Goal: Task Accomplishment & Management: Manage account settings

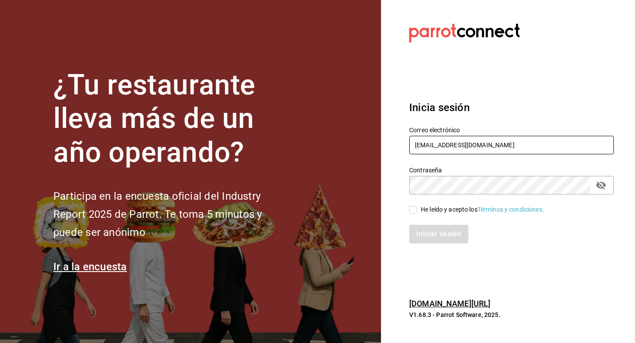
click at [501, 137] on input "losparientes@cdmx.com" at bounding box center [511, 145] width 205 height 19
click at [500, 142] on input "losparientes@cdmx.com" at bounding box center [511, 145] width 205 height 19
type input "l"
type input "[EMAIL_ADDRESS][PERSON_NAME][DOMAIN_NAME]"
click at [443, 209] on div "He leído y acepto los Términos y condiciones." at bounding box center [482, 209] width 123 height 9
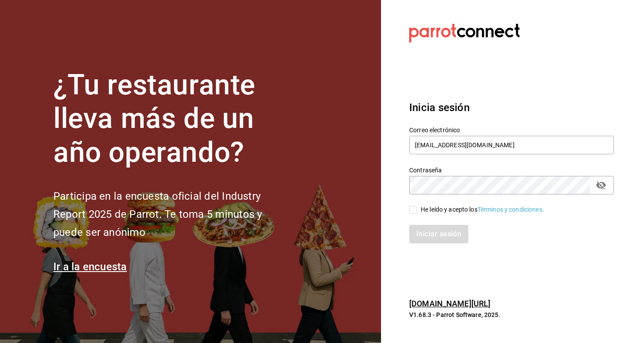
click at [417, 209] on input "He leído y acepto los Términos y condiciones." at bounding box center [413, 210] width 8 height 8
checkbox input "true"
click at [442, 235] on button "Iniciar sesión" at bounding box center [439, 234] width 60 height 19
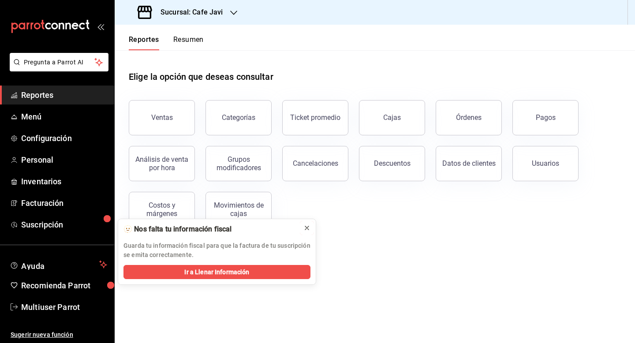
click at [307, 229] on icon at bounding box center [306, 227] width 7 height 7
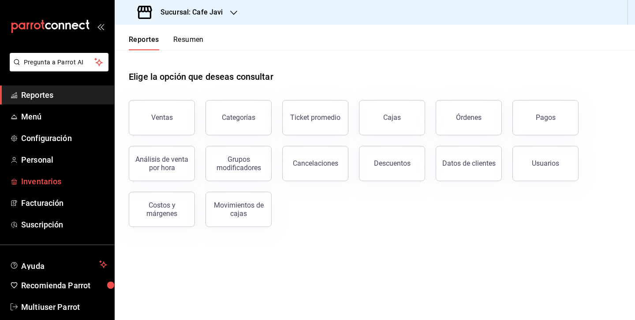
click at [54, 181] on span "Inventarios" at bounding box center [64, 182] width 86 height 12
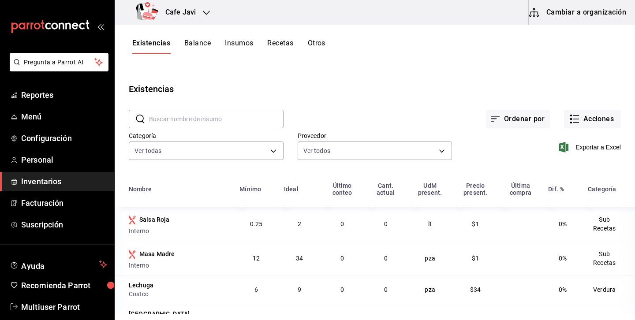
click at [594, 7] on button "Cambiar a organización" at bounding box center [578, 12] width 99 height 25
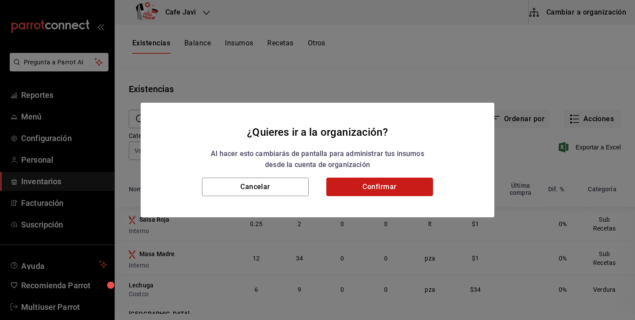
click at [396, 191] on button "Confirmar" at bounding box center [379, 187] width 107 height 19
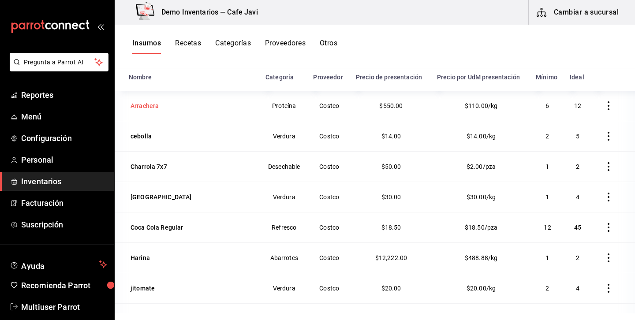
scroll to position [26, 0]
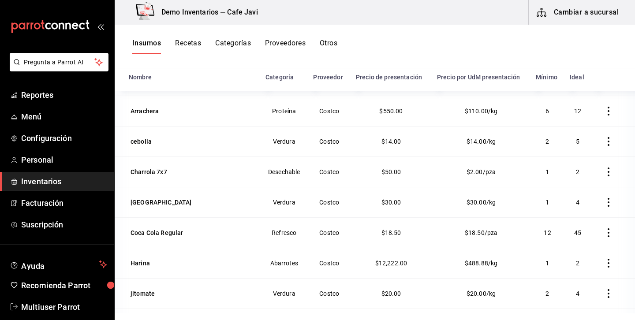
click at [192, 45] on button "Recetas" at bounding box center [188, 46] width 26 height 15
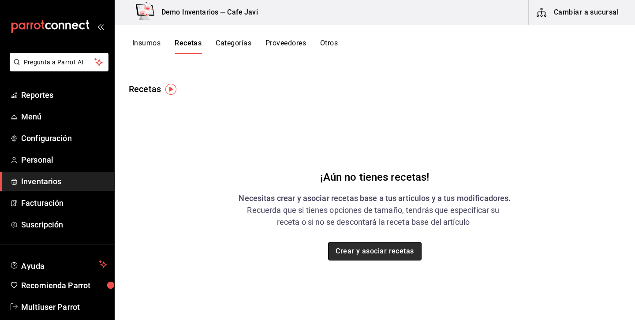
click at [387, 252] on button "Crear y asociar recetas" at bounding box center [375, 251] width 94 height 19
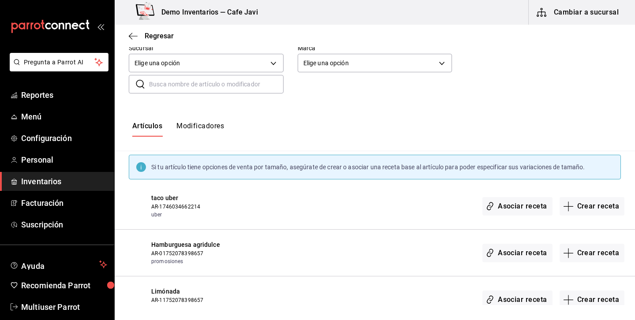
scroll to position [82, 0]
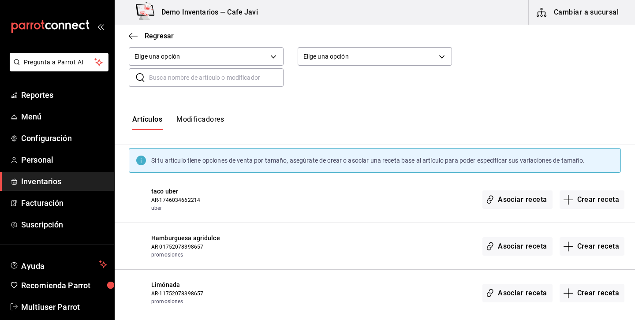
click at [213, 123] on button "Modificadores" at bounding box center [200, 122] width 48 height 15
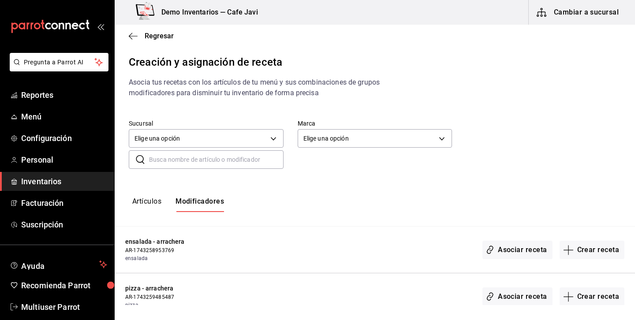
click at [151, 207] on button "Artículos" at bounding box center [146, 204] width 29 height 15
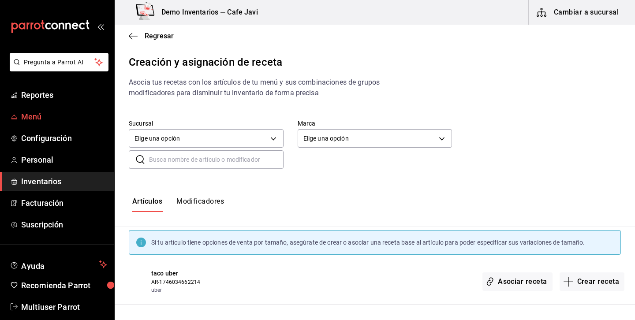
click at [24, 112] on span "Menú" at bounding box center [64, 117] width 86 height 12
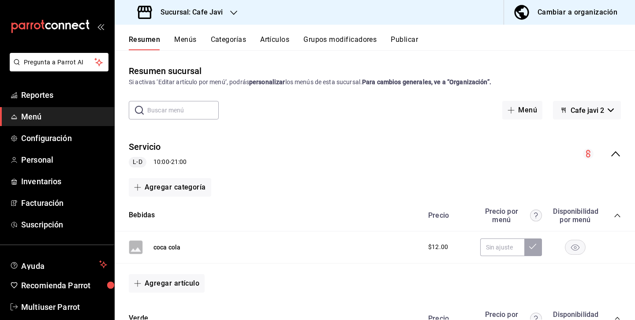
click at [190, 41] on button "Menús" at bounding box center [185, 42] width 22 height 15
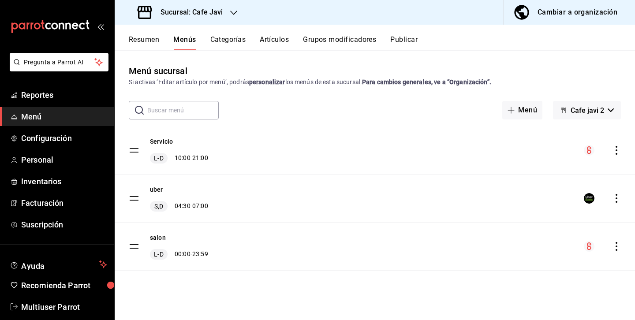
click at [618, 146] on icon "actions" at bounding box center [616, 150] width 9 height 9
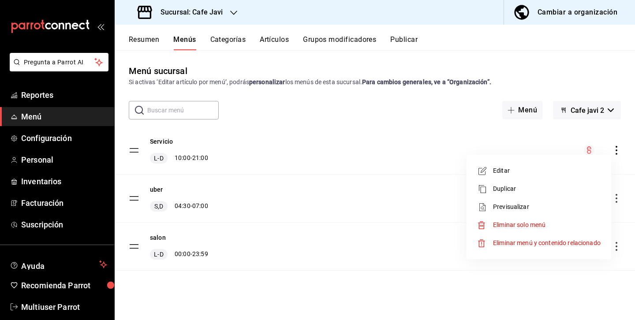
click at [502, 203] on span "Previsualizar" at bounding box center [547, 206] width 108 height 9
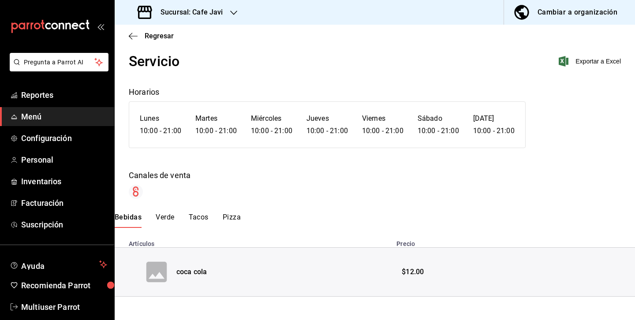
scroll to position [22, 0]
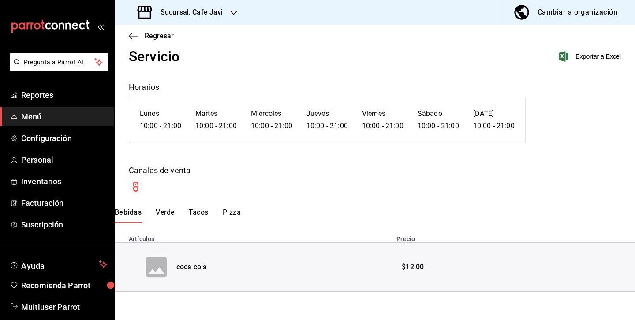
click at [169, 214] on button "Verde" at bounding box center [165, 215] width 19 height 15
click at [133, 266] on icon "expand row" at bounding box center [136, 267] width 11 height 11
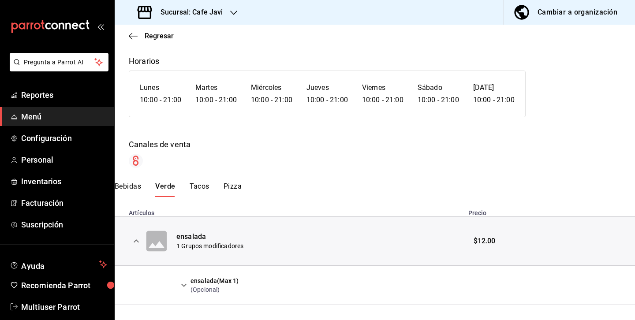
scroll to position [62, 0]
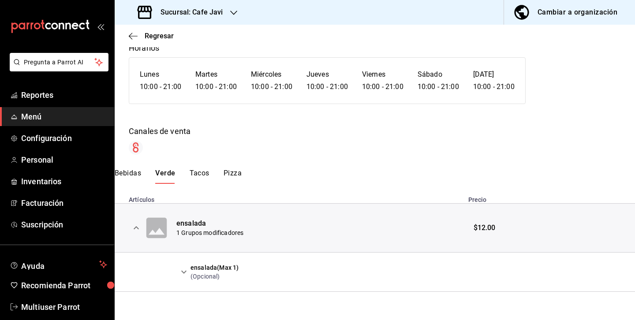
click at [183, 273] on icon "expand row" at bounding box center [184, 272] width 11 height 11
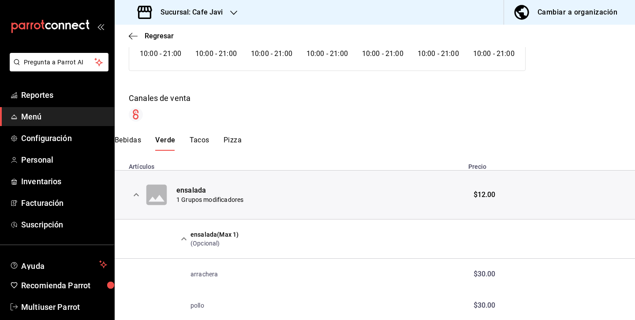
scroll to position [124, 0]
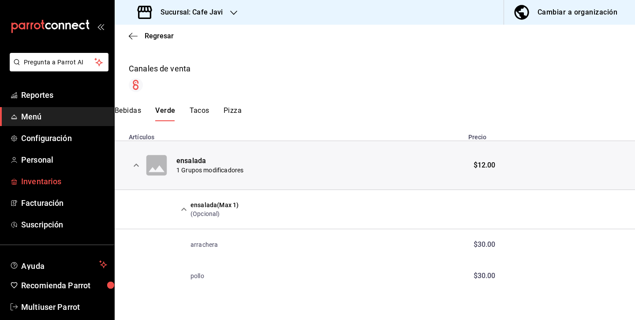
click at [48, 177] on span "Inventarios" at bounding box center [64, 182] width 86 height 12
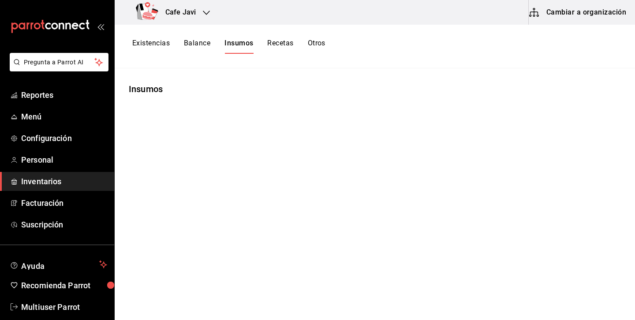
click at [564, 14] on button "Cambiar a organización" at bounding box center [578, 12] width 99 height 25
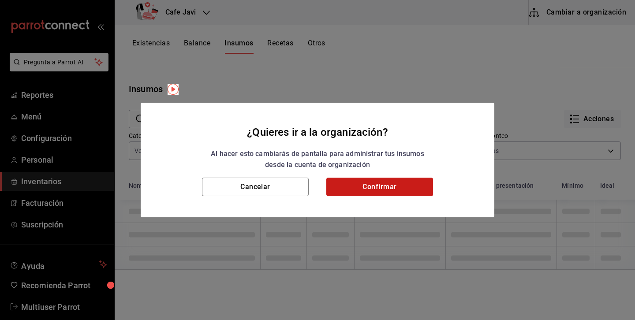
click at [393, 185] on button "Confirmar" at bounding box center [379, 187] width 107 height 19
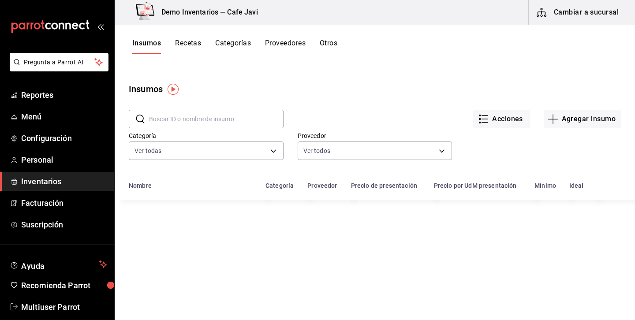
click at [189, 41] on button "Recetas" at bounding box center [188, 46] width 26 height 15
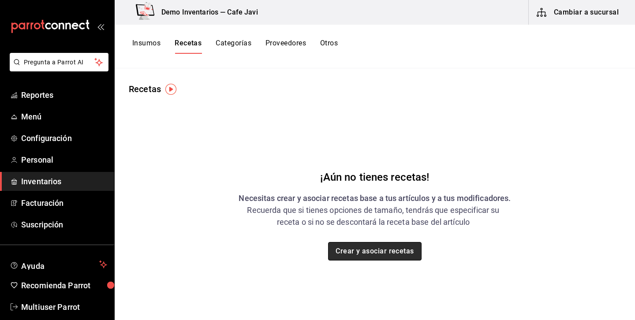
click at [348, 244] on button "Crear y asociar recetas" at bounding box center [375, 251] width 94 height 19
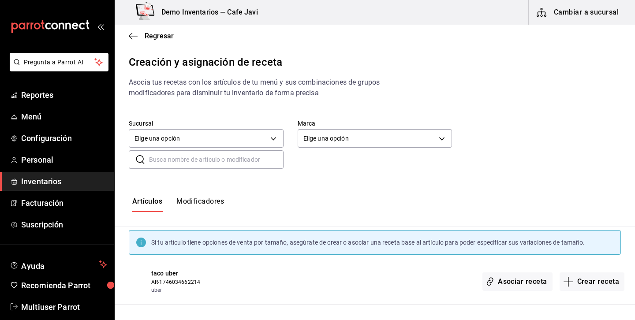
click at [191, 162] on input "text" at bounding box center [216, 160] width 135 height 18
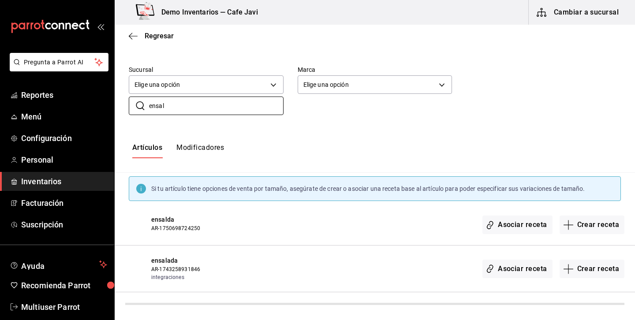
scroll to position [41, 0]
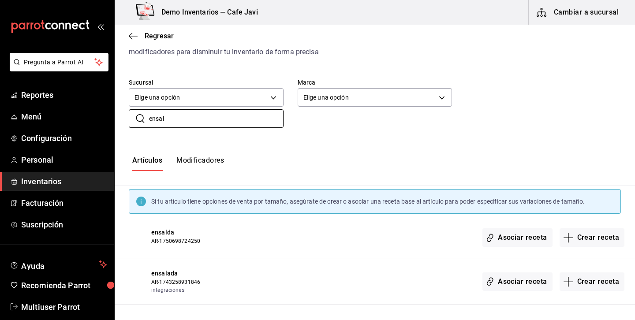
type input "ensal"
click at [187, 164] on button "Modificadores" at bounding box center [200, 163] width 48 height 15
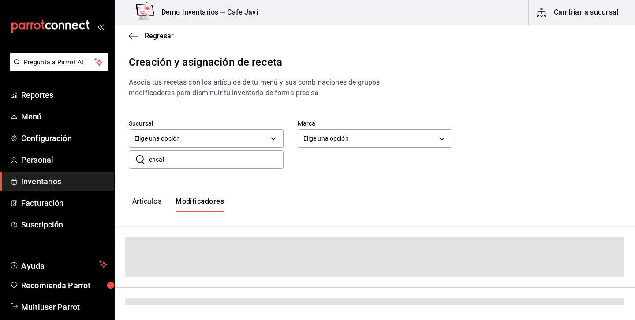
click at [179, 155] on input "ensal" at bounding box center [216, 160] width 135 height 18
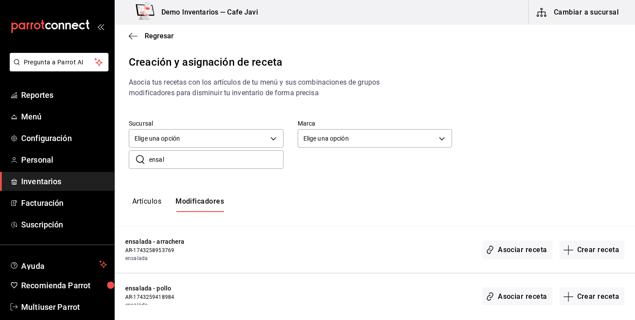
click at [179, 155] on input "ensal" at bounding box center [216, 160] width 135 height 18
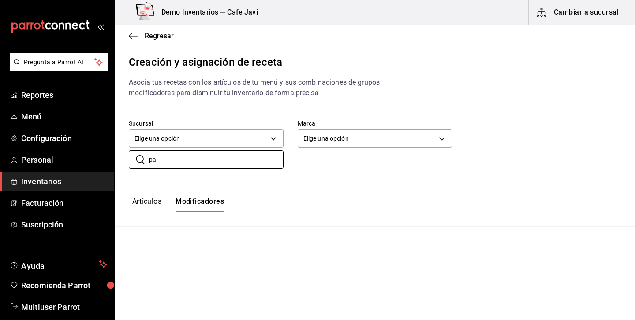
type input "p"
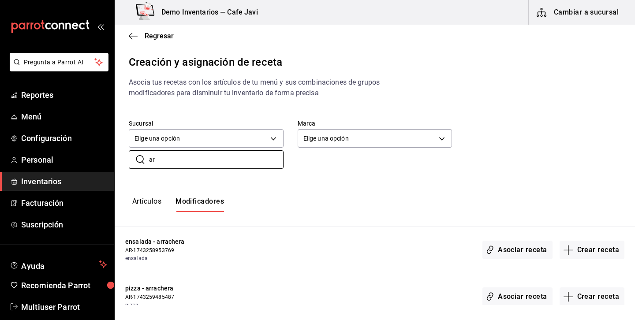
type input "a"
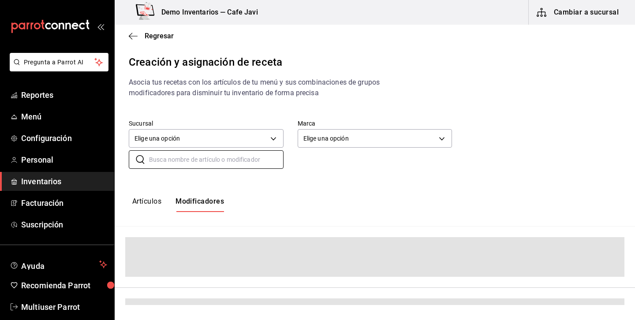
click at [136, 210] on button "Artículos" at bounding box center [146, 204] width 29 height 15
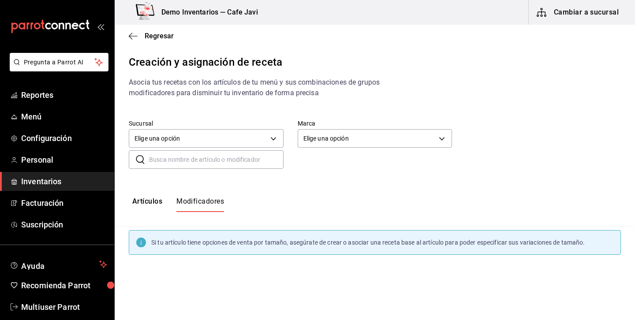
click at [151, 201] on button "Artículos" at bounding box center [147, 204] width 30 height 15
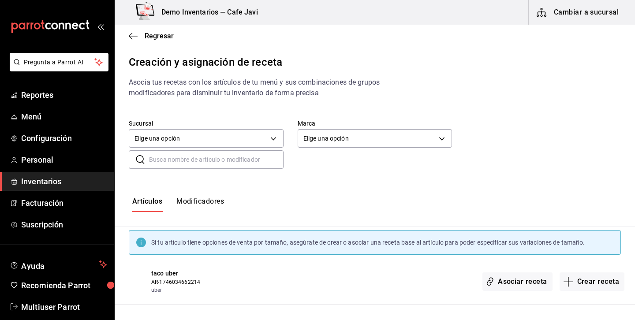
click at [195, 159] on input "text" at bounding box center [216, 160] width 135 height 18
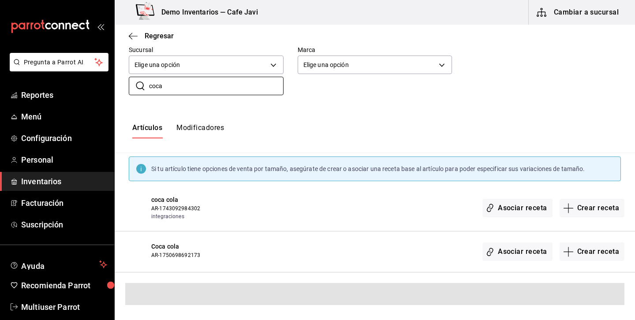
scroll to position [41, 0]
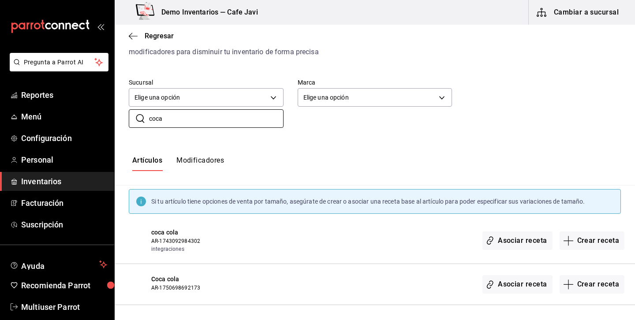
type input "coca"
drag, startPoint x: 149, startPoint y: 241, endPoint x: 208, endPoint y: 239, distance: 58.7
click at [208, 239] on div "coca cola AR-1743092984302 integraciones Asociar receta Crear receta" at bounding box center [375, 240] width 520 height 47
drag, startPoint x: 149, startPoint y: 289, endPoint x: 200, endPoint y: 291, distance: 51.2
click at [200, 291] on div "Coca cola AR-1750698692173 Asociar receta Crear receta" at bounding box center [375, 284] width 520 height 41
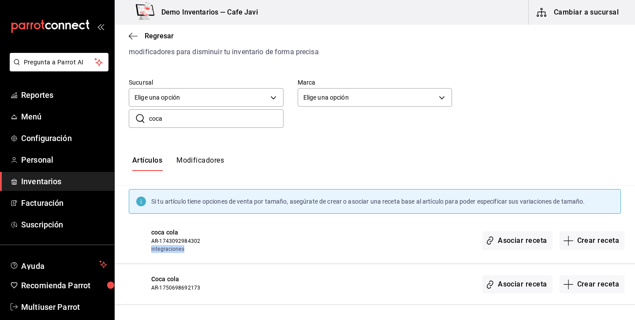
drag, startPoint x: 147, startPoint y: 251, endPoint x: 183, endPoint y: 250, distance: 35.8
click at [183, 250] on div "coca cola AR-1743092984302 integraciones Asociar receta Crear receta" at bounding box center [375, 240] width 520 height 47
click at [603, 241] on button "Crear receta" at bounding box center [592, 241] width 65 height 19
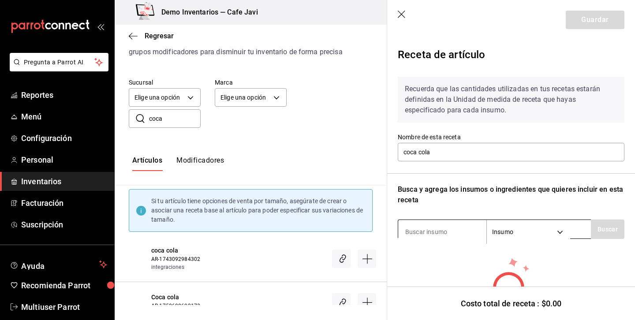
click at [444, 231] on input at bounding box center [442, 232] width 88 height 19
type input "coca"
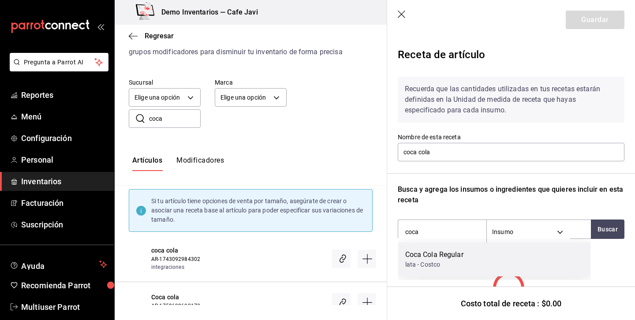
click at [448, 256] on div "Coca Cola Regular" at bounding box center [434, 255] width 58 height 11
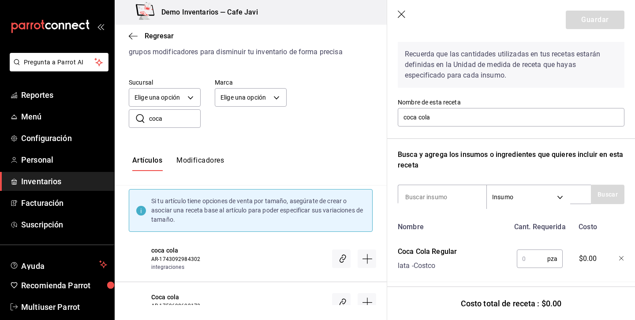
scroll to position [40, 0]
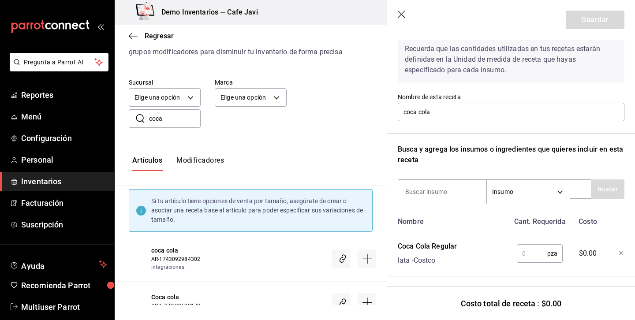
click at [533, 254] on input "text" at bounding box center [532, 254] width 30 height 18
type input "1"
drag, startPoint x: 585, startPoint y: 290, endPoint x: 585, endPoint y: 280, distance: 10.2
click at [585, 289] on div "Costo total de receta : $18.50" at bounding box center [511, 304] width 248 height 34
click at [603, 23] on button "Guardar" at bounding box center [595, 20] width 59 height 19
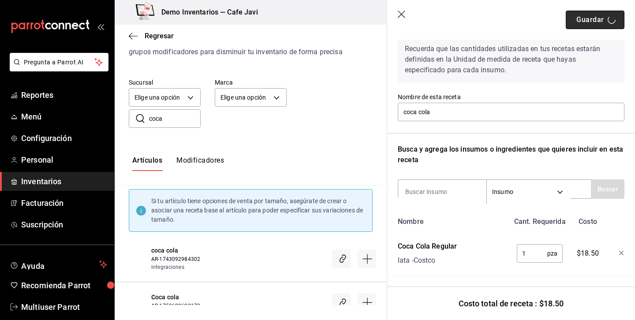
scroll to position [0, 0]
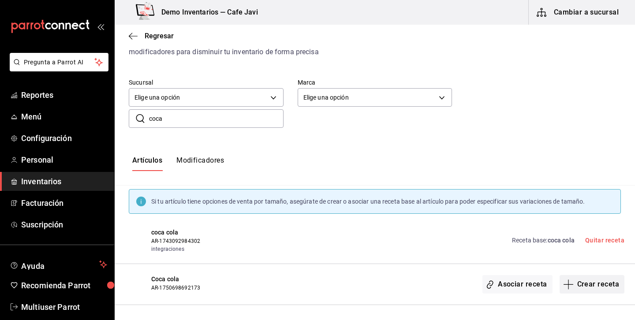
click at [598, 283] on button "Crear receta" at bounding box center [592, 284] width 65 height 19
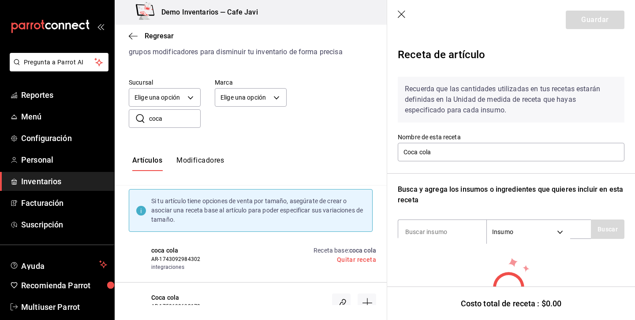
click at [401, 13] on icon "button" at bounding box center [402, 15] width 9 height 9
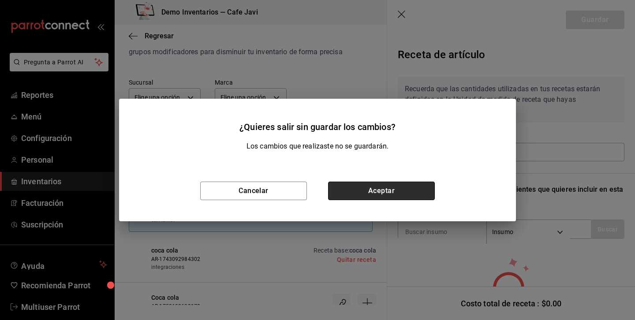
click at [398, 187] on button "Aceptar" at bounding box center [381, 191] width 107 height 19
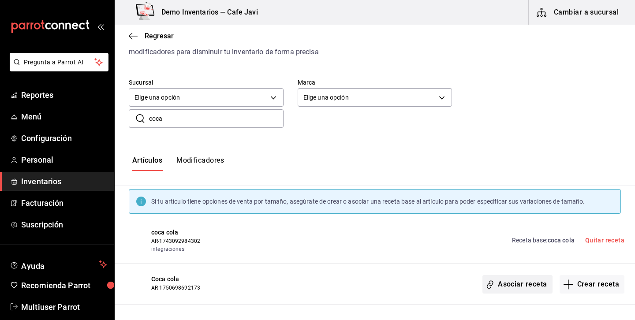
click at [520, 285] on button "Asociar receta" at bounding box center [518, 284] width 70 height 19
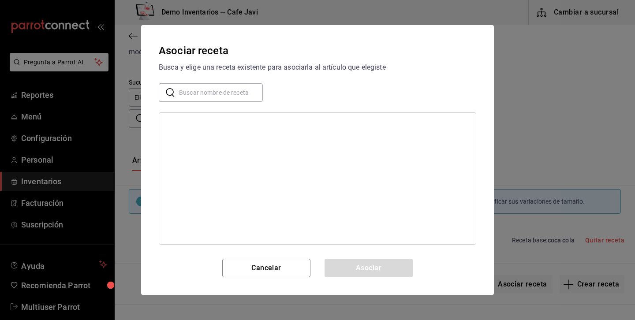
click at [209, 94] on input "text" at bounding box center [221, 93] width 84 height 18
type input "coca"
click at [188, 129] on div "coca cola" at bounding box center [179, 124] width 26 height 9
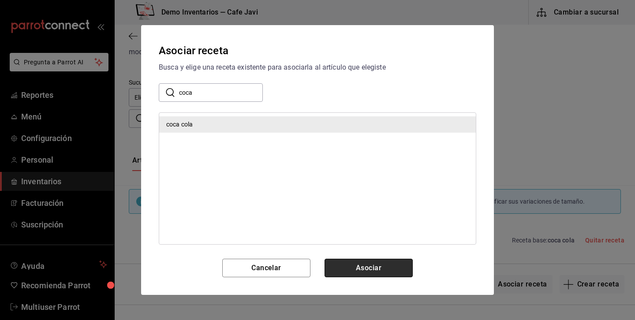
click at [355, 259] on button "Asociar" at bounding box center [369, 268] width 88 height 19
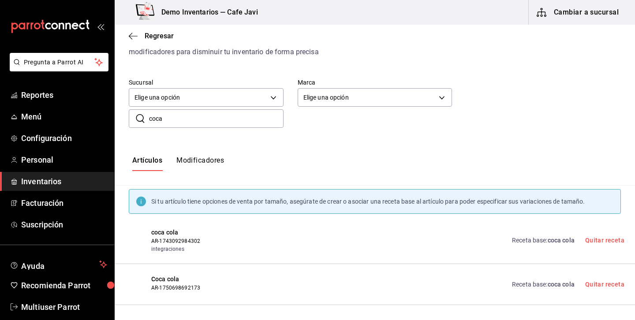
click at [530, 281] on link "Receta base : coca cola" at bounding box center [543, 284] width 63 height 9
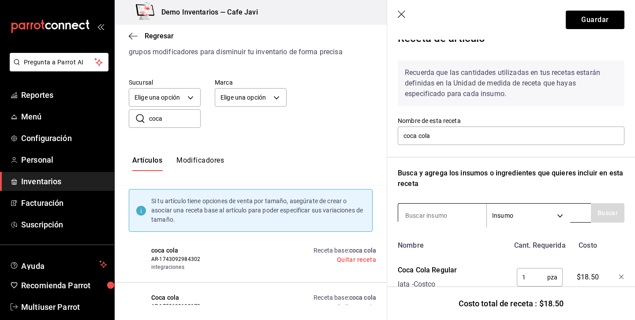
scroll to position [18, 0]
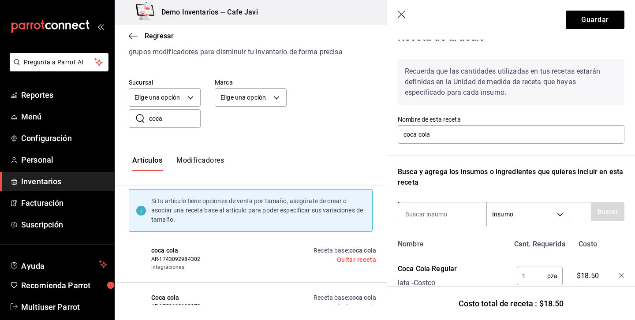
click at [435, 207] on input at bounding box center [442, 214] width 88 height 19
type input "char"
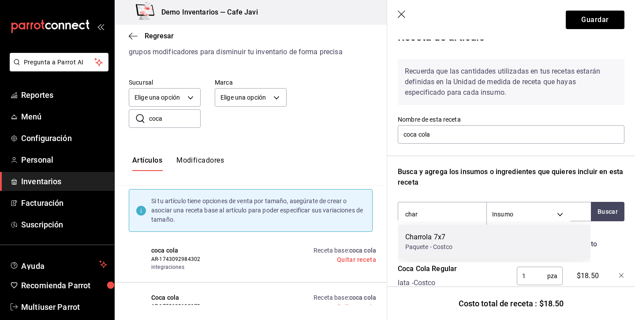
click at [447, 243] on div "Paquete - Costco" at bounding box center [429, 247] width 48 height 9
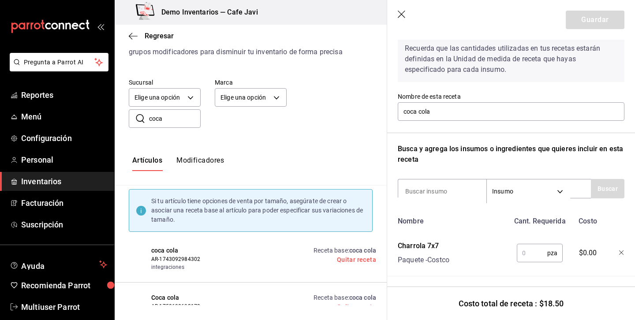
scroll to position [43, 0]
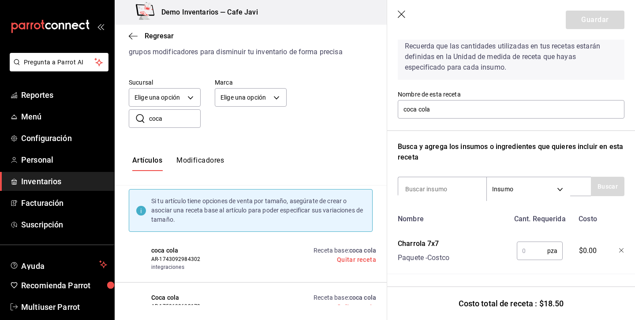
click at [531, 249] on input "text" at bounding box center [532, 251] width 30 height 18
type input "1"
click at [608, 22] on button "Guardar" at bounding box center [595, 20] width 59 height 19
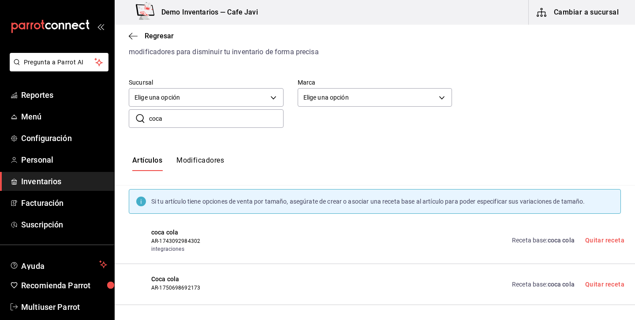
click at [544, 240] on link "Receta base : coca cola" at bounding box center [543, 240] width 63 height 9
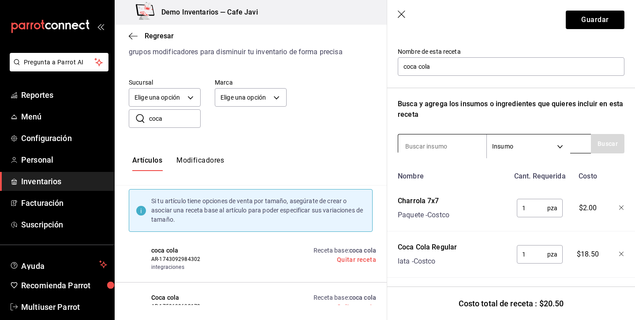
scroll to position [89, 0]
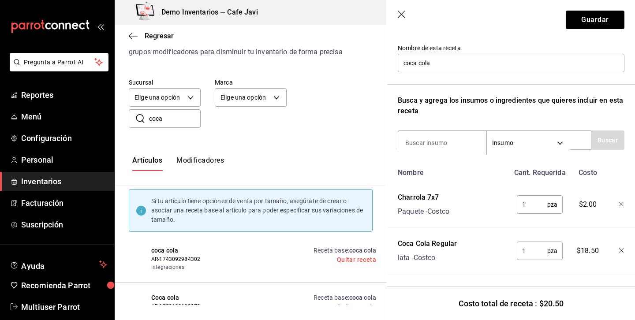
click at [401, 15] on icon "button" at bounding box center [402, 15] width 9 height 9
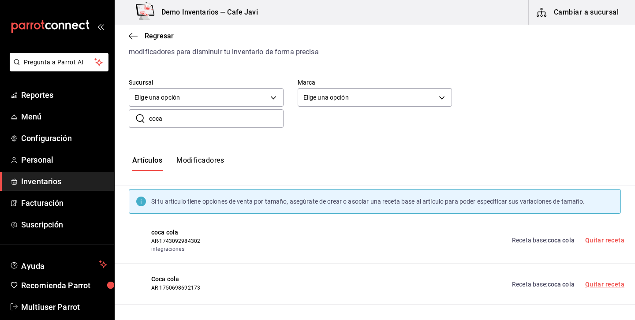
click at [606, 284] on link "Quitar receta" at bounding box center [604, 284] width 39 height 7
click at [591, 283] on button "Crear receta" at bounding box center [592, 284] width 65 height 19
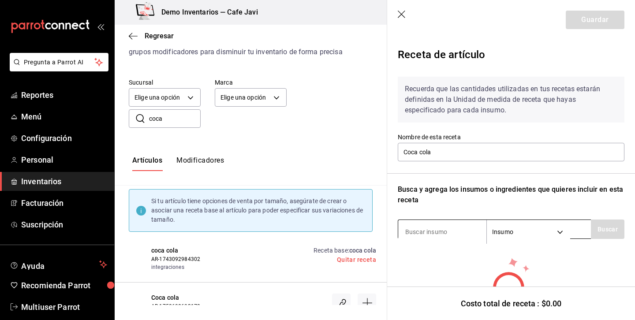
click at [447, 226] on input at bounding box center [442, 232] width 88 height 19
type input "coca"
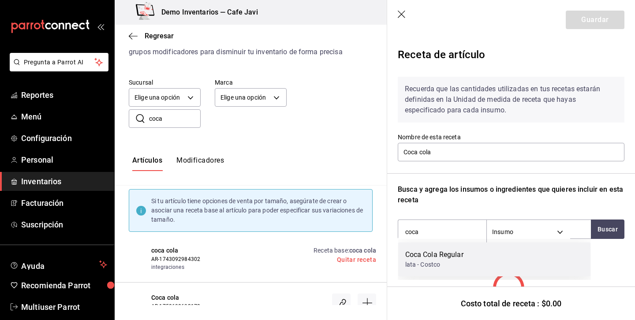
click at [447, 257] on div "Coca Cola Regular" at bounding box center [434, 255] width 58 height 11
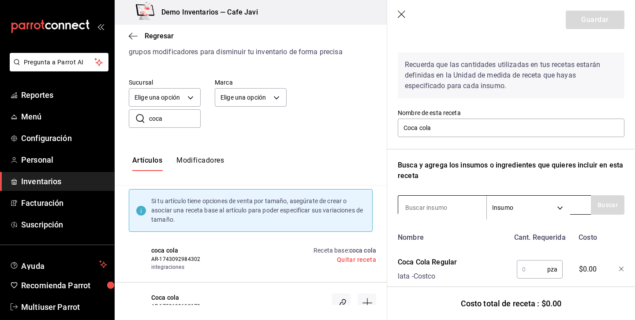
scroll to position [43, 0]
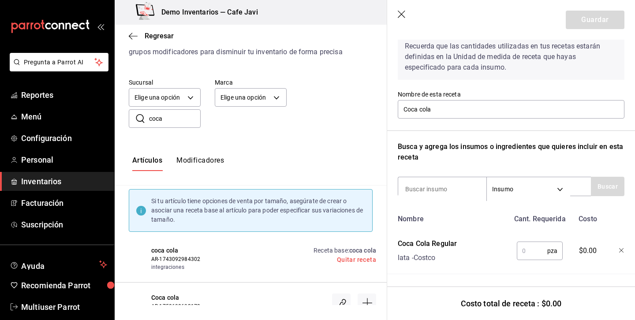
click at [534, 251] on input "text" at bounding box center [532, 251] width 30 height 18
type input "1"
click at [611, 19] on button "Guardar" at bounding box center [595, 20] width 59 height 19
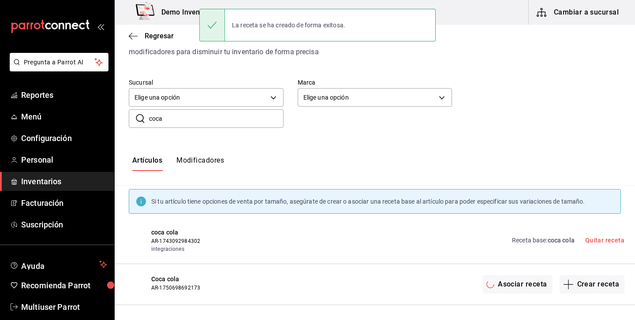
scroll to position [0, 0]
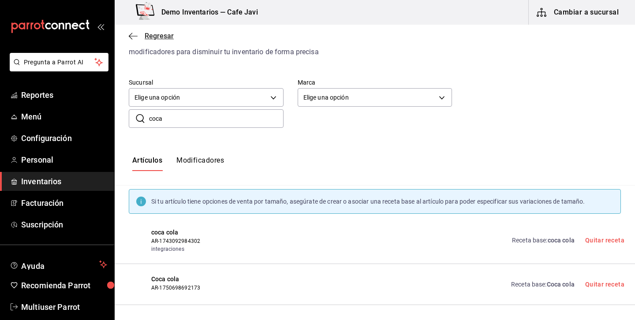
click at [165, 38] on span "Regresar" at bounding box center [159, 36] width 29 height 8
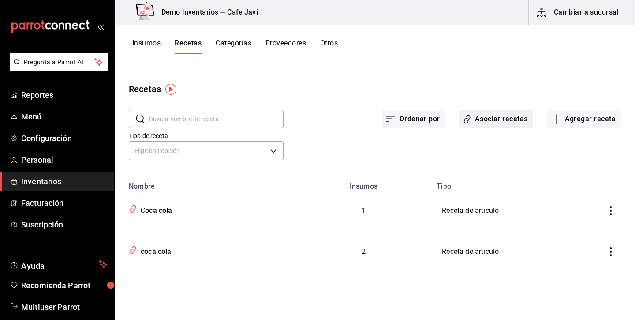
click at [501, 123] on button "Asociar recetas" at bounding box center [497, 119] width 74 height 19
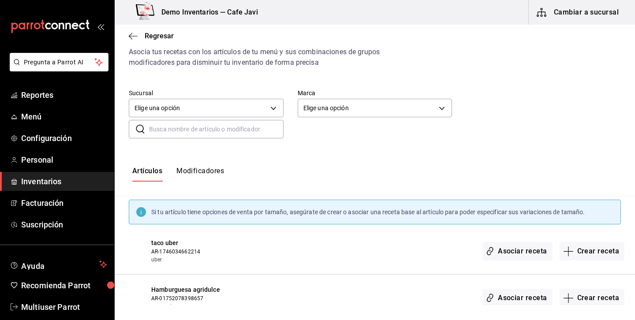
scroll to position [30, 0]
click at [251, 131] on input "text" at bounding box center [216, 130] width 135 height 18
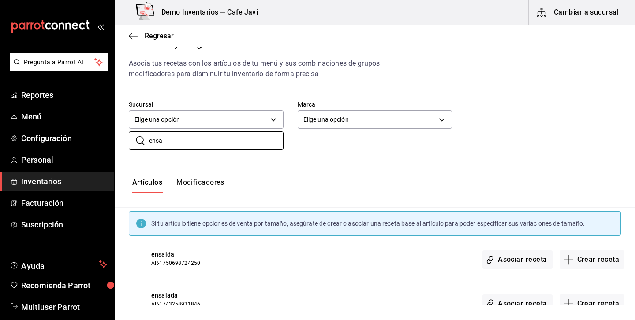
scroll to position [41, 0]
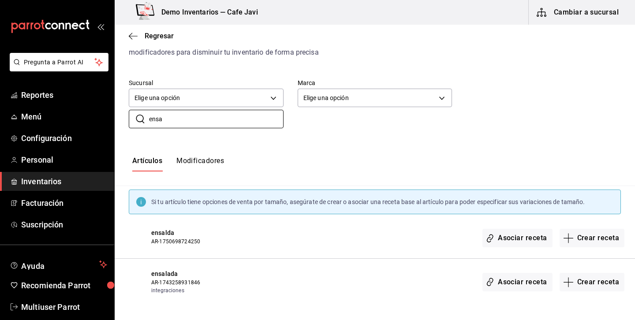
type input "ensa"
click at [383, 247] on div "Asociar receta Crear receta" at bounding box center [443, 237] width 364 height 19
click at [611, 239] on button "Crear receta" at bounding box center [592, 238] width 65 height 19
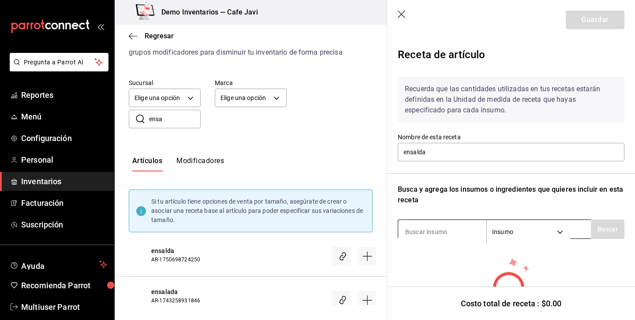
click at [442, 228] on input at bounding box center [442, 232] width 88 height 19
type input "lec"
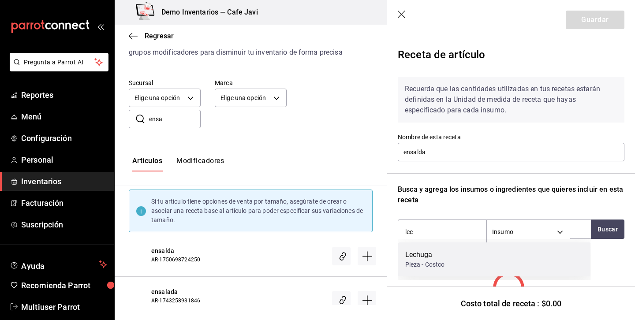
click at [431, 256] on div "Lechuga" at bounding box center [425, 255] width 40 height 11
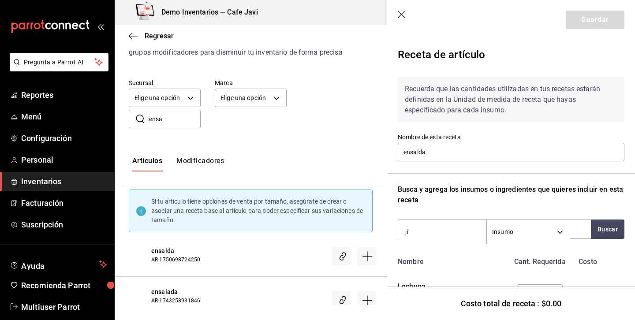
type input "jit"
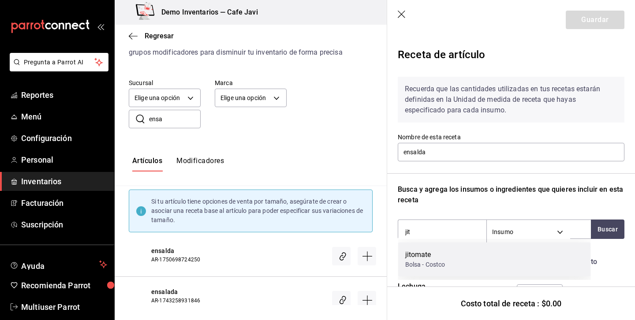
click at [429, 253] on div "jitomate" at bounding box center [425, 255] width 40 height 11
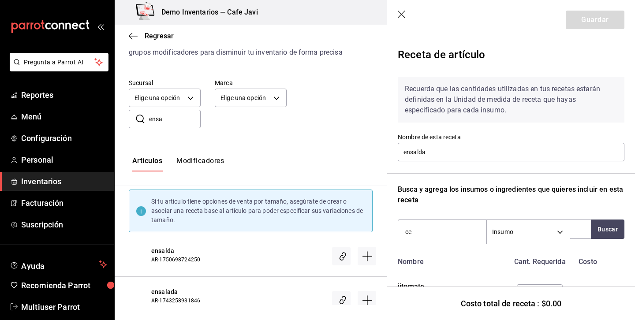
type input "ceb"
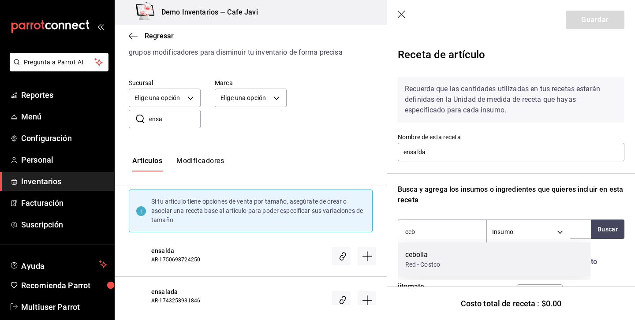
click at [424, 256] on div "cebolla" at bounding box center [422, 255] width 35 height 11
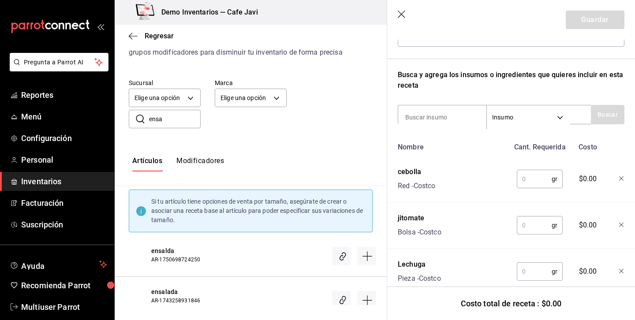
scroll to position [123, 0]
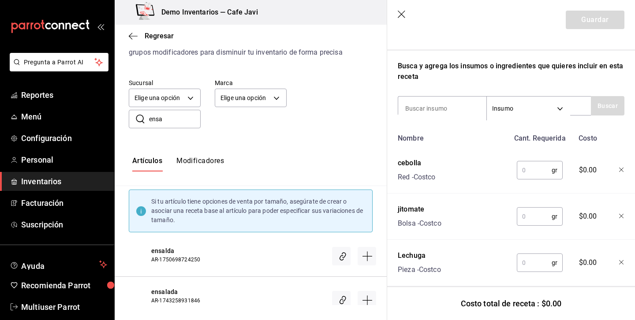
click at [530, 171] on input "text" at bounding box center [534, 170] width 35 height 18
type input "10"
click at [538, 220] on input "text" at bounding box center [534, 217] width 35 height 18
click at [539, 218] on input "text" at bounding box center [534, 217] width 35 height 18
type input "10"
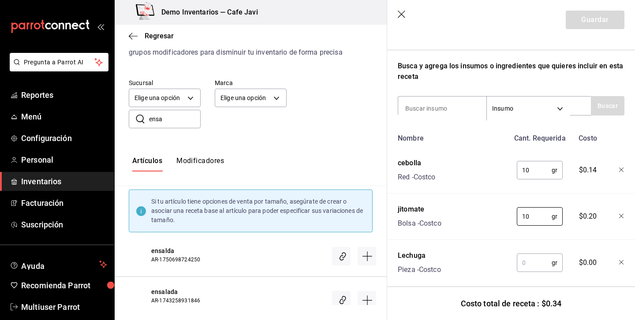
click at [538, 267] on input "text" at bounding box center [534, 263] width 35 height 18
type input "120"
click at [588, 21] on button "Guardar" at bounding box center [595, 20] width 59 height 19
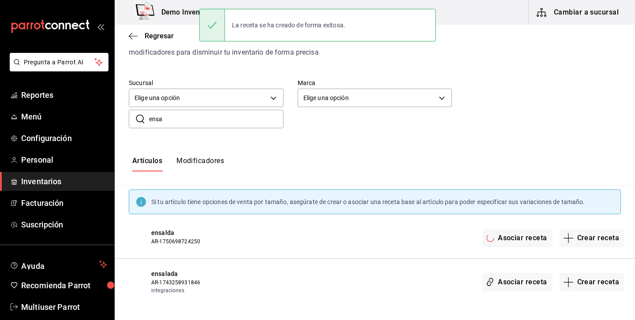
scroll to position [0, 0]
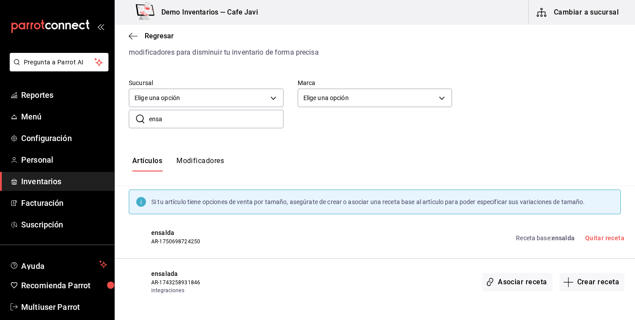
click at [196, 157] on button "Modificadores" at bounding box center [200, 164] width 48 height 15
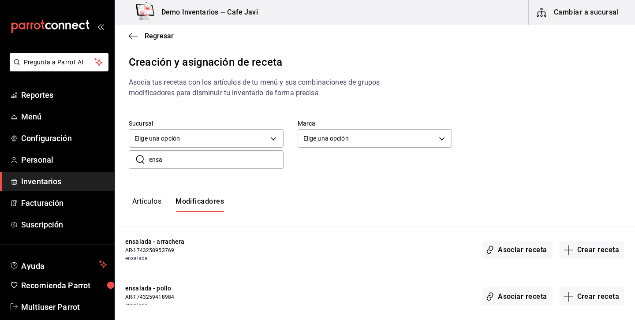
click at [226, 160] on input "ensa" at bounding box center [216, 160] width 135 height 18
type input "e"
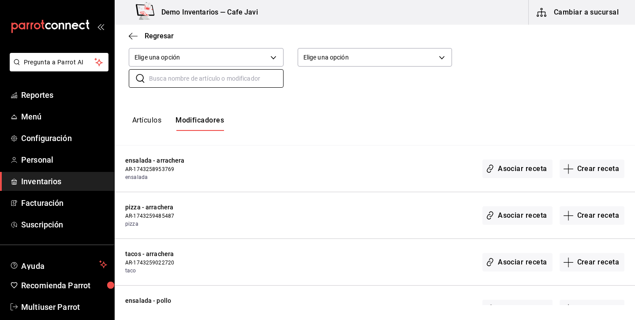
scroll to position [86, 0]
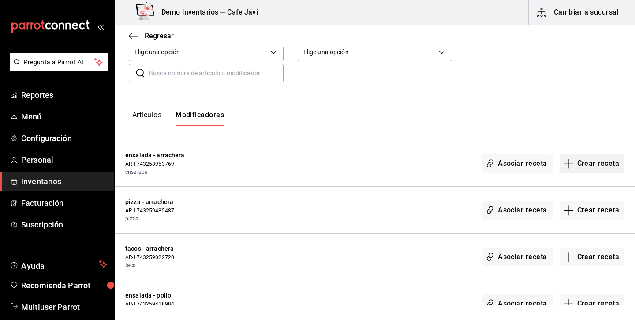
click at [596, 166] on button "Crear receta" at bounding box center [592, 163] width 65 height 19
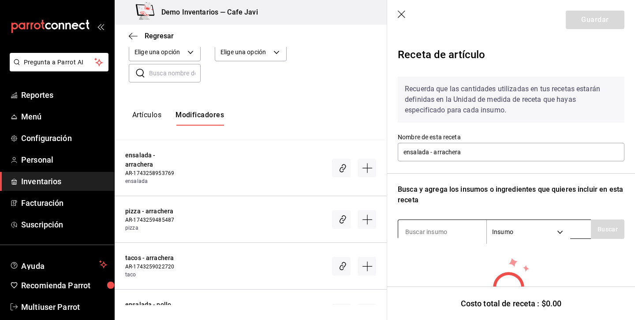
click at [451, 237] on input at bounding box center [442, 232] width 88 height 19
type input "arra"
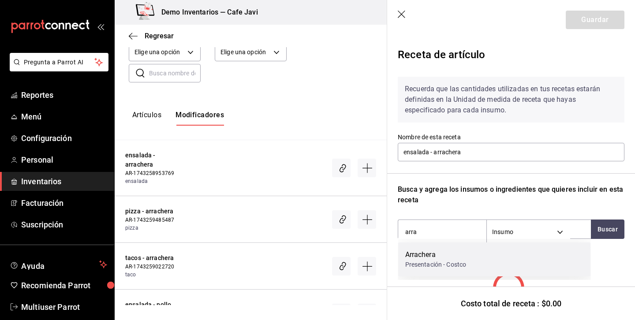
click at [430, 258] on div "Arrachera" at bounding box center [435, 255] width 61 height 11
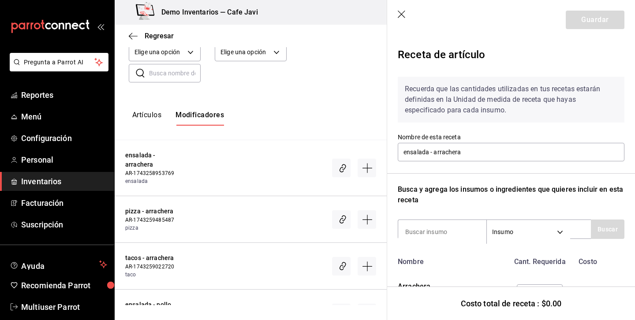
scroll to position [43, 0]
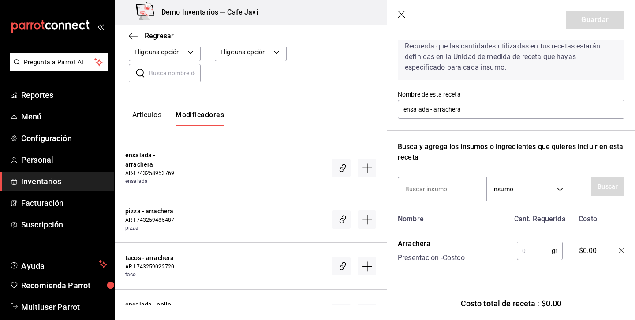
click at [535, 247] on input "text" at bounding box center [534, 251] width 35 height 18
type input "100"
click at [606, 27] on button "Guardar" at bounding box center [595, 20] width 59 height 19
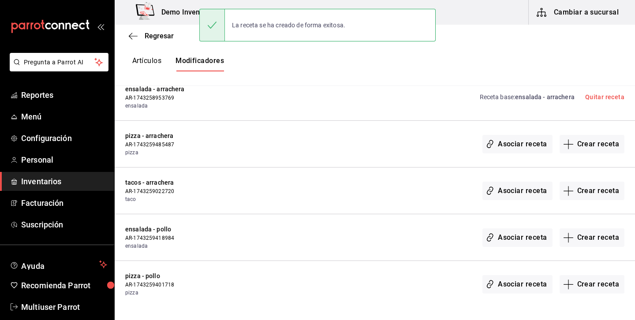
scroll to position [160, 0]
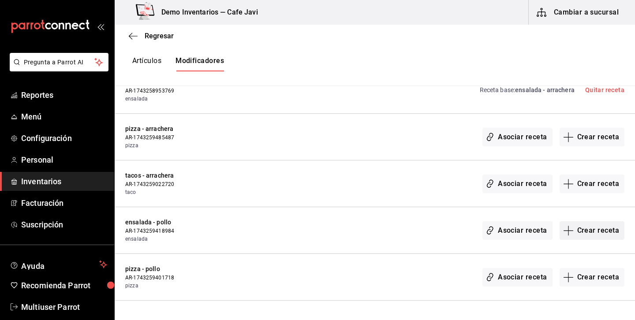
click at [606, 227] on button "Crear receta" at bounding box center [592, 230] width 65 height 19
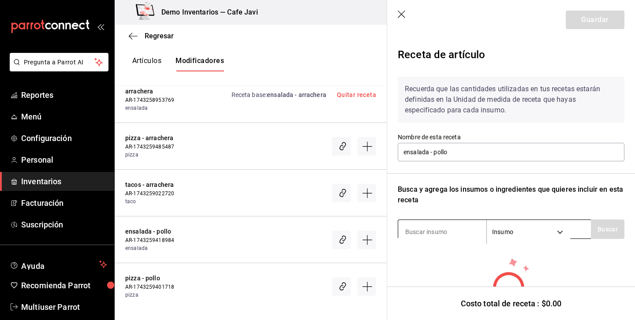
click at [461, 234] on input at bounding box center [442, 232] width 88 height 19
type input "pollo"
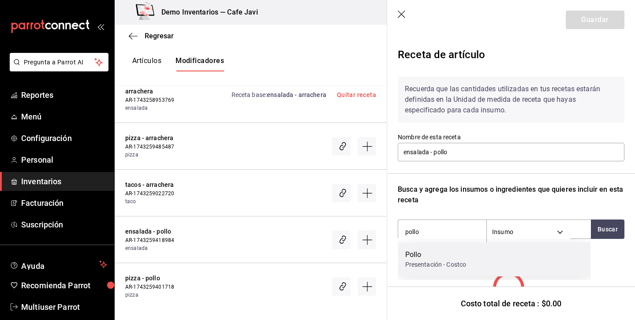
click at [435, 258] on div "Pollo" at bounding box center [435, 255] width 61 height 11
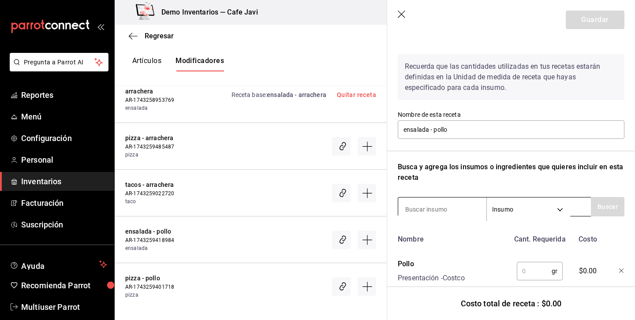
scroll to position [43, 0]
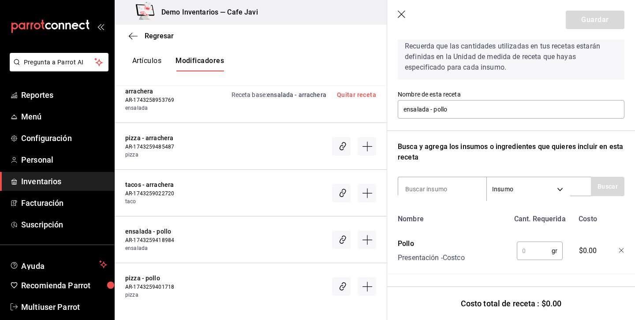
click at [537, 246] on input "text" at bounding box center [534, 251] width 35 height 18
type input "100"
click at [604, 18] on button "Guardar" at bounding box center [595, 20] width 59 height 19
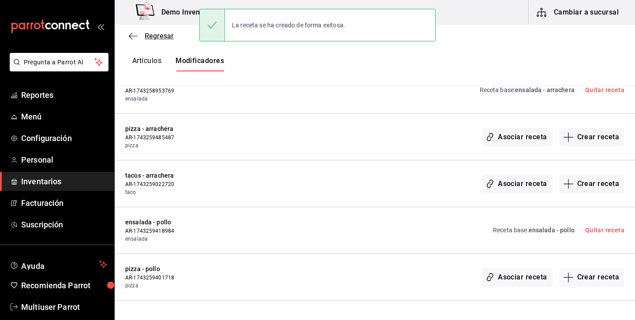
click at [158, 38] on span "Regresar" at bounding box center [159, 36] width 29 height 8
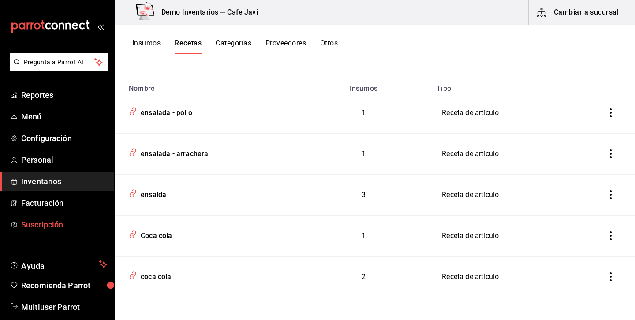
scroll to position [99, 0]
drag, startPoint x: 441, startPoint y: 154, endPoint x: 505, endPoint y: 150, distance: 64.1
click at [505, 150] on td "Receta de artículo" at bounding box center [510, 153] width 158 height 41
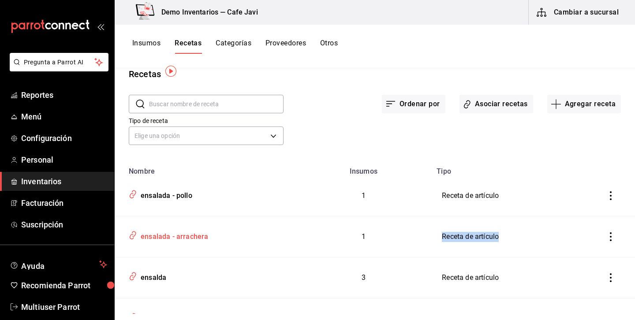
scroll to position [14, 0]
click at [587, 104] on button "Agregar receta" at bounding box center [584, 105] width 74 height 19
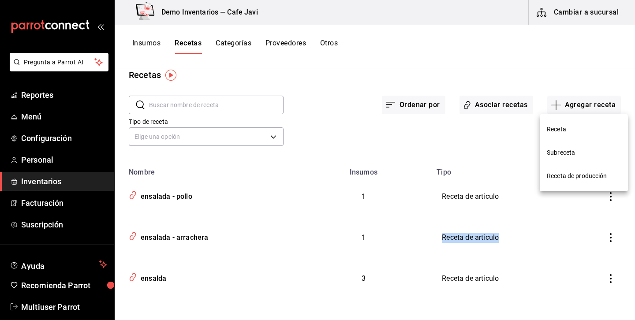
click at [563, 152] on span "Subreceta" at bounding box center [584, 152] width 74 height 9
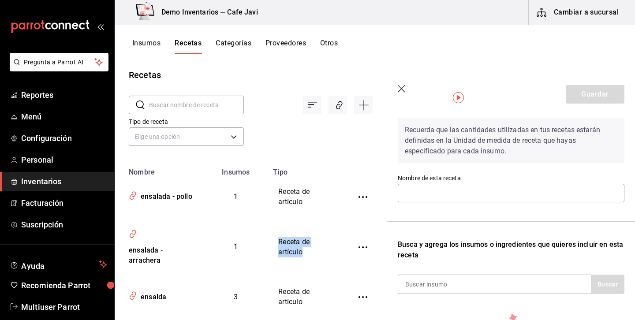
scroll to position [40, 0]
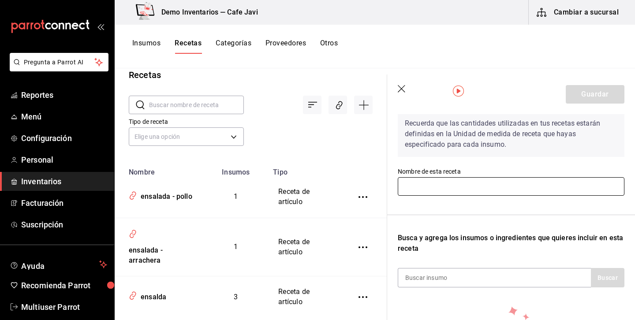
click at [458, 187] on input "text" at bounding box center [511, 186] width 227 height 19
type input "Para llevar"
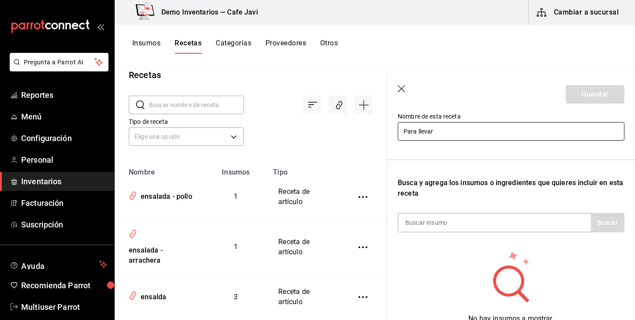
scroll to position [114, 0]
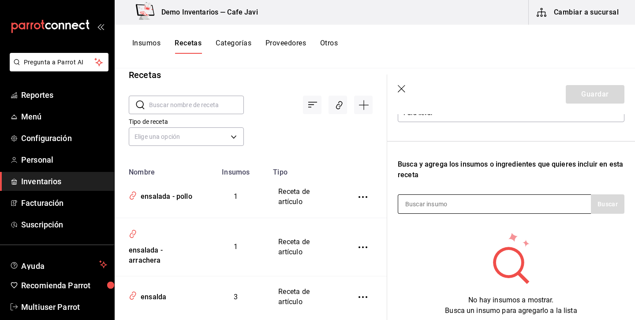
click at [462, 205] on input at bounding box center [442, 204] width 88 height 19
type input "cha"
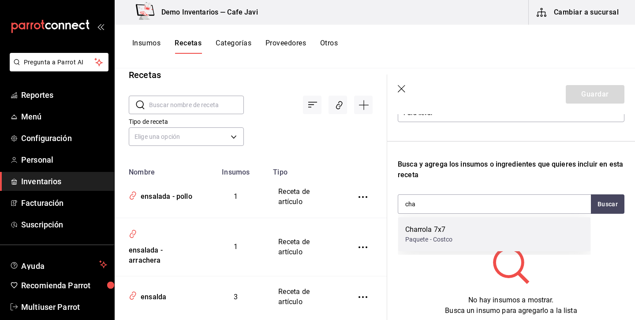
click at [438, 234] on div "Charrola 7x7" at bounding box center [429, 229] width 48 height 11
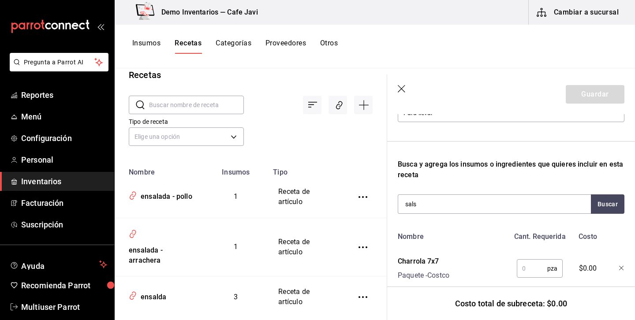
type input "salsa"
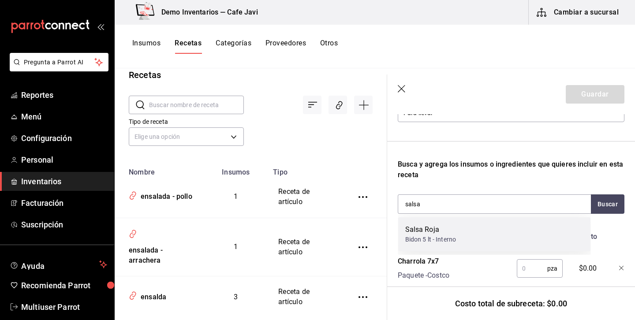
click at [445, 234] on div "Salsa Roja" at bounding box center [430, 229] width 51 height 11
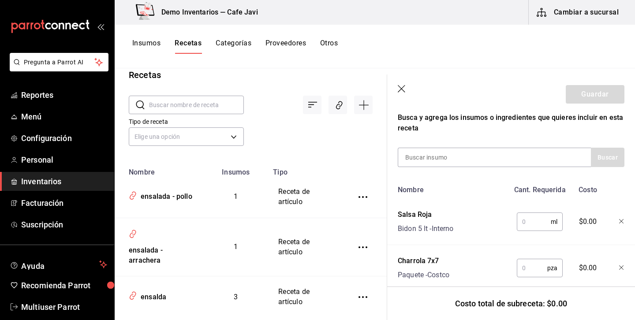
scroll to position [175, 0]
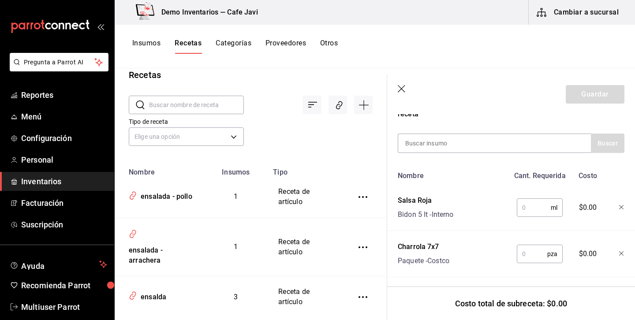
click at [542, 213] on input "text" at bounding box center [534, 208] width 34 height 18
type input "15"
click at [541, 254] on input "text" at bounding box center [532, 254] width 30 height 18
type input "1"
click at [603, 89] on button "Guardar" at bounding box center [595, 94] width 59 height 19
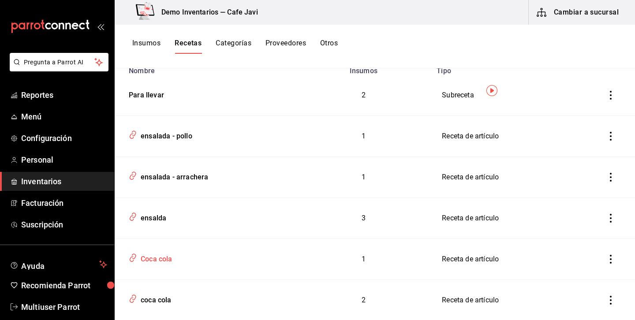
scroll to position [140, 0]
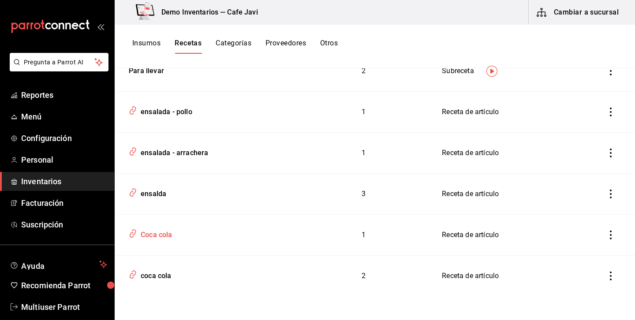
click at [172, 238] on div "Coca cola" at bounding box center [154, 234] width 35 height 14
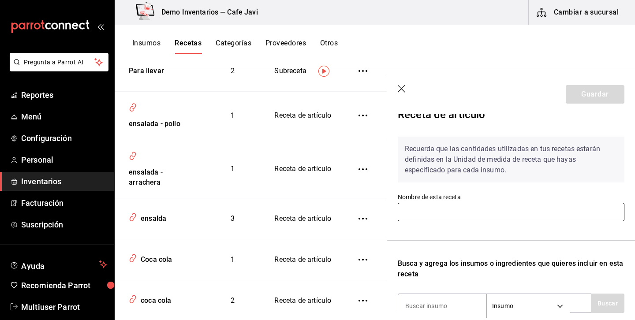
type input "Coca cola"
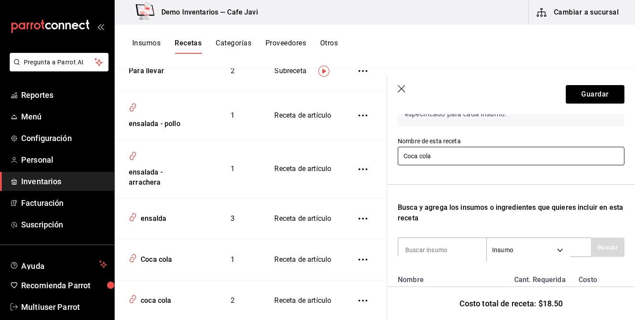
scroll to position [131, 0]
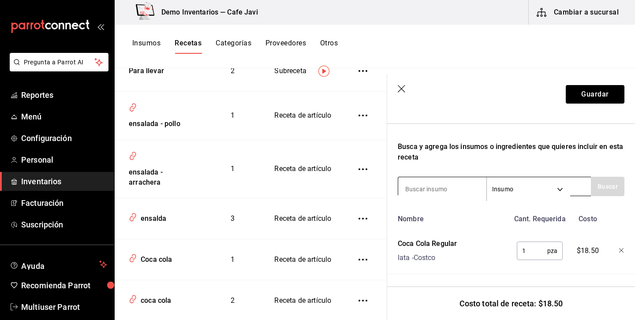
click at [542, 191] on body "Pregunta a Parrot AI Reportes Menú Configuración Personal Inventarios Facturaci…" at bounding box center [317, 157] width 635 height 314
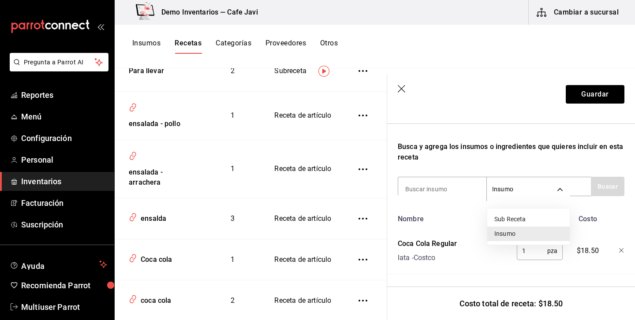
click at [505, 219] on li "Sub Receta" at bounding box center [528, 219] width 82 height 15
type input "SUBRECIPE"
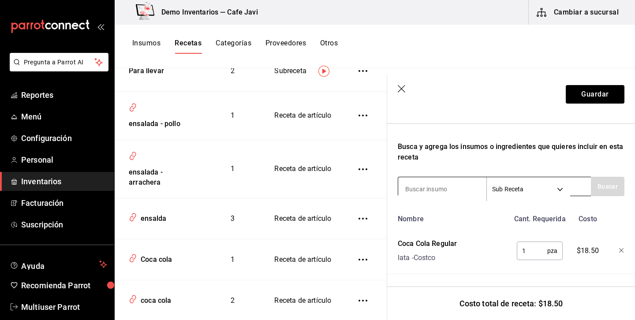
click at [430, 184] on input at bounding box center [442, 189] width 88 height 19
type input "para"
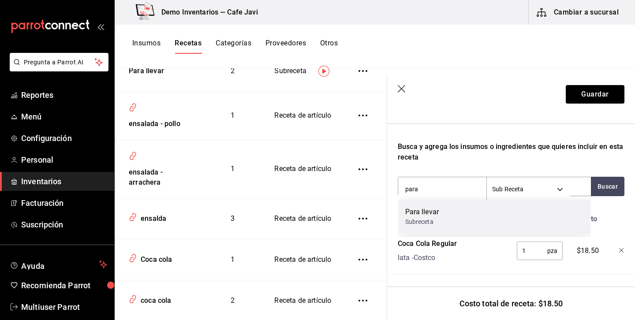
click at [417, 214] on div "Para llevar" at bounding box center [422, 212] width 34 height 11
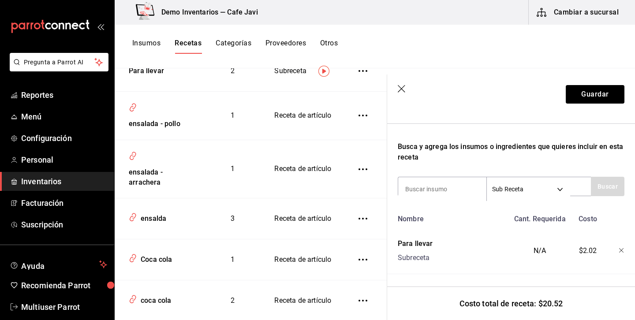
scroll to position [140, 0]
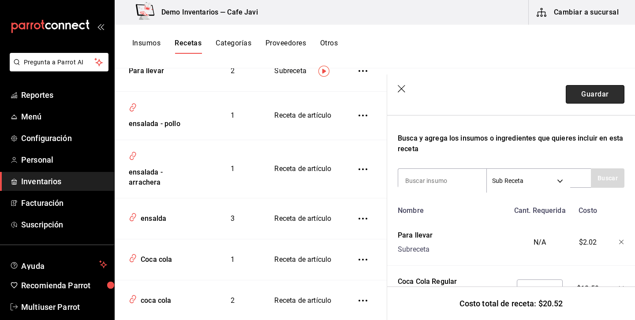
click at [609, 89] on button "Guardar" at bounding box center [595, 94] width 59 height 19
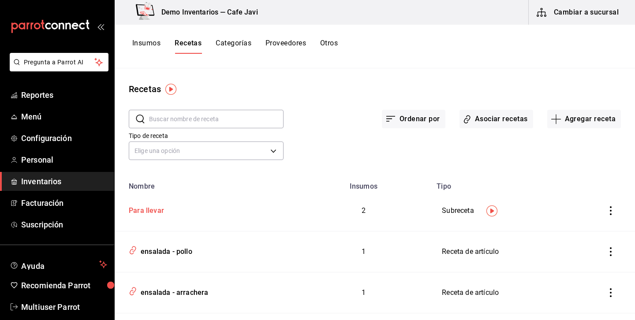
click at [163, 209] on div "Para llevar" at bounding box center [205, 209] width 160 height 14
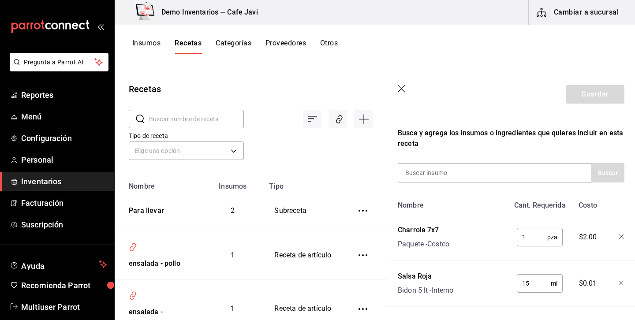
type input "Para llevar"
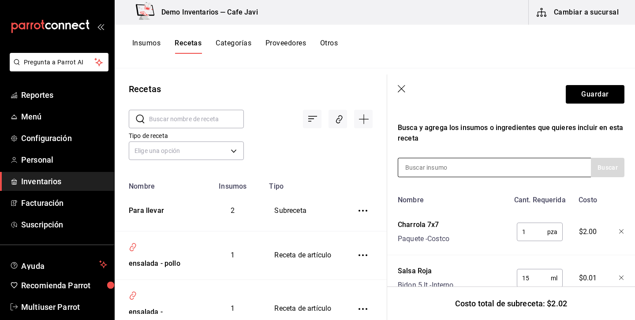
scroll to position [165, 0]
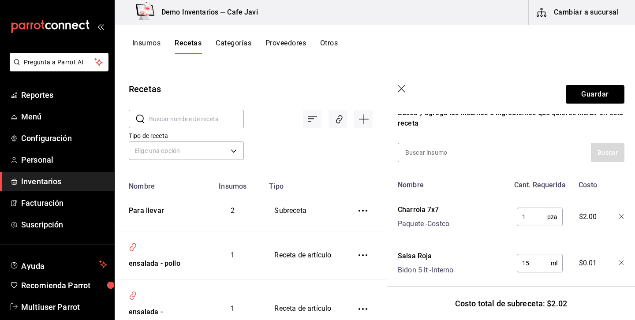
click at [533, 213] on input "1" at bounding box center [532, 217] width 30 height 18
type input "6"
click at [604, 95] on button "Guardar" at bounding box center [595, 94] width 59 height 19
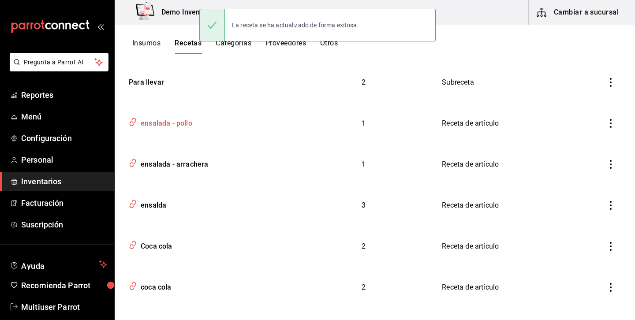
scroll to position [130, 0]
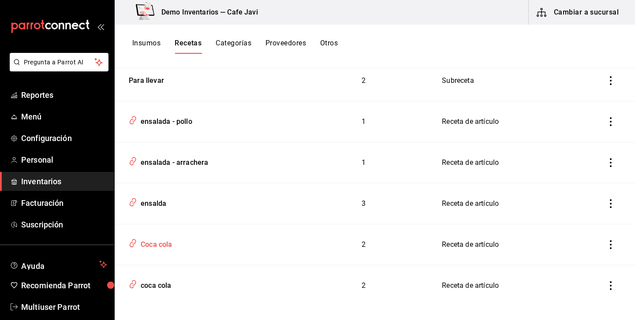
click at [153, 239] on div "Coca cola" at bounding box center [154, 243] width 35 height 14
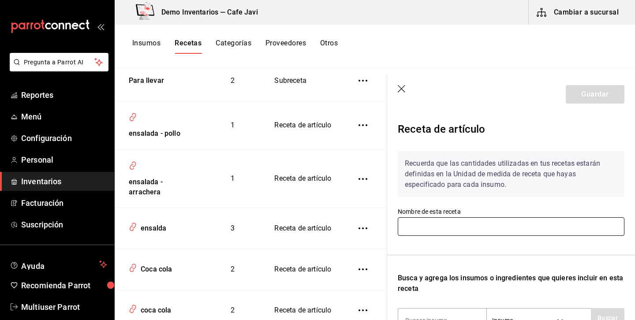
type input "Coca cola"
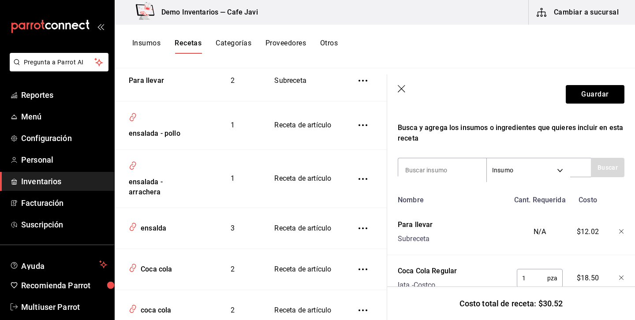
scroll to position [157, 0]
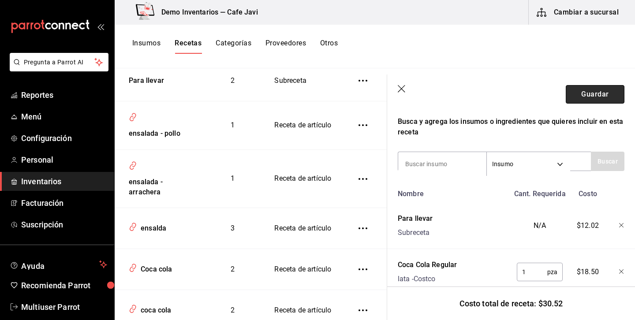
click at [605, 93] on button "Guardar" at bounding box center [595, 94] width 59 height 19
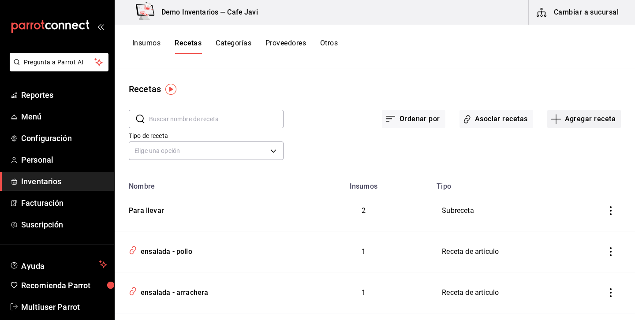
click at [587, 124] on button "Agregar receta" at bounding box center [584, 119] width 74 height 19
click at [568, 194] on span "Receta de producción" at bounding box center [584, 190] width 74 height 9
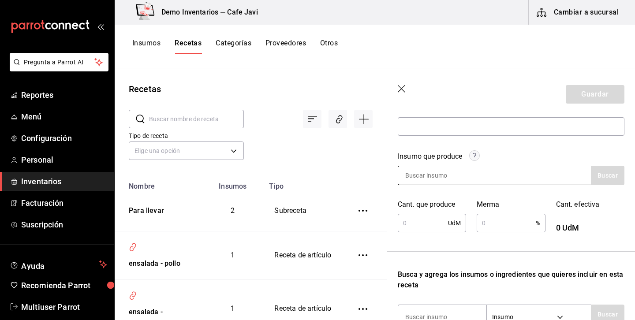
scroll to position [102, 0]
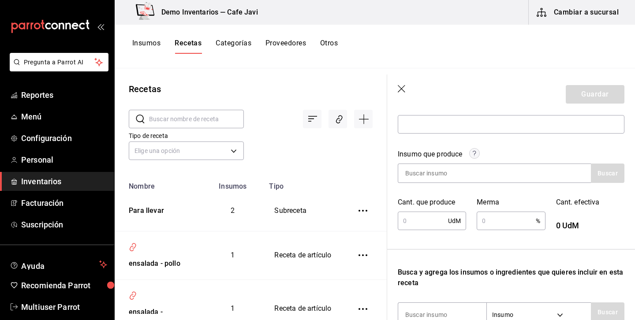
click at [102, 24] on icon "open_drawer_menu" at bounding box center [100, 26] width 7 height 7
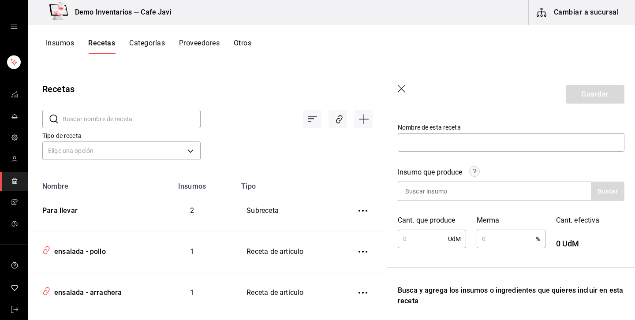
scroll to position [0, 0]
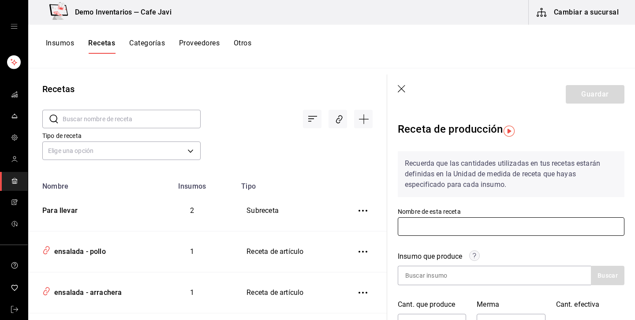
click at [463, 232] on input "text" at bounding box center [511, 226] width 227 height 19
type input "demo de salsa"
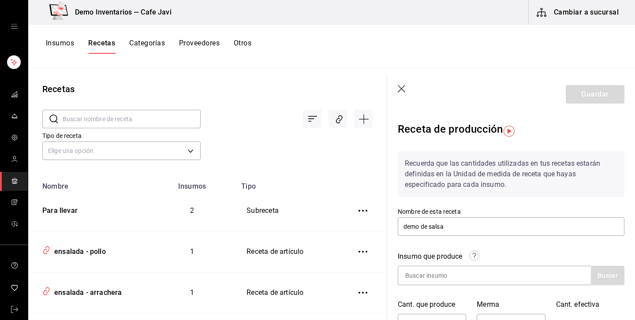
click at [547, 208] on div "Nombre de esta receta demo de salsa" at bounding box center [511, 223] width 227 height 30
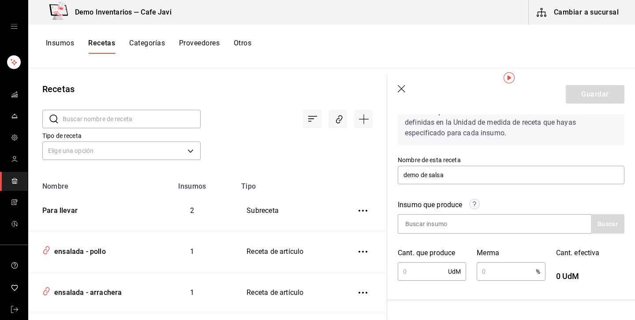
scroll to position [53, 0]
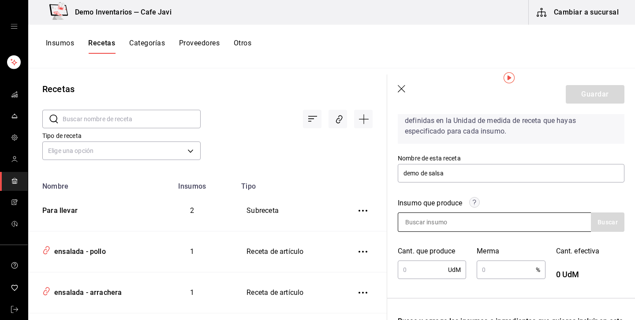
click at [426, 224] on input at bounding box center [442, 222] width 88 height 19
type input "sal"
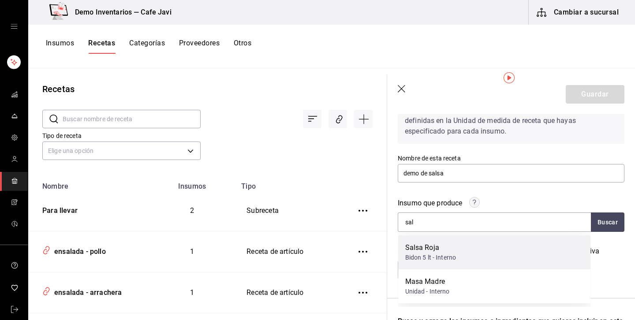
click at [445, 254] on div "Bidon 5 lt - Interno" at bounding box center [430, 257] width 51 height 9
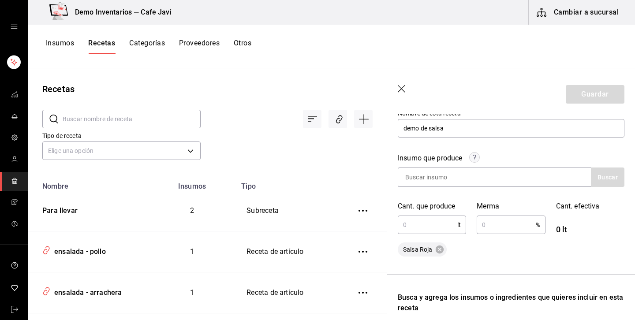
scroll to position [113, 0]
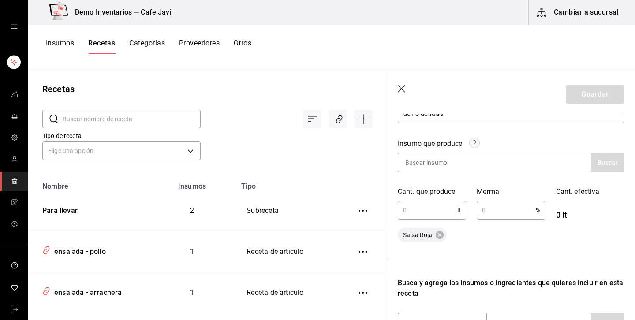
click at [429, 207] on input "text" at bounding box center [428, 211] width 60 height 18
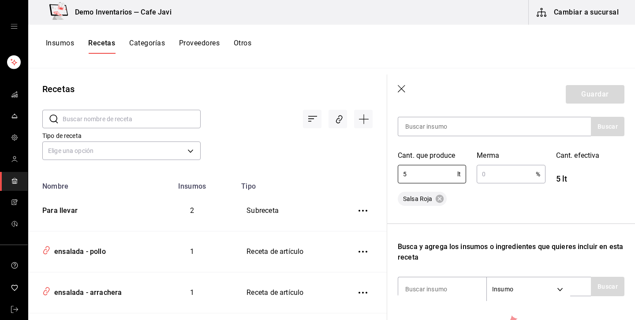
scroll to position [167, 0]
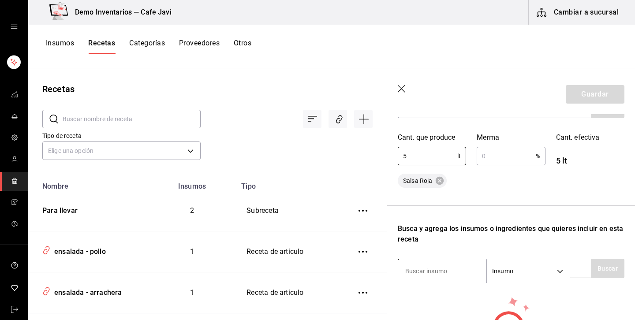
type input "5"
click at [449, 268] on input at bounding box center [442, 271] width 88 height 19
type input "jit"
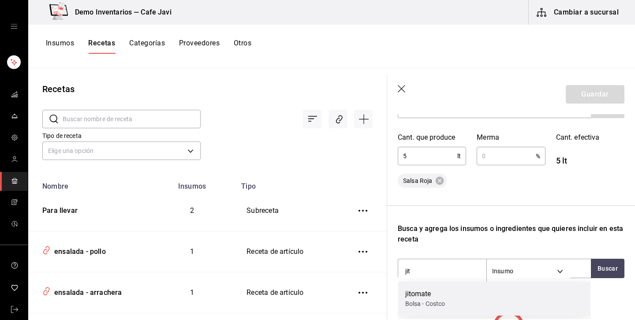
click at [435, 303] on div "Bolsa - Costco" at bounding box center [425, 303] width 40 height 9
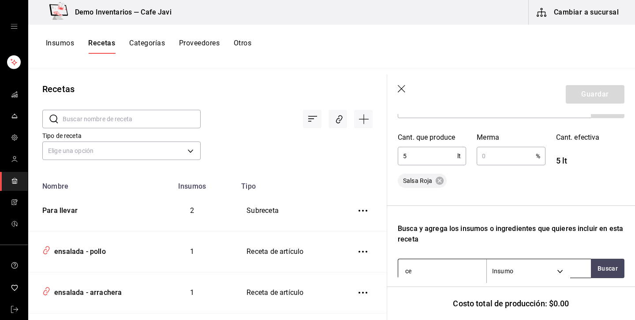
type input "ceb"
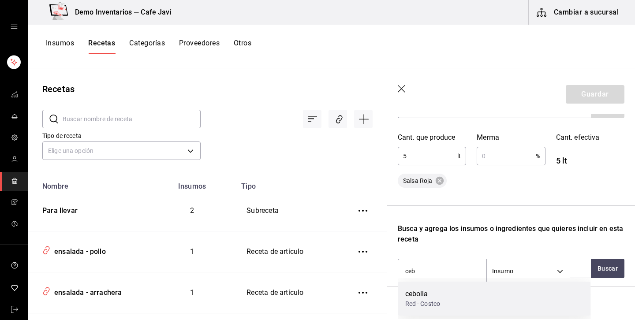
click at [411, 294] on div "cebolla" at bounding box center [422, 294] width 35 height 11
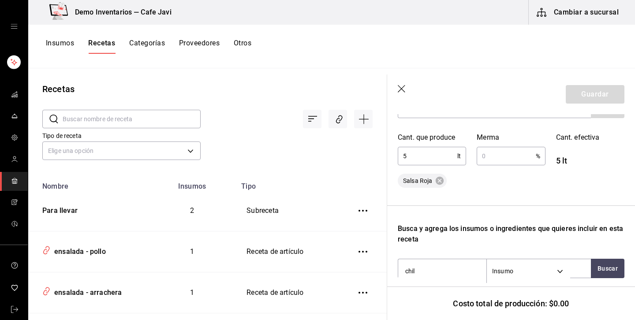
type input "chile"
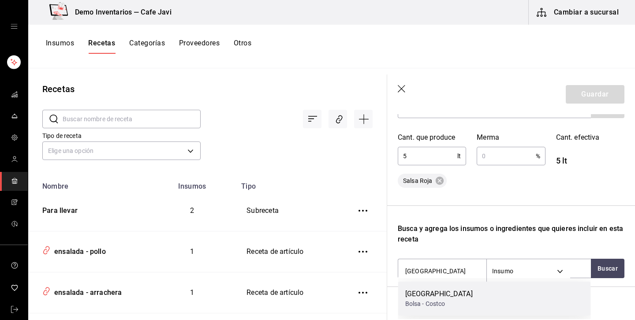
click at [405, 302] on div "Bolsa - Costco" at bounding box center [438, 303] width 67 height 9
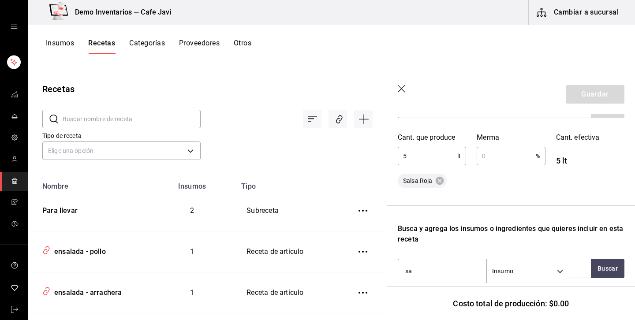
type input "sal"
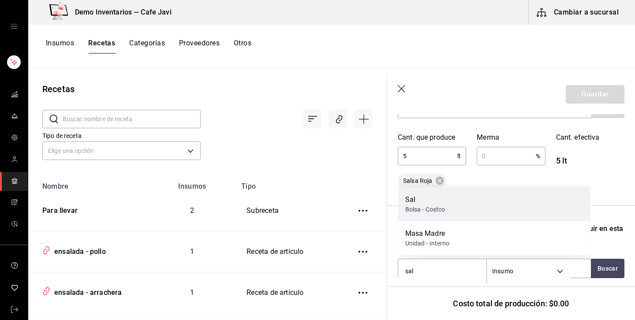
click at [438, 202] on div "Sal" at bounding box center [425, 200] width 40 height 11
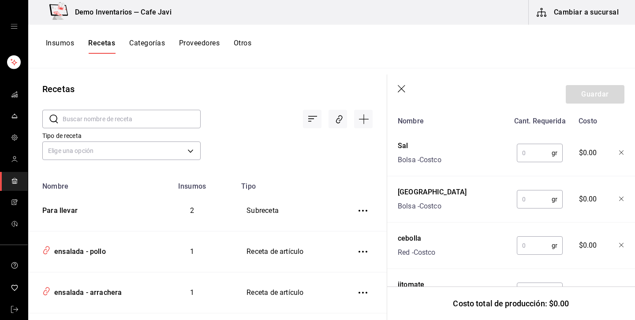
scroll to position [352, 0]
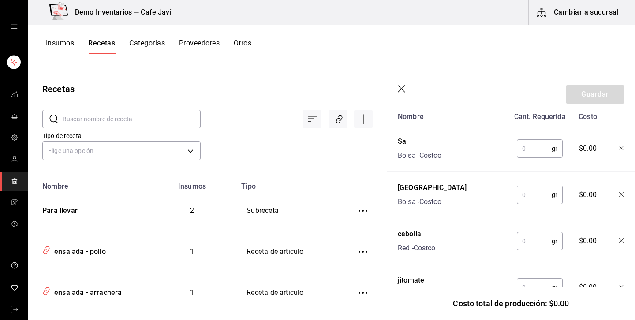
click at [540, 148] on input "text" at bounding box center [534, 149] width 35 height 18
type input "300"
click at [524, 197] on input "text" at bounding box center [534, 195] width 35 height 18
type input "3,000"
click at [531, 243] on input "text" at bounding box center [534, 241] width 35 height 18
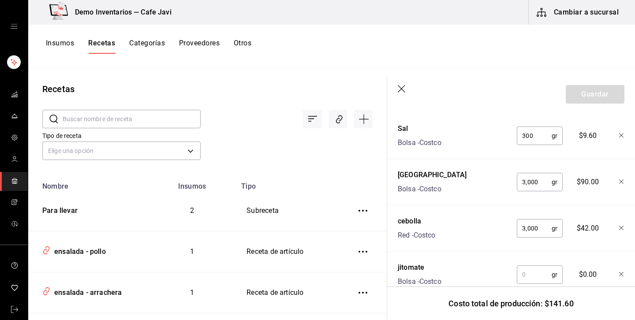
scroll to position [366, 0]
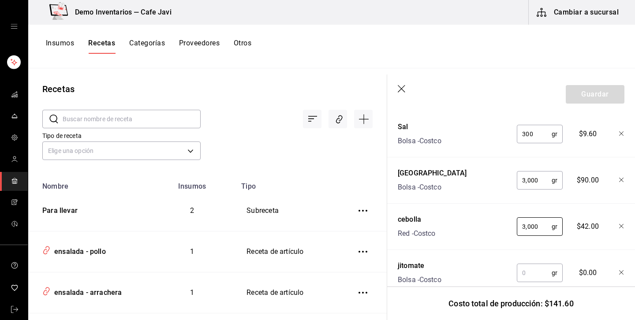
type input "3,000"
click at [531, 275] on input "text" at bounding box center [534, 273] width 35 height 18
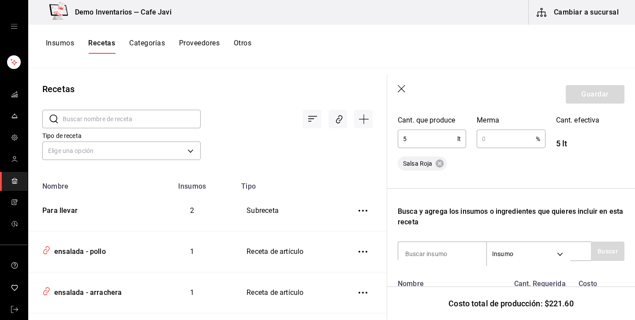
scroll to position [183, 0]
type input "4,000"
click at [498, 141] on input "text" at bounding box center [506, 140] width 59 height 18
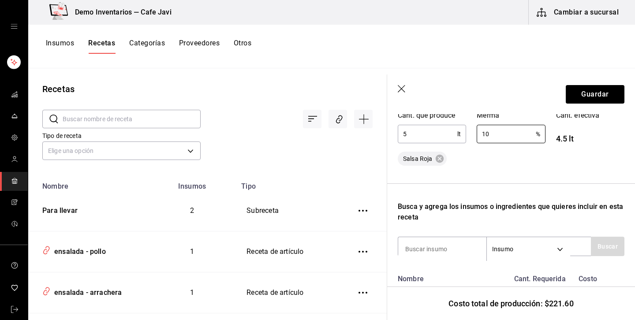
scroll to position [190, 0]
type input "1"
click at [594, 90] on button "Guardar" at bounding box center [595, 94] width 59 height 19
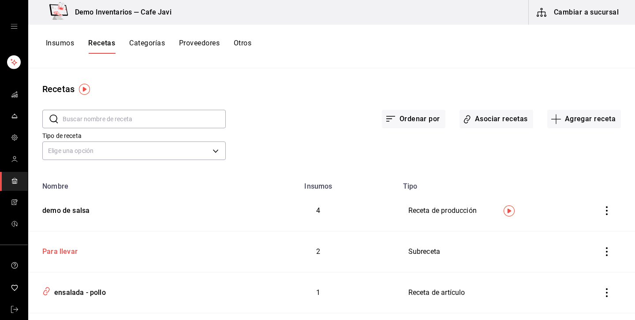
click at [64, 254] on div "Para llevar" at bounding box center [58, 250] width 39 height 14
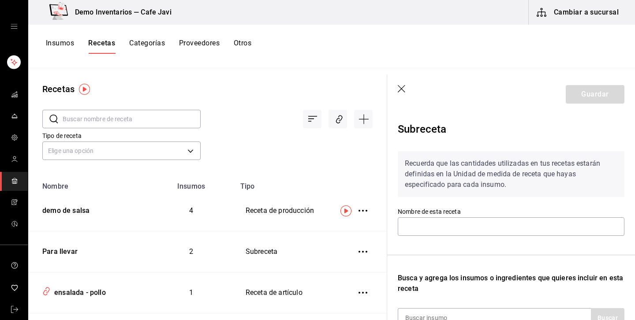
type input "Para llevar"
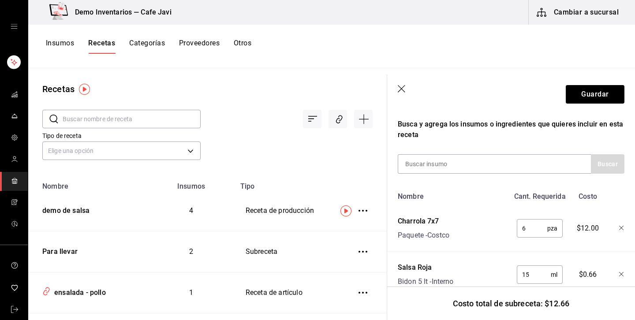
scroll to position [178, 0]
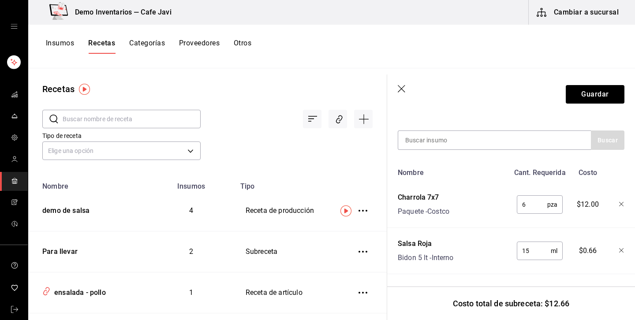
click at [402, 86] on icon "button" at bounding box center [402, 89] width 9 height 9
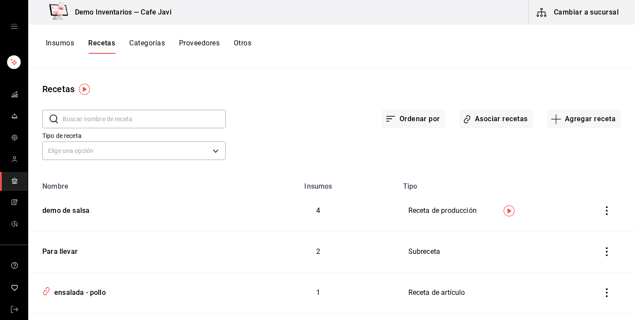
click at [64, 41] on button "Insumos" at bounding box center [60, 46] width 28 height 15
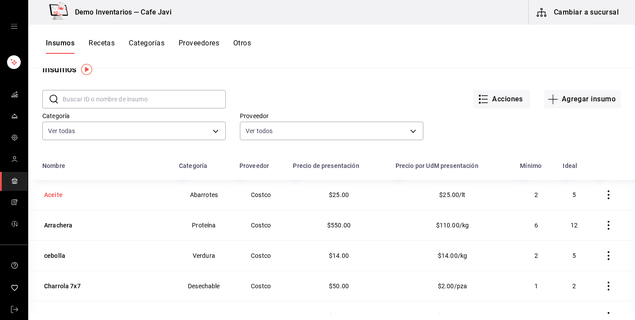
click at [55, 198] on div "Aceite" at bounding box center [53, 195] width 19 height 9
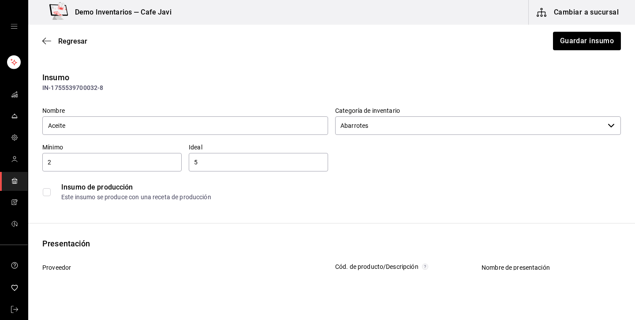
type input "$29.00"
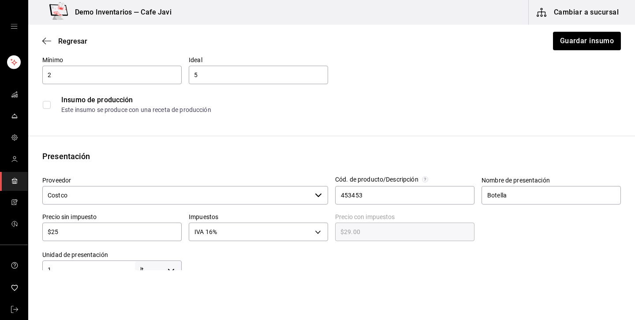
scroll to position [94, 0]
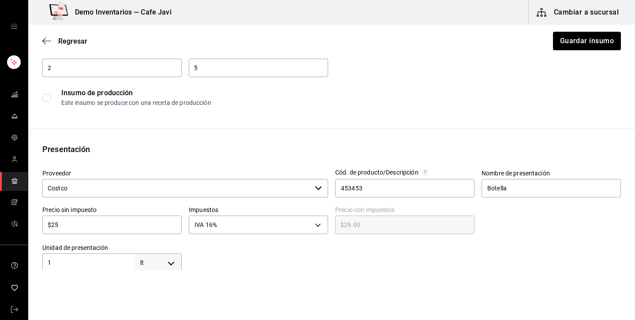
click at [284, 190] on input "Costco" at bounding box center [176, 188] width 269 height 19
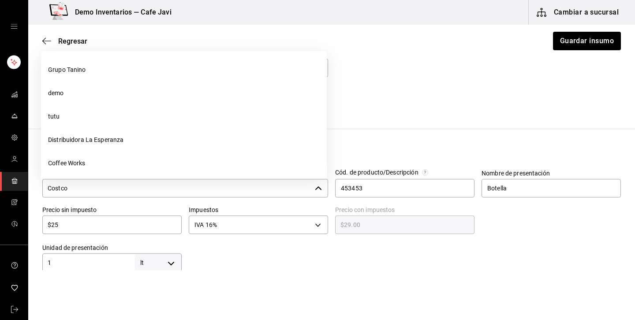
scroll to position [73, 0]
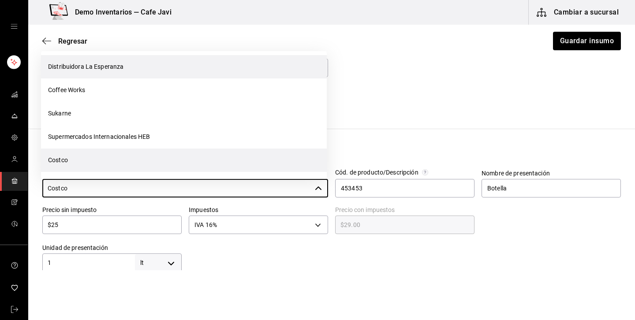
click at [115, 68] on li "Distribuidora La Esperanza" at bounding box center [184, 66] width 286 height 23
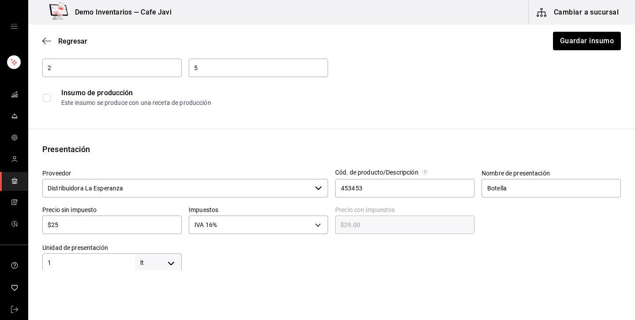
click at [269, 186] on input "Distribuidora La Esperanza" at bounding box center [176, 188] width 269 height 19
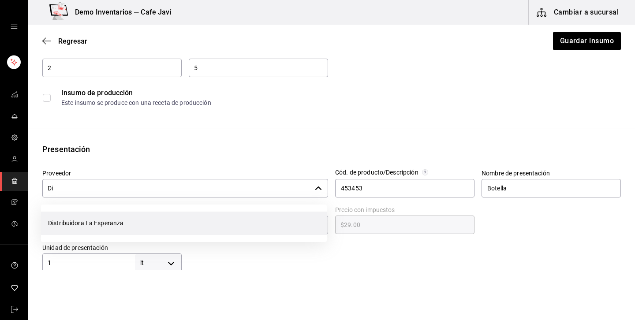
type input "D"
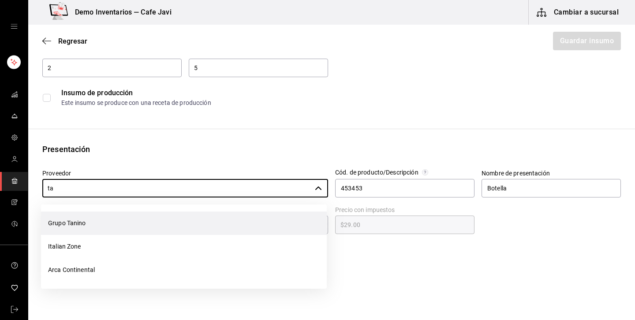
click at [137, 221] on li "Grupo Tanino" at bounding box center [184, 223] width 286 height 23
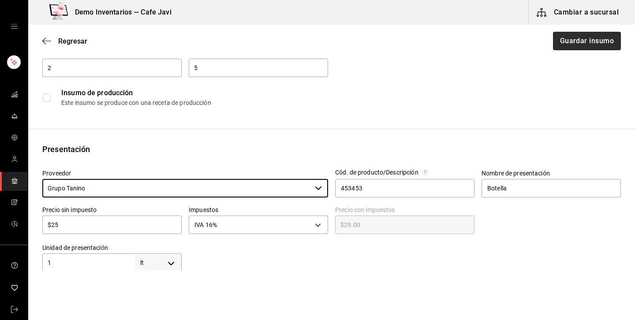
type input "Grupo Tanino"
click at [600, 39] on button "Guardar insumo" at bounding box center [586, 41] width 69 height 19
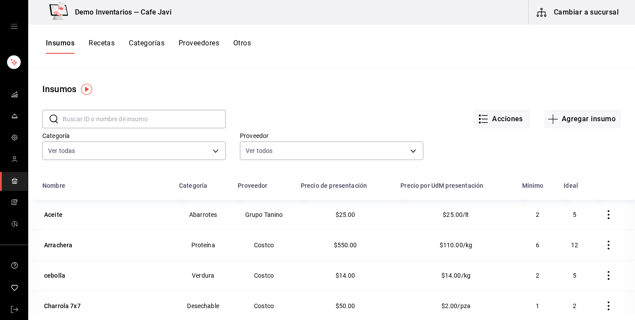
click at [204, 115] on input "text" at bounding box center [144, 119] width 163 height 18
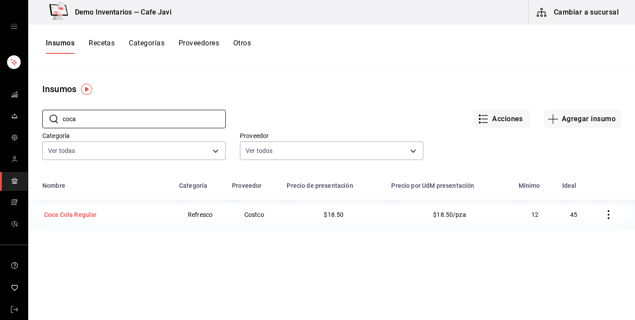
type input "coca"
click at [100, 214] on div "Coca Cola Regular" at bounding box center [105, 215] width 126 height 12
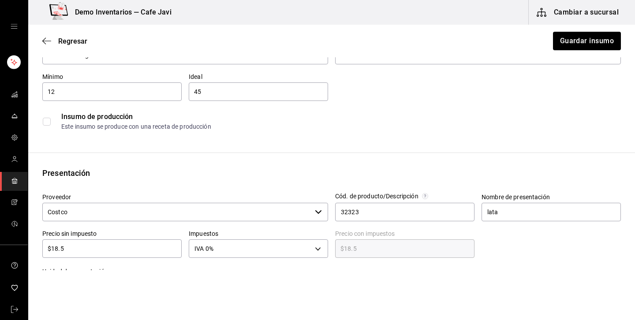
scroll to position [76, 0]
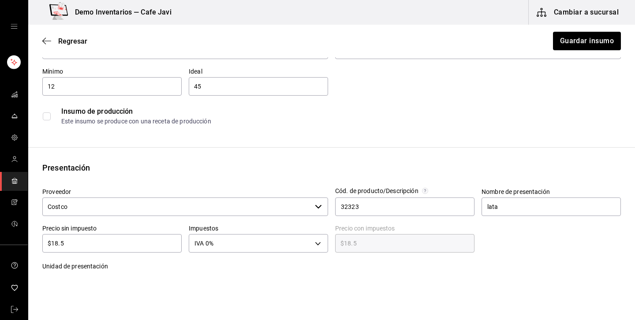
click at [90, 243] on input "$18.5" at bounding box center [111, 243] width 139 height 11
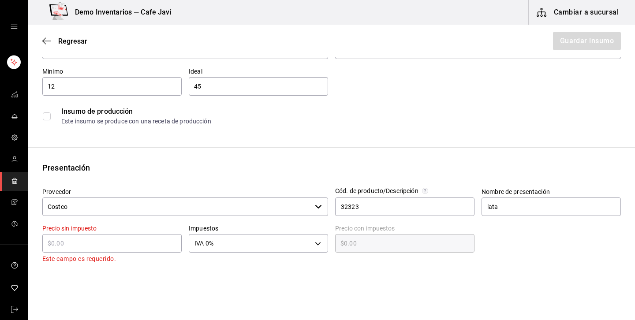
type input "$0.00"
type input "$1"
type input "$1.00"
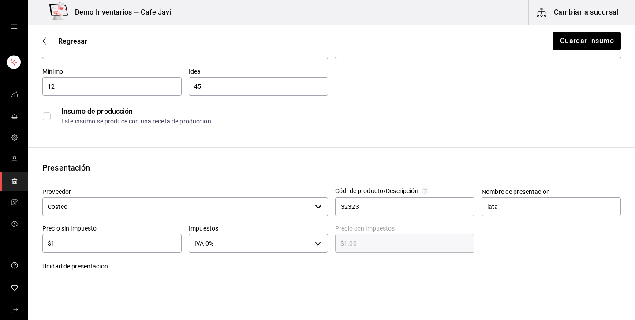
type input "$13"
type input "$13.00"
type input "$13.5"
type input "$13.50"
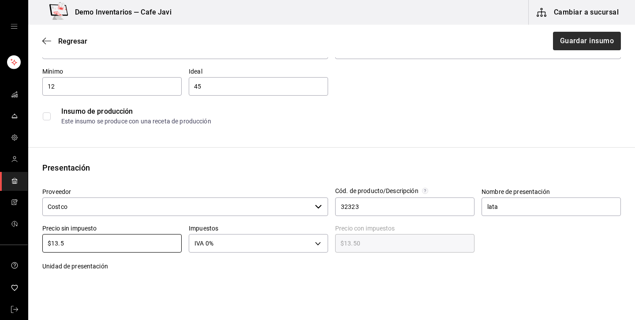
type input "$13.5"
click at [576, 43] on button "Guardar insumo" at bounding box center [586, 41] width 69 height 19
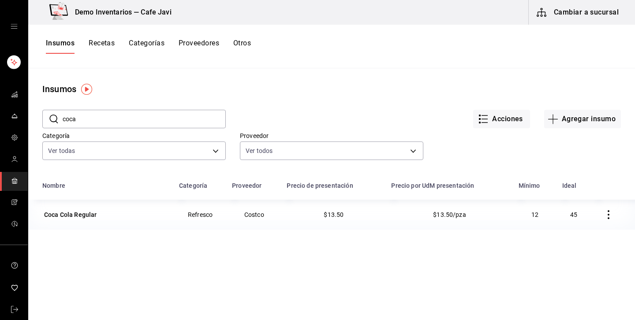
click at [104, 45] on button "Recetas" at bounding box center [102, 46] width 26 height 15
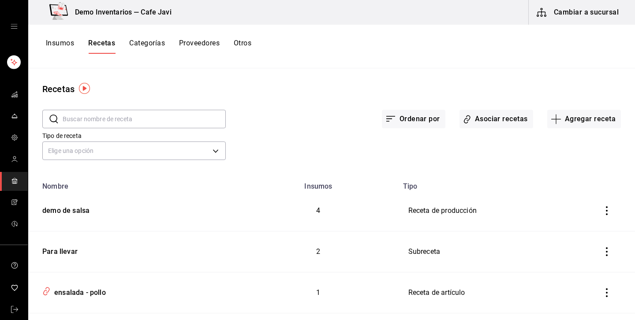
scroll to position [181, 0]
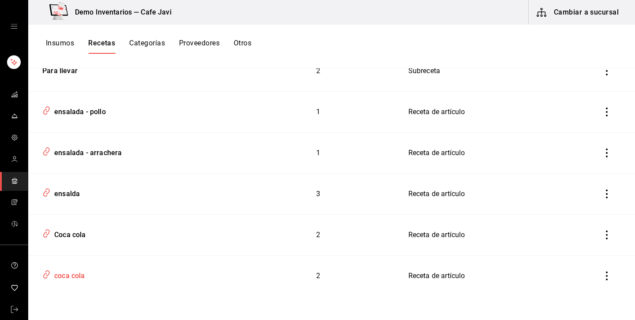
click at [103, 278] on div "coca cola" at bounding box center [134, 274] width 190 height 17
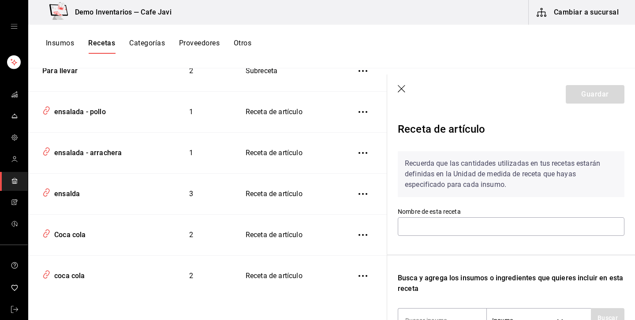
type input "coca cola"
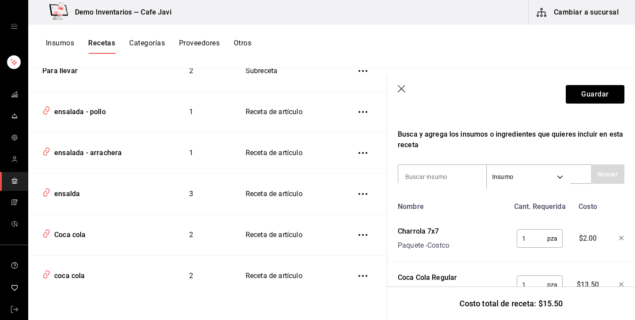
scroll to position [178, 0]
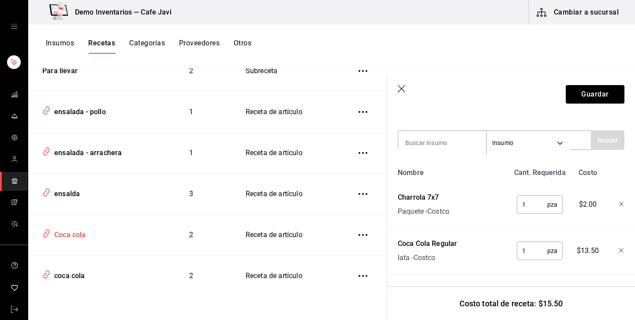
click at [74, 233] on div "Coca cola" at bounding box center [68, 234] width 35 height 14
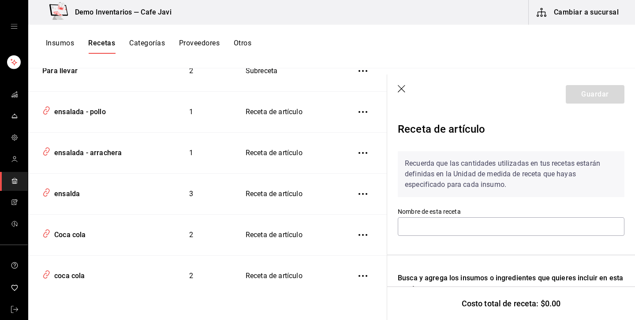
type input "Coca cola"
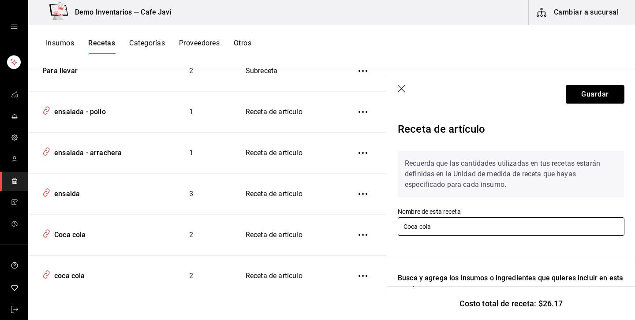
scroll to position [178, 0]
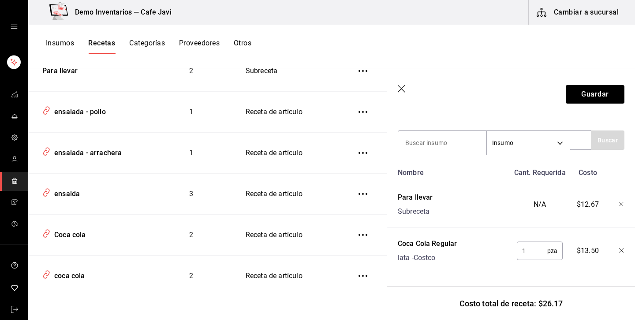
click at [63, 43] on button "Insumos" at bounding box center [60, 46] width 28 height 15
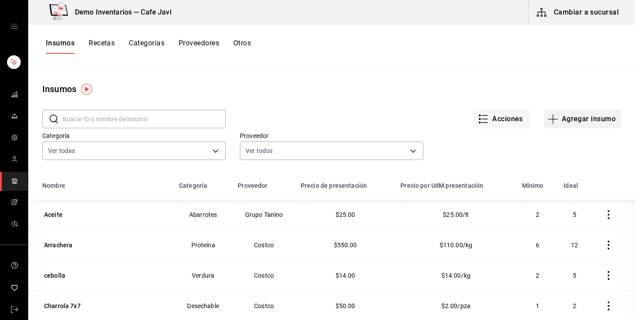
click at [569, 121] on button "Agregar insumo" at bounding box center [582, 119] width 77 height 19
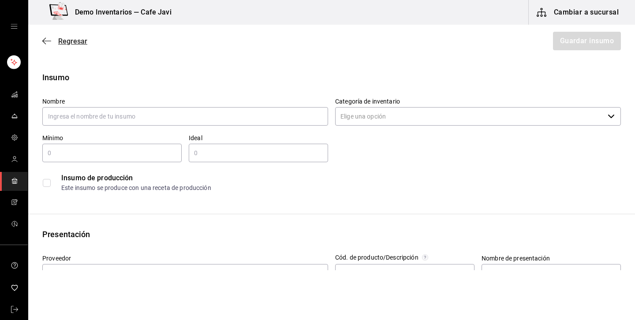
click at [78, 43] on span "Regresar" at bounding box center [72, 41] width 29 height 8
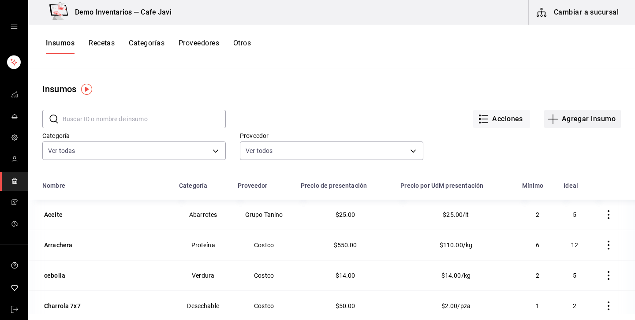
click at [593, 123] on button "Agregar insumo" at bounding box center [582, 119] width 77 height 19
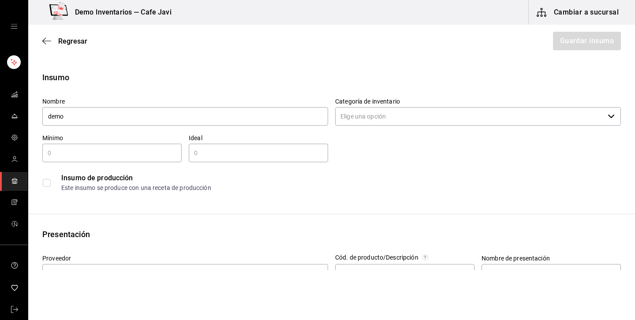
type input "demo"
click at [386, 165] on div "Insumo de producción Este insumo se produce con una receta de producción" at bounding box center [328, 179] width 586 height 34
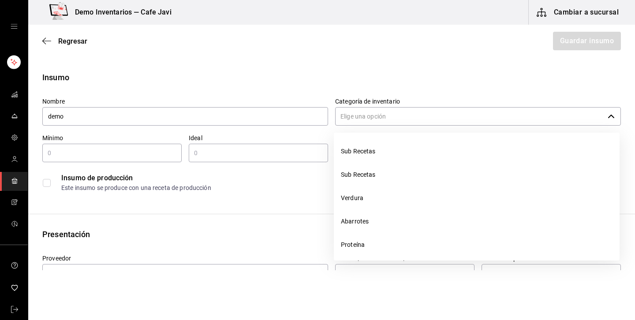
click at [384, 111] on input "Categoría de inventario" at bounding box center [469, 116] width 269 height 19
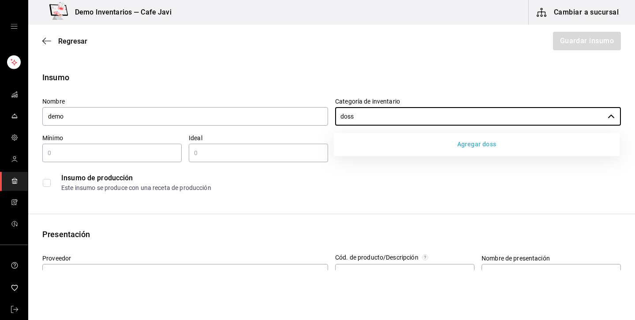
type input "doss"
click at [486, 146] on button "Agregar doss" at bounding box center [476, 144] width 279 height 16
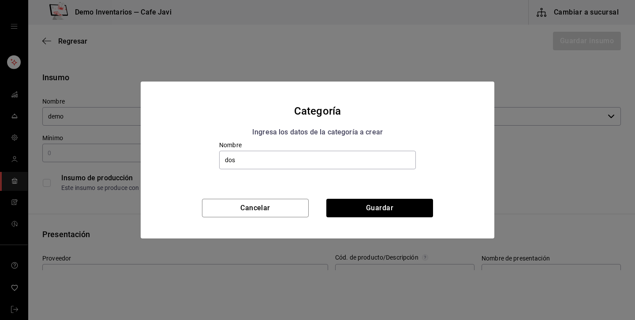
type input "dos"
click at [451, 182] on div "Nombre dos" at bounding box center [318, 170] width 354 height 58
click at [267, 206] on button "Cancelar" at bounding box center [255, 208] width 107 height 19
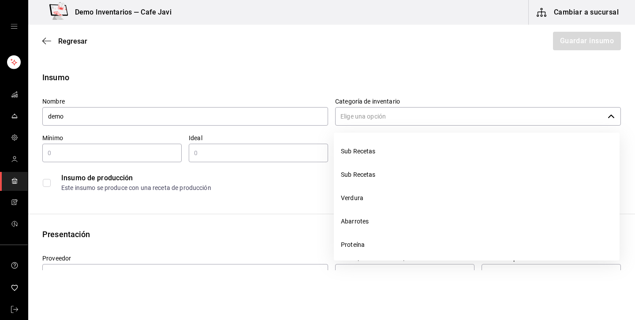
click at [524, 110] on input "Categoría de inventario" at bounding box center [469, 116] width 269 height 19
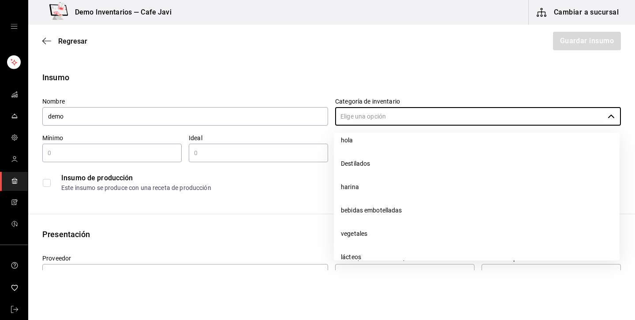
scroll to position [200, 0]
click at [309, 101] on label "Nombre" at bounding box center [185, 101] width 286 height 6
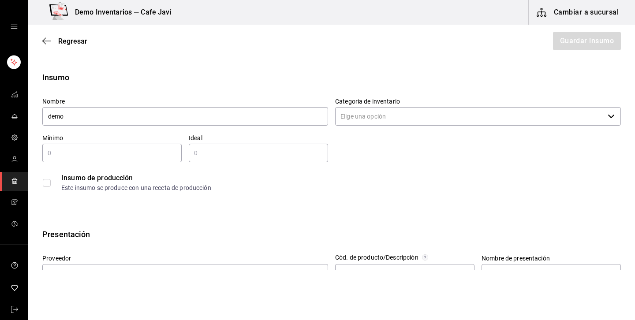
click at [137, 152] on input "text" at bounding box center [111, 153] width 139 height 11
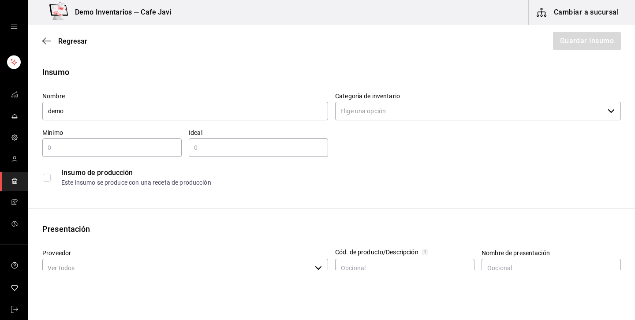
click at [52, 178] on label at bounding box center [48, 178] width 11 height 8
click at [51, 178] on input "checkbox" at bounding box center [47, 178] width 8 height 8
checkbox input "false"
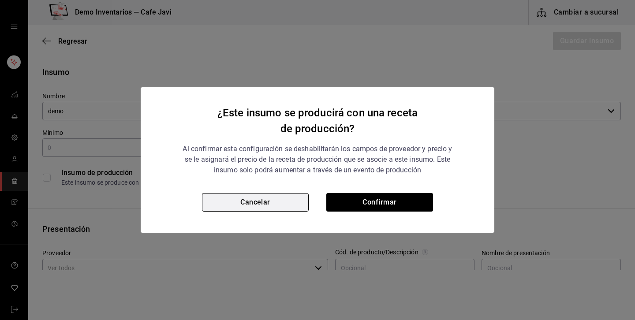
click at [246, 203] on button "Cancelar" at bounding box center [255, 202] width 107 height 19
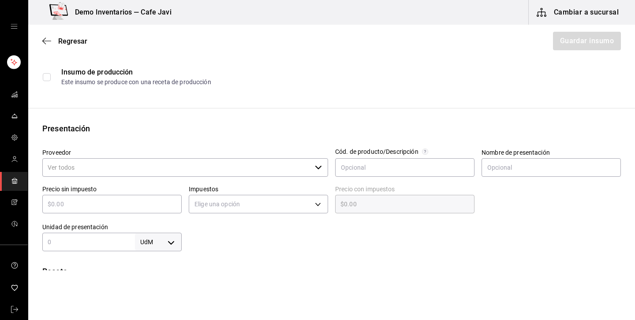
scroll to position [111, 0]
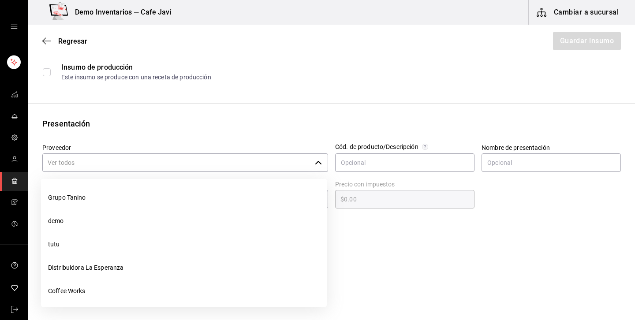
click at [282, 164] on input "Proveedor" at bounding box center [176, 162] width 269 height 19
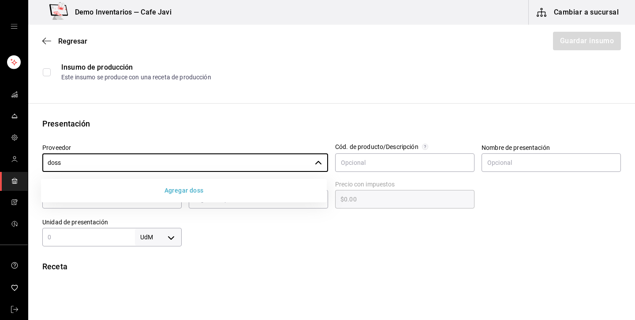
type input "doss"
click at [310, 109] on div "Insumo Nombre demo Categoría de inventario ​ Mínimo ​ Ideal ​ Insumo de producc…" at bounding box center [331, 223] width 607 height 524
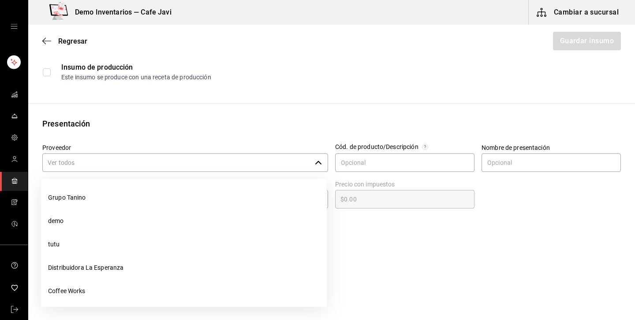
click at [295, 158] on input "Proveedor" at bounding box center [176, 162] width 269 height 19
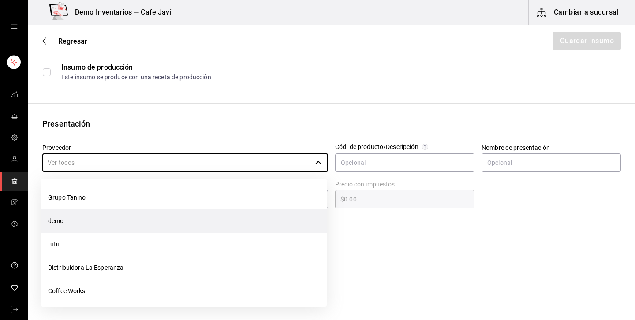
click at [54, 224] on li "demo" at bounding box center [184, 220] width 286 height 23
type input "demo"
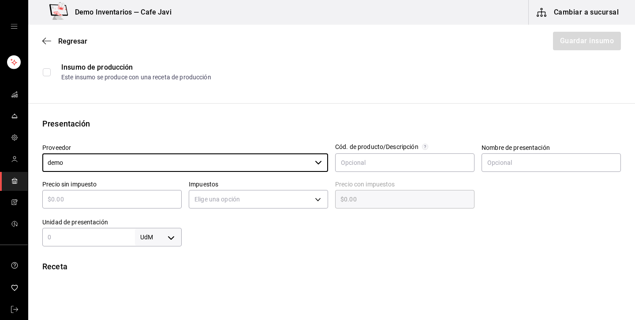
click at [146, 199] on input "text" at bounding box center [111, 199] width 139 height 11
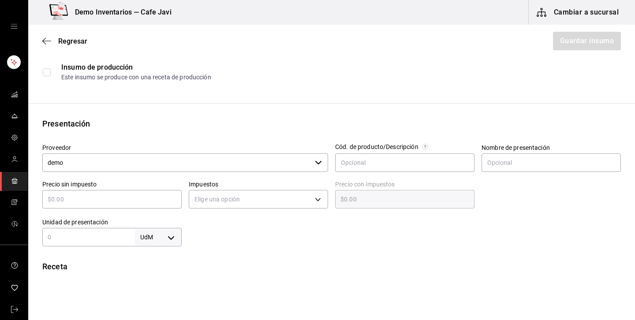
type input "$1"
type input "$1.00"
type input "$13"
type input "$13.00"
type input "$13"
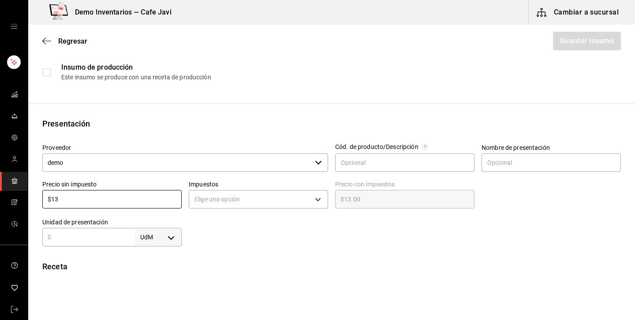
click at [242, 223] on div at bounding box center [401, 228] width 439 height 35
click at [296, 206] on body "Demo Inventarios — Cafe Javi Cambiar a sucursal Regresar Guardar insumo Insumo …" at bounding box center [317, 135] width 635 height 270
click at [201, 224] on li "IVA 0%" at bounding box center [258, 227] width 138 height 15
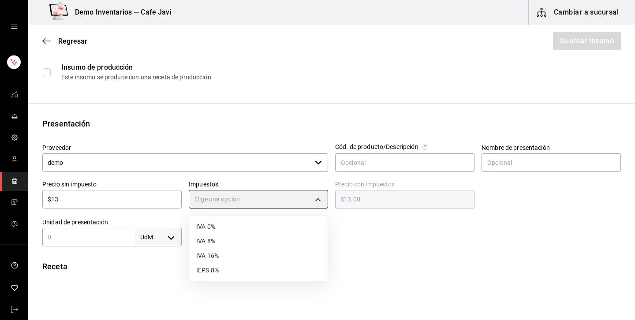
type input "IVA_0"
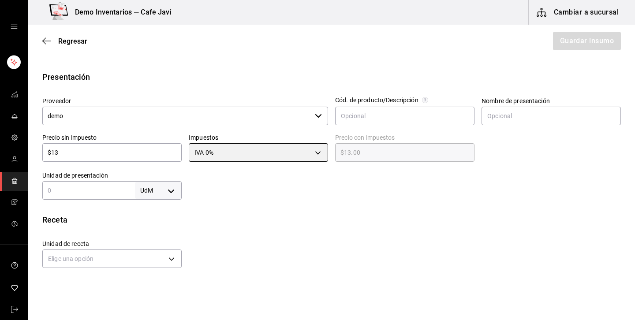
scroll to position [168, 0]
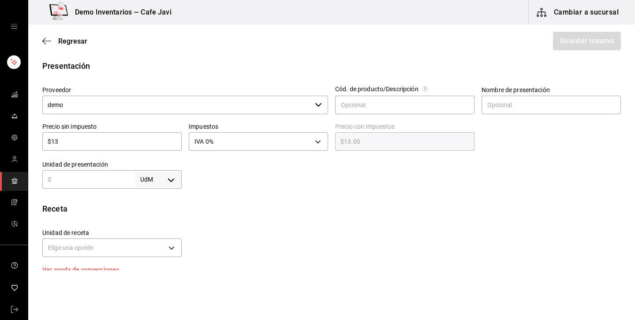
click at [97, 179] on input "text" at bounding box center [88, 179] width 93 height 11
type input "1"
click at [165, 175] on body "Demo Inventarios — Cafe Javi Cambiar a sucursal Regresar Guardar insumo Insumo …" at bounding box center [317, 135] width 635 height 270
click at [145, 249] on li "lt" at bounding box center [158, 250] width 46 height 15
type input "LITER"
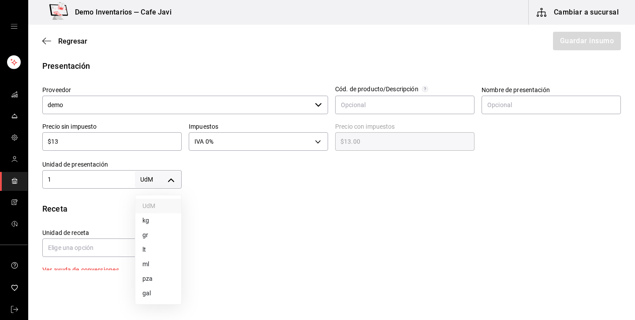
type input "LITER"
type input "1"
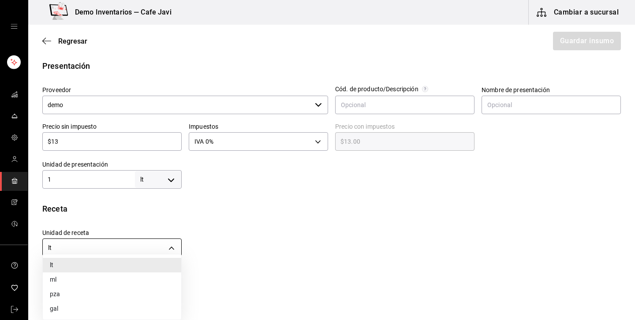
click at [179, 250] on body "Demo Inventarios — Cafe Javi Cambiar a sucursal Regresar Guardar insumo Insumo …" at bounding box center [317, 135] width 635 height 270
click at [291, 208] on div at bounding box center [317, 160] width 635 height 320
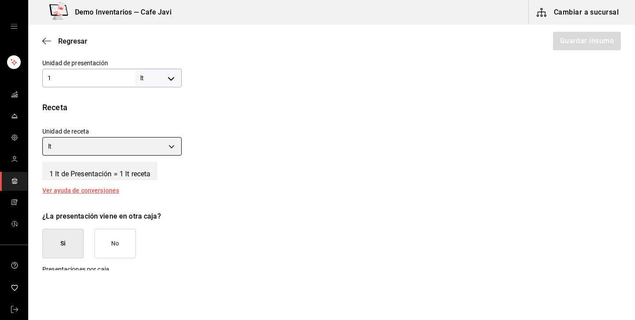
scroll to position [256, 0]
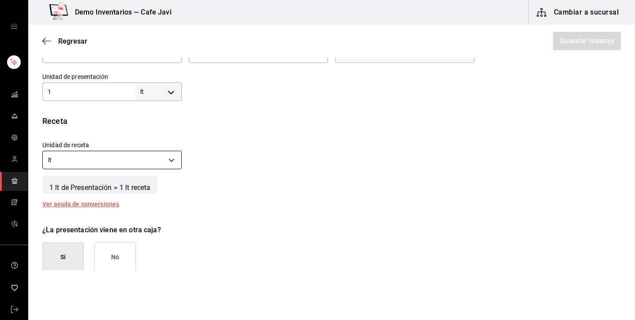
click at [172, 160] on body "Demo Inventarios — Cafe Javi Cambiar a sucursal Regresar Guardar insumo Insumo …" at bounding box center [317, 135] width 635 height 270
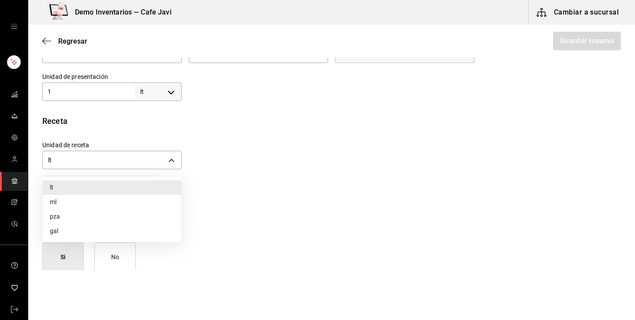
click at [66, 200] on li "ml" at bounding box center [112, 202] width 138 height 15
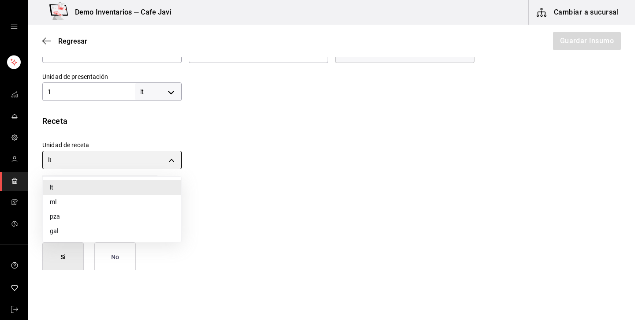
type input "MILLILITER"
type input "1,000"
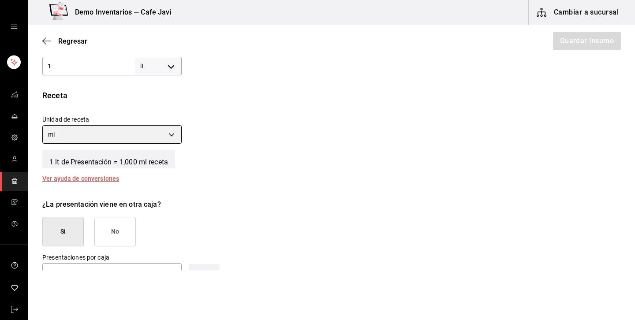
scroll to position [383, 0]
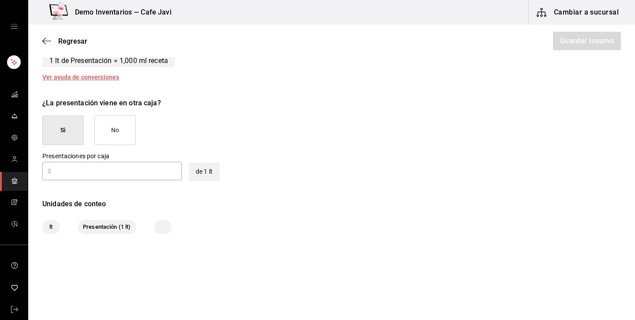
click at [69, 134] on button "Si" at bounding box center [62, 131] width 41 height 30
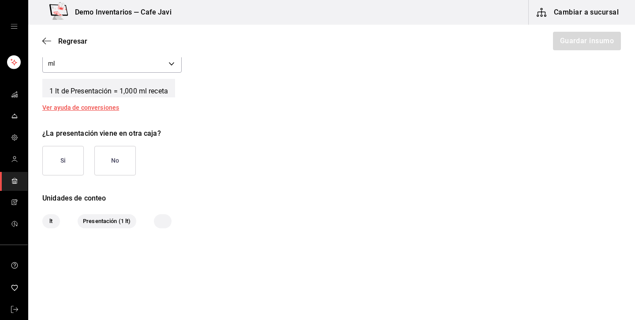
click at [62, 161] on button "Si" at bounding box center [62, 161] width 41 height 30
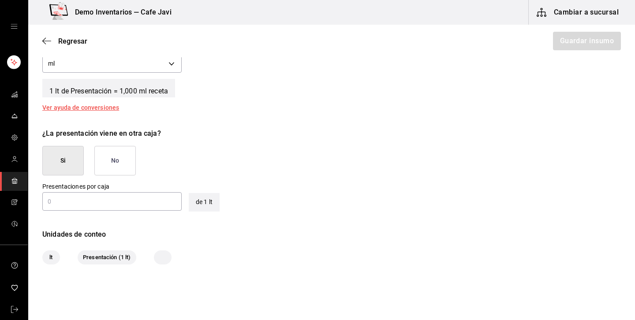
scroll to position [383, 0]
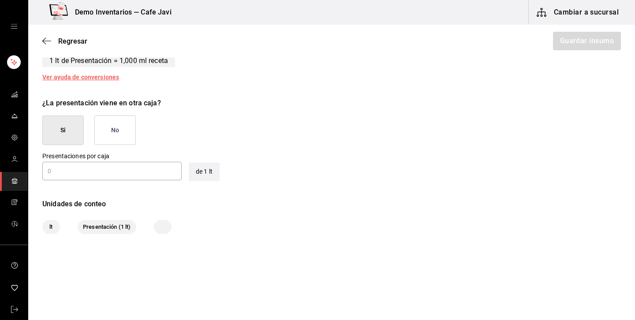
click at [62, 171] on input "text" at bounding box center [111, 171] width 139 height 11
type input "12"
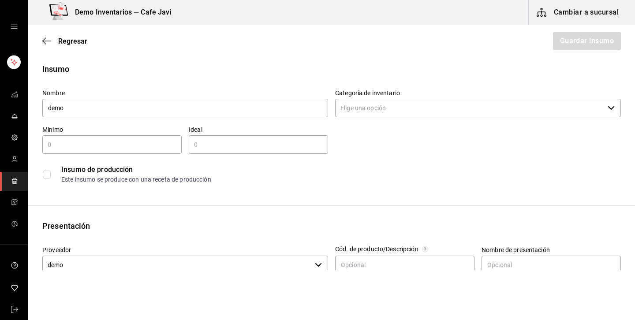
scroll to position [0, 0]
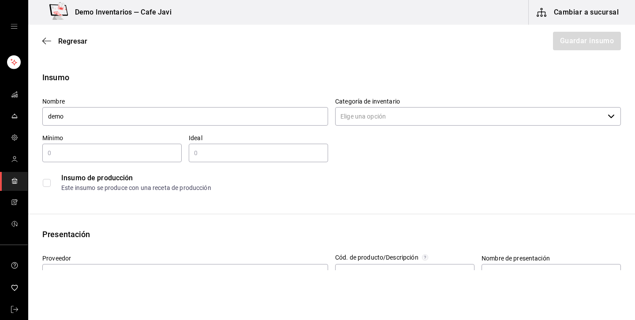
click at [395, 124] on input "Categoría de inventario" at bounding box center [469, 116] width 269 height 19
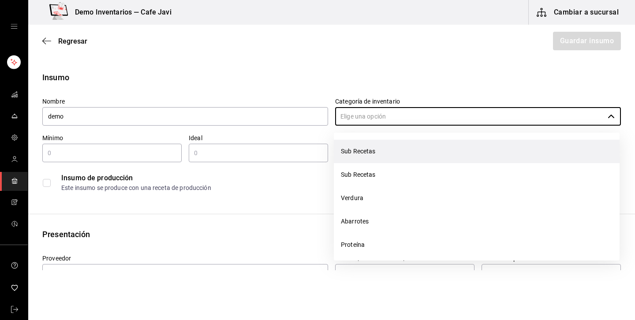
click at [364, 150] on li "Sub Recetas" at bounding box center [477, 151] width 286 height 23
type input "Sub Recetas"
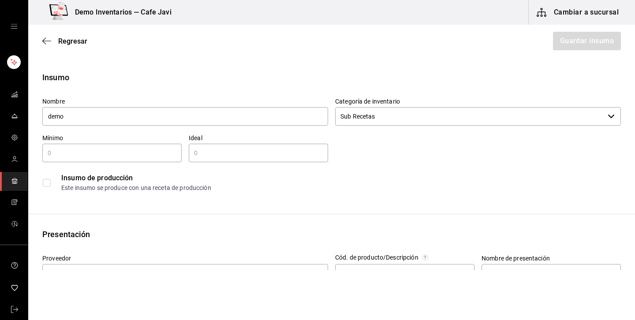
click at [157, 156] on input "text" at bounding box center [111, 153] width 139 height 11
type input "1"
click at [244, 152] on input "text" at bounding box center [258, 153] width 139 height 11
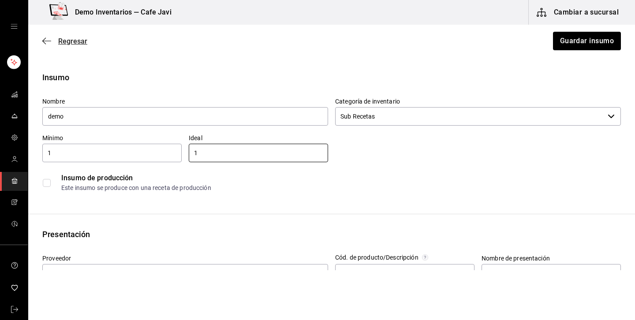
type input "1"
click at [77, 41] on span "Regresar" at bounding box center [72, 41] width 29 height 8
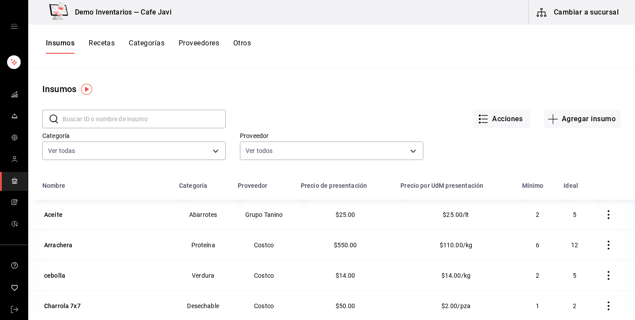
click at [104, 50] on button "Recetas" at bounding box center [102, 46] width 26 height 15
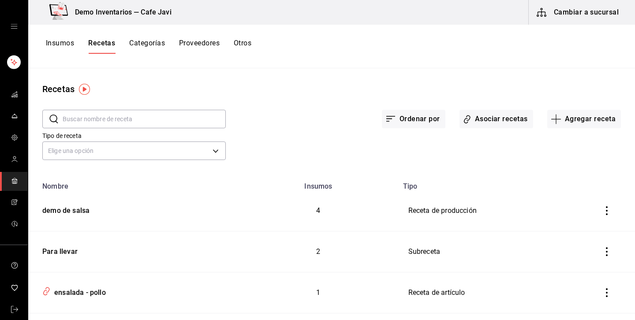
click at [57, 48] on button "Insumos" at bounding box center [60, 46] width 28 height 15
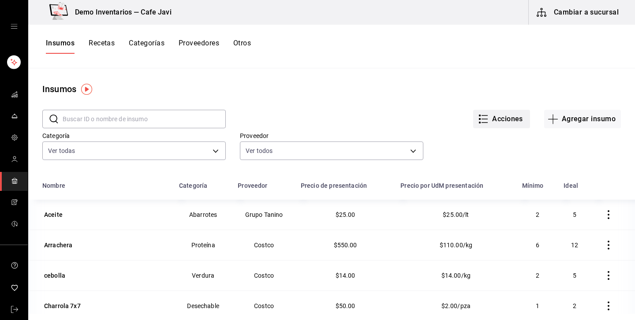
click at [480, 121] on icon "button" at bounding box center [483, 119] width 11 height 11
click at [154, 118] on div at bounding box center [317, 160] width 635 height 320
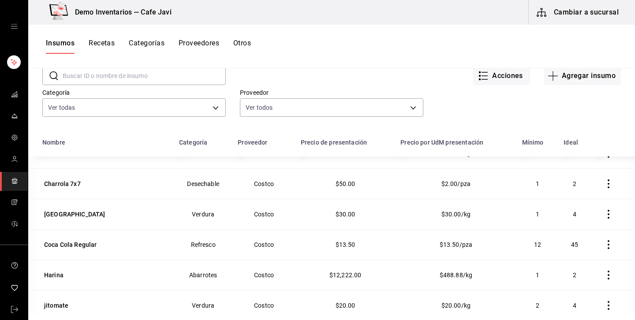
scroll to position [41, 0]
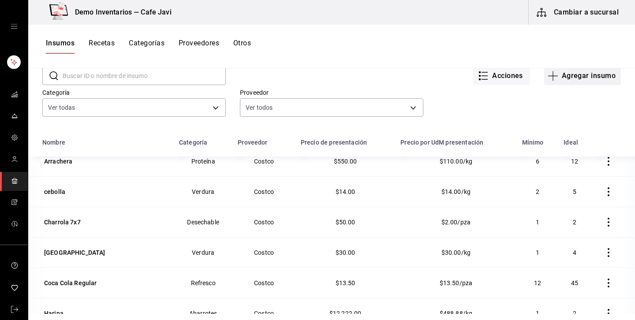
click at [575, 81] on button "Agregar insumo" at bounding box center [582, 76] width 77 height 19
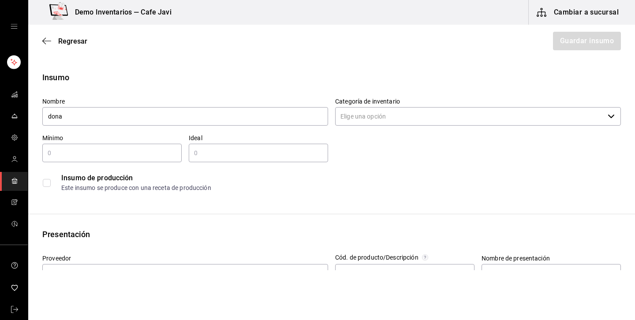
type input "dona"
click at [422, 128] on div "Nombre dona Categoría de inventario ​ Mínimo ​ Ideal ​ Insumo de producción Est…" at bounding box center [328, 143] width 586 height 106
click at [429, 121] on input "Categoría de inventario" at bounding box center [469, 116] width 269 height 19
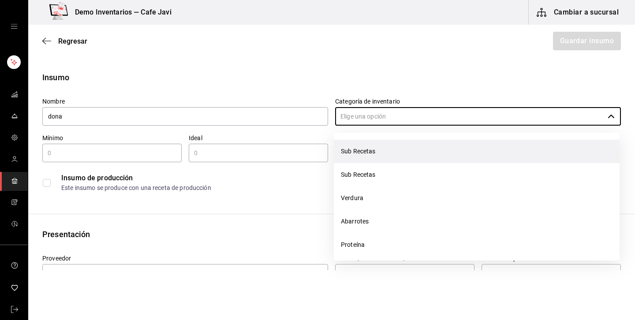
click at [363, 153] on li "Sub Recetas" at bounding box center [477, 151] width 286 height 23
type input "Sub Recetas"
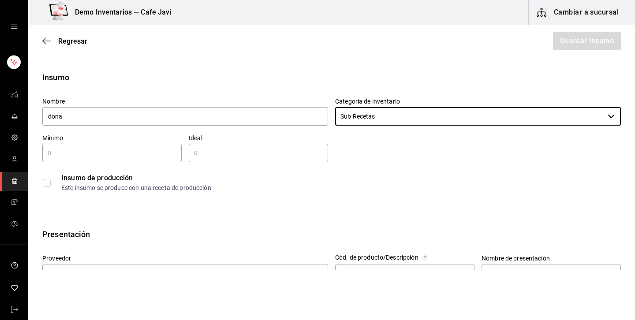
click at [166, 158] on div "​" at bounding box center [111, 153] width 139 height 19
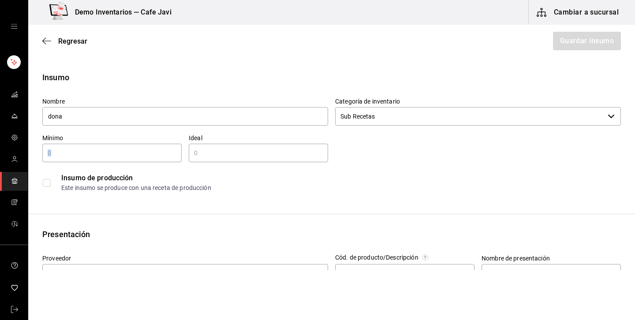
click at [166, 158] on div "​" at bounding box center [111, 153] width 139 height 19
type input "1"
click at [313, 157] on input "text" at bounding box center [258, 153] width 139 height 11
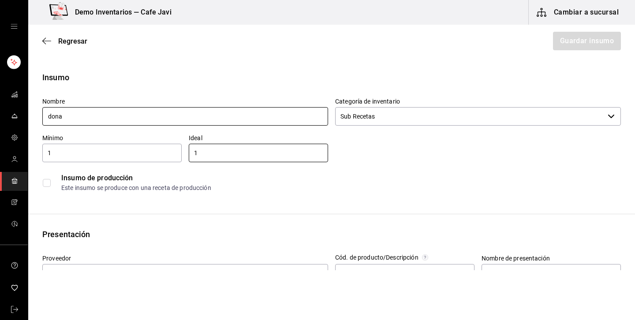
type input "1"
click at [221, 115] on input "dona" at bounding box center [185, 116] width 286 height 19
type input "dona terminada"
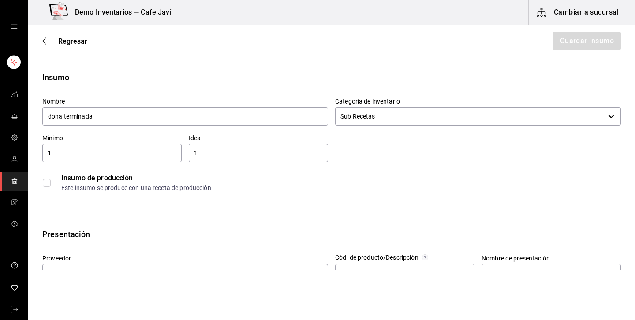
click at [291, 191] on div "Este insumo se produce con una receta de producción" at bounding box center [340, 187] width 559 height 9
click at [52, 182] on label at bounding box center [48, 183] width 11 height 8
click at [51, 182] on input "checkbox" at bounding box center [47, 183] width 8 height 8
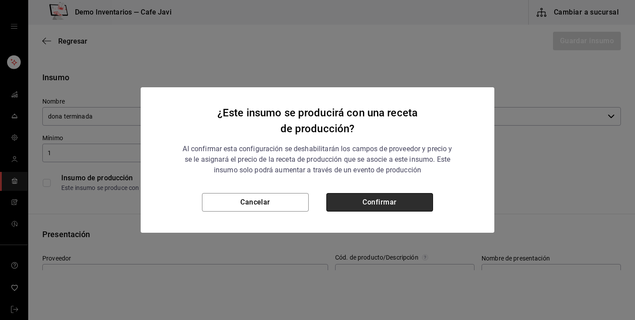
click at [373, 198] on button "Confirmar" at bounding box center [379, 202] width 107 height 19
checkbox input "true"
type input "$0.00"
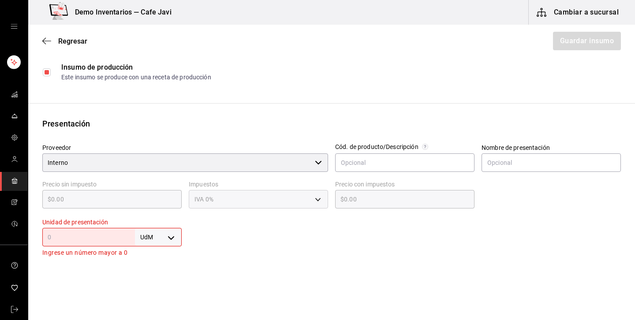
scroll to position [156, 0]
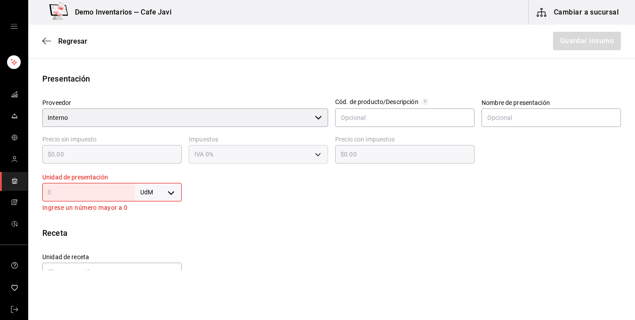
click at [102, 184] on div "UdM ​" at bounding box center [111, 192] width 139 height 19
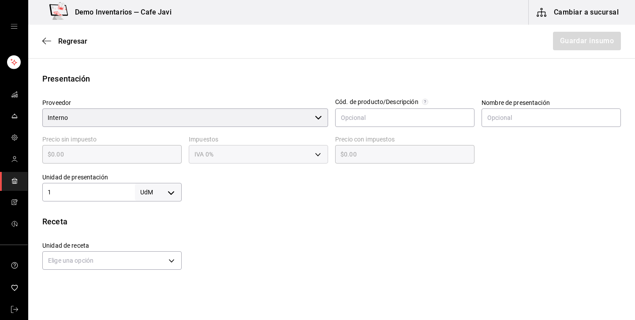
type input "1"
click at [153, 192] on body "Demo Inventarios — Cafe Javi Cambiar a sucursal Regresar Guardar insumo Insumo …" at bounding box center [317, 135] width 635 height 270
click at [150, 288] on li "pza" at bounding box center [158, 291] width 46 height 15
type input "UNIT"
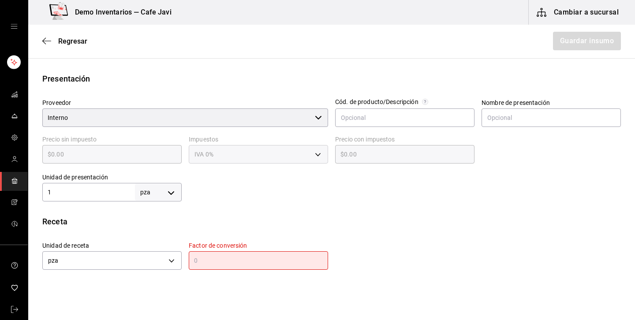
scroll to position [0, 0]
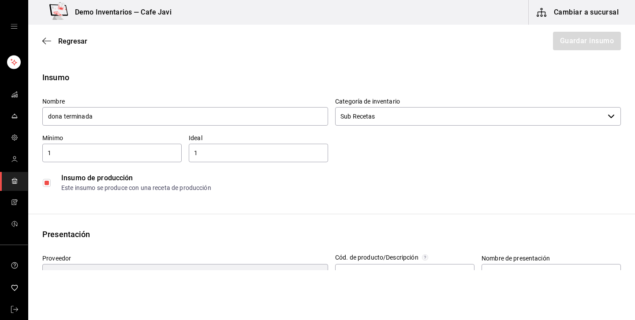
click at [422, 107] on div "Categoría de inventario Sub Recetas ​" at bounding box center [478, 112] width 286 height 30
click at [418, 116] on input "Sub Recetas" at bounding box center [469, 116] width 269 height 19
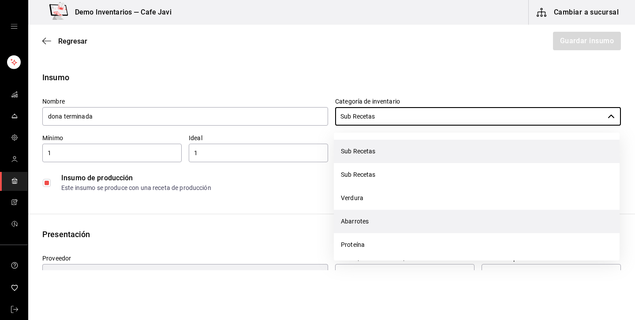
click at [364, 226] on li "Abarrotes" at bounding box center [477, 221] width 286 height 23
type input "Abarrotes"
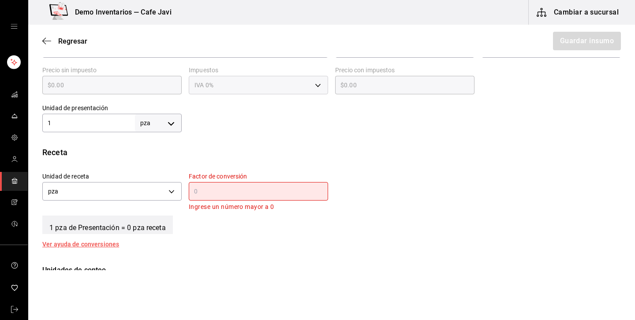
scroll to position [253, 0]
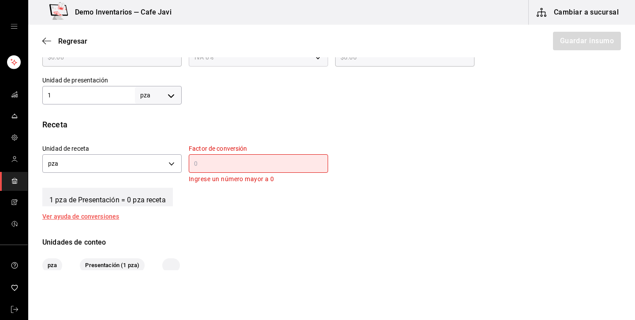
click at [237, 165] on input "text" at bounding box center [258, 163] width 139 height 11
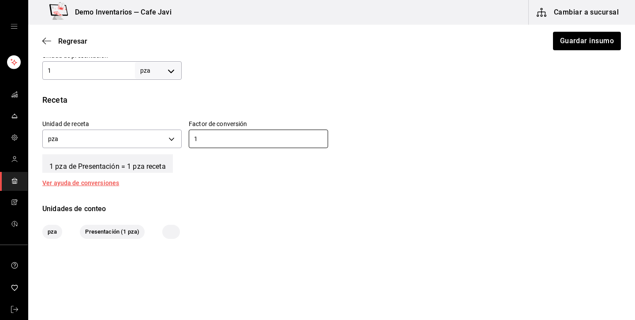
scroll to position [288, 0]
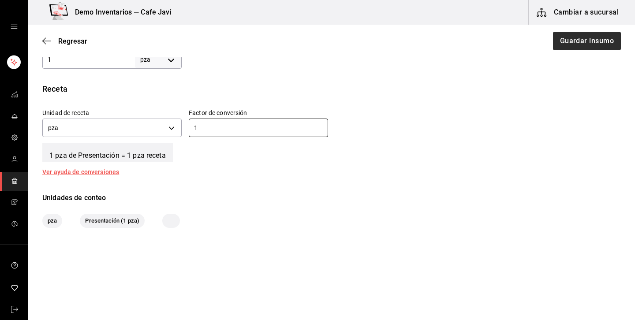
type input "1"
click at [606, 45] on button "Guardar insumo" at bounding box center [586, 41] width 69 height 19
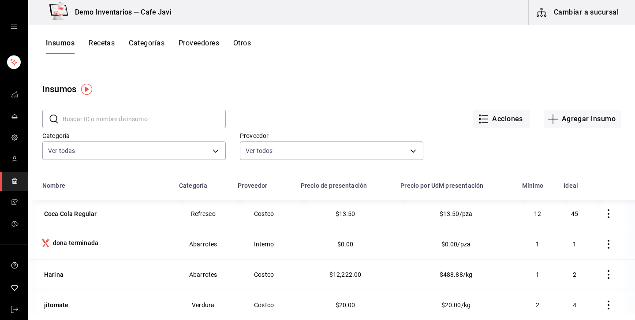
scroll to position [145, 0]
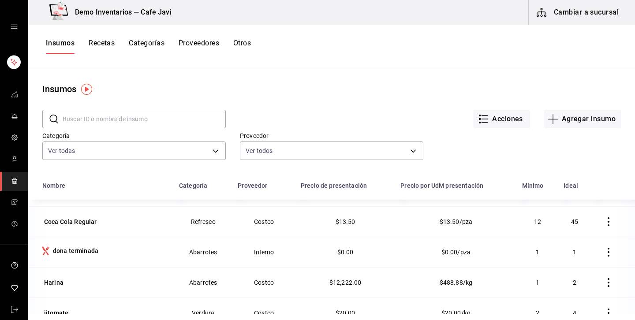
click at [104, 45] on button "Recetas" at bounding box center [102, 46] width 26 height 15
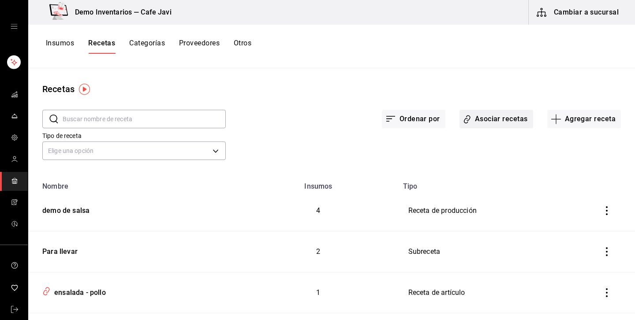
click at [514, 116] on button "Asociar recetas" at bounding box center [497, 119] width 74 height 19
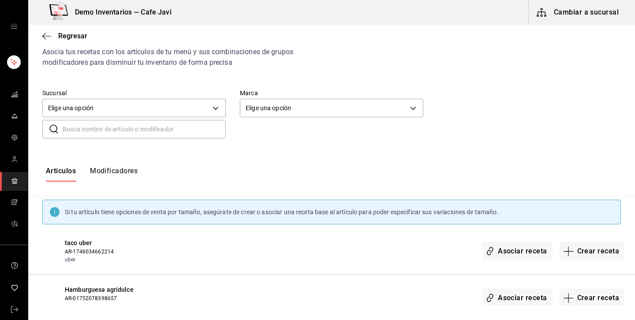
scroll to position [38, 0]
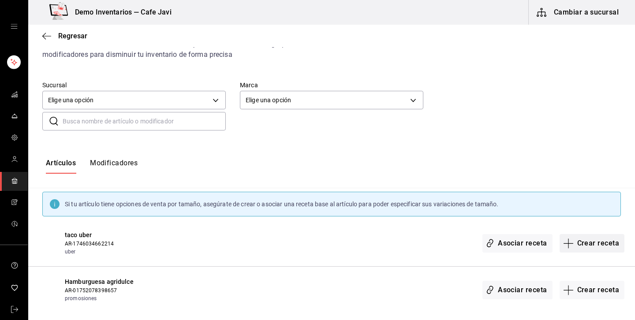
click at [597, 247] on button "Crear receta" at bounding box center [592, 243] width 65 height 19
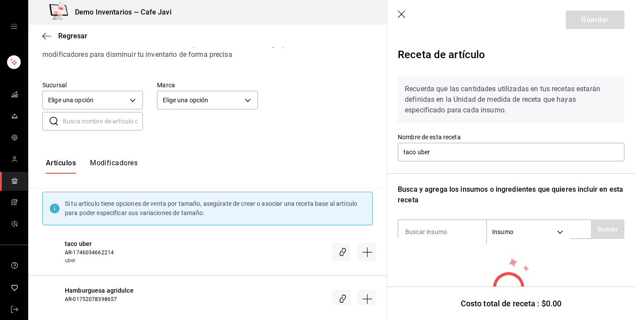
click at [462, 138] on label "Nombre de esta receta" at bounding box center [511, 137] width 227 height 6
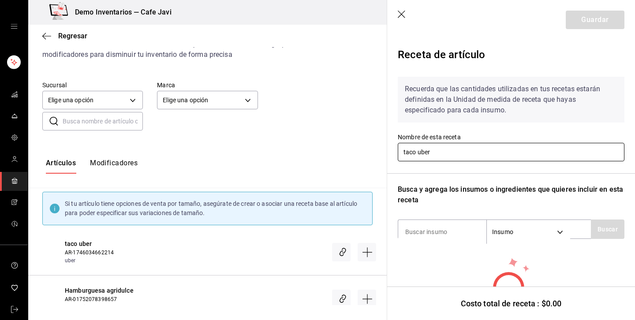
click at [449, 151] on input "taco uber" at bounding box center [511, 152] width 227 height 19
type input "t"
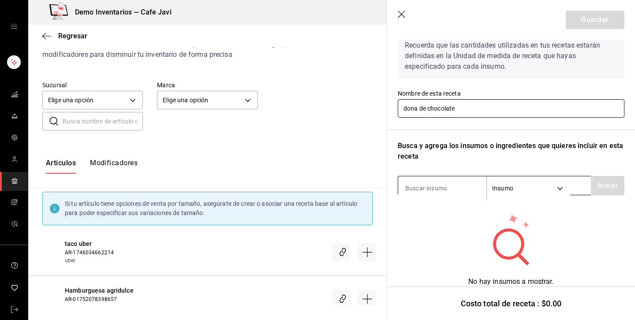
type input "dona de chocolate"
click at [442, 186] on input at bounding box center [442, 188] width 88 height 19
type input "d"
type input "dona"
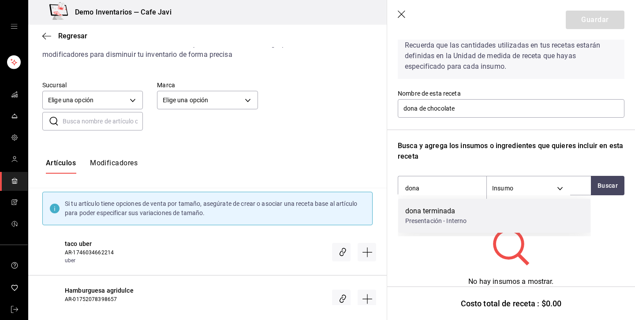
click at [452, 223] on div "Presentación - Interno" at bounding box center [436, 221] width 62 height 9
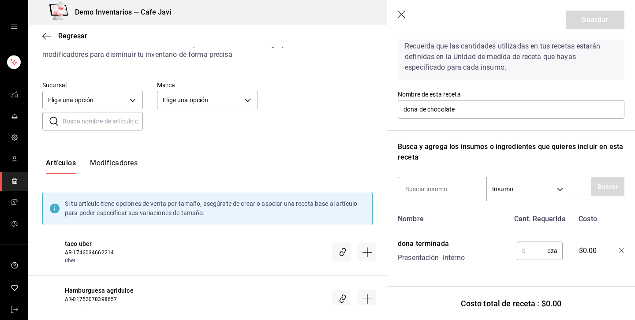
click at [524, 252] on input "text" at bounding box center [532, 251] width 30 height 18
type input "1"
click at [610, 20] on button "Guardar" at bounding box center [595, 20] width 59 height 19
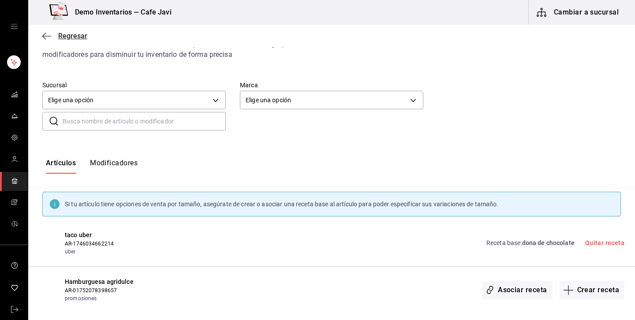
click at [73, 38] on span "Regresar" at bounding box center [72, 36] width 29 height 8
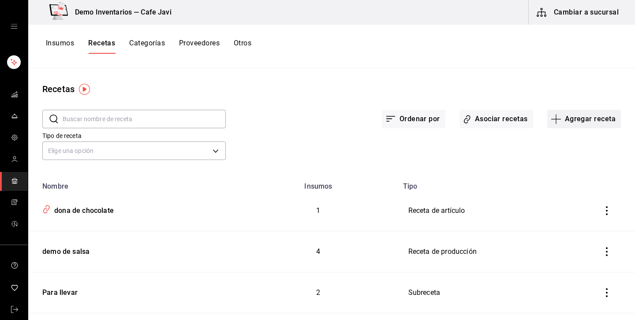
click at [589, 123] on button "Agregar receta" at bounding box center [584, 119] width 74 height 19
click at [572, 187] on span "Receta de producción" at bounding box center [584, 190] width 74 height 9
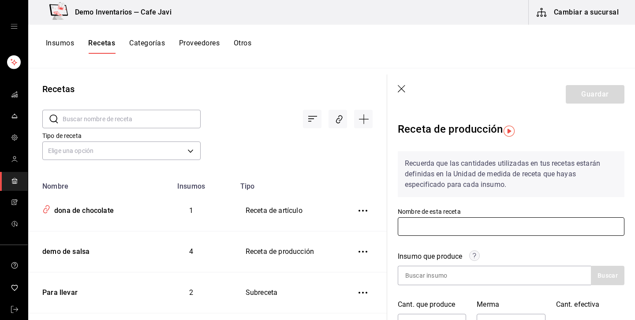
click at [503, 234] on input "text" at bounding box center [511, 226] width 227 height 19
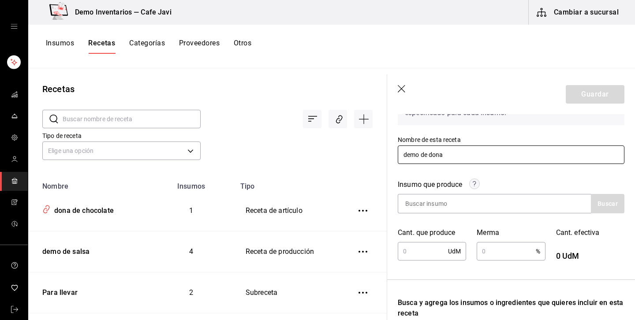
scroll to position [84, 0]
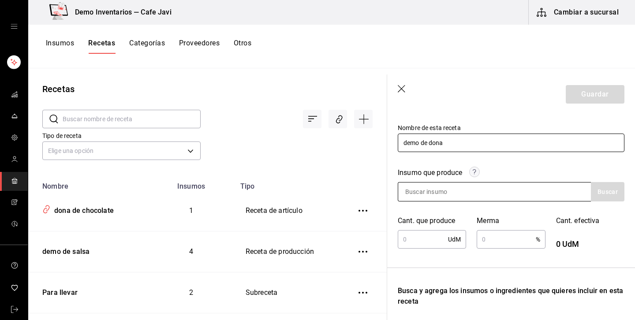
type input "demo de dona"
click at [447, 193] on input at bounding box center [442, 192] width 88 height 19
type input "dona"
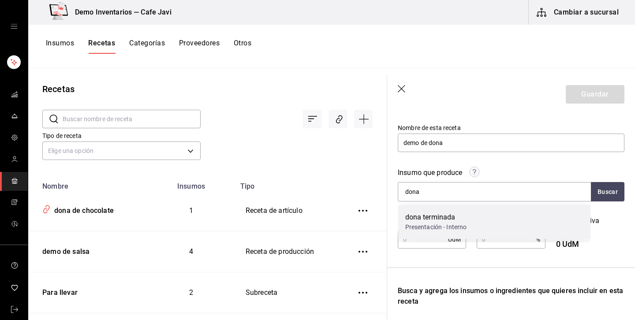
click at [440, 211] on div "dona terminada Presentación - Interno" at bounding box center [494, 222] width 193 height 34
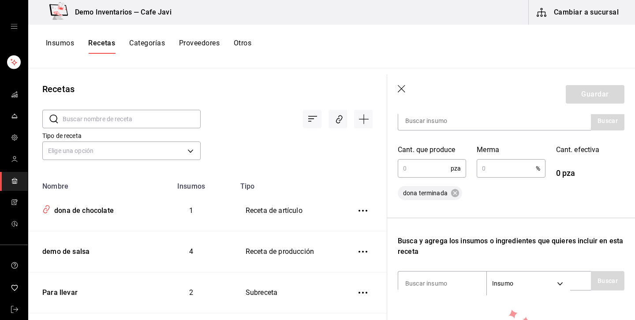
scroll to position [163, 0]
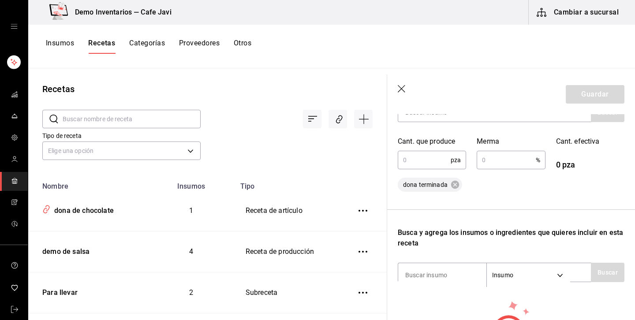
click at [435, 161] on input "text" at bounding box center [424, 160] width 53 height 18
type input "1"
click at [506, 162] on input "text" at bounding box center [506, 160] width 59 height 18
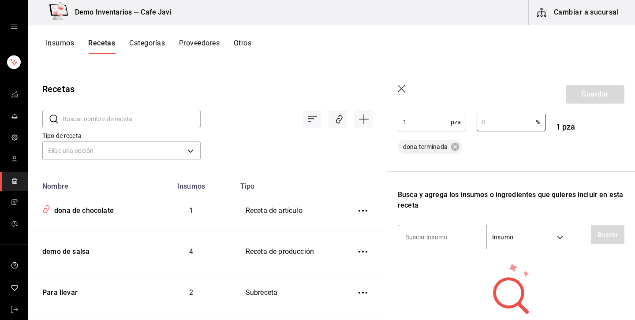
scroll to position [205, 0]
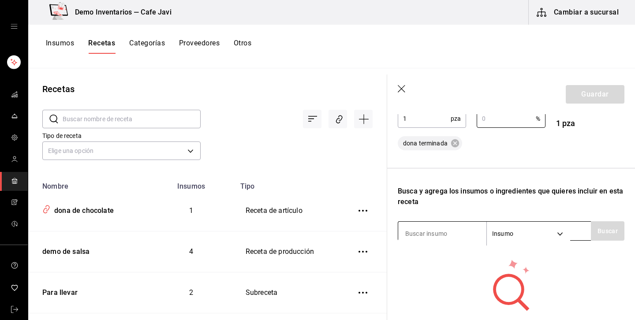
click at [431, 230] on input at bounding box center [442, 233] width 88 height 19
type input "d"
type input "masa"
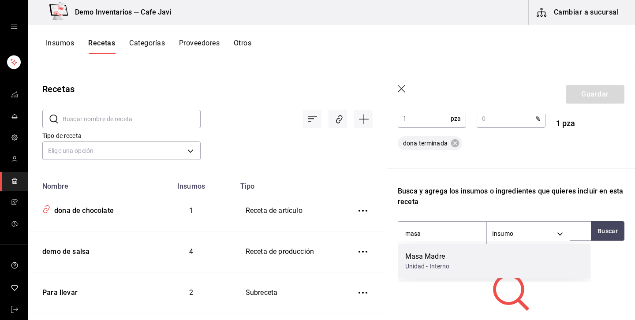
click at [426, 260] on div "Masa Madre" at bounding box center [427, 256] width 45 height 11
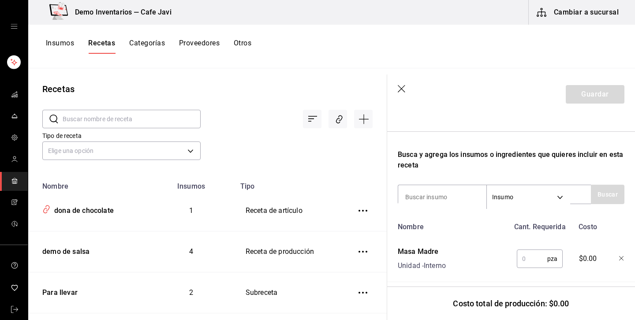
scroll to position [249, 0]
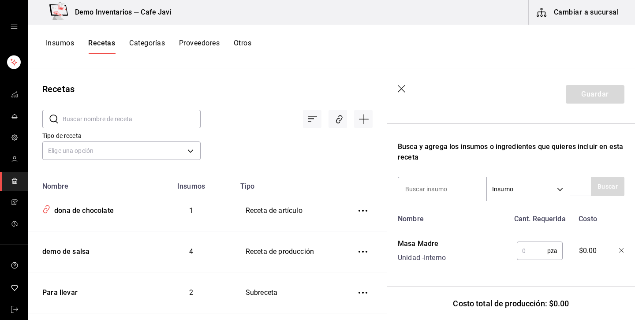
click at [525, 250] on input "text" at bounding box center [532, 251] width 30 height 18
type input "1"
click at [600, 92] on button "Guardar" at bounding box center [595, 94] width 59 height 19
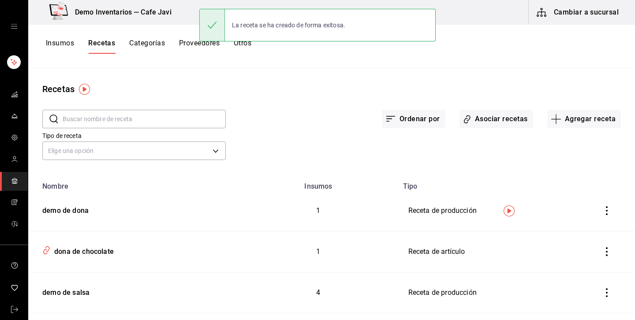
click at [583, 18] on button "Cambiar a sucursal" at bounding box center [578, 12] width 99 height 25
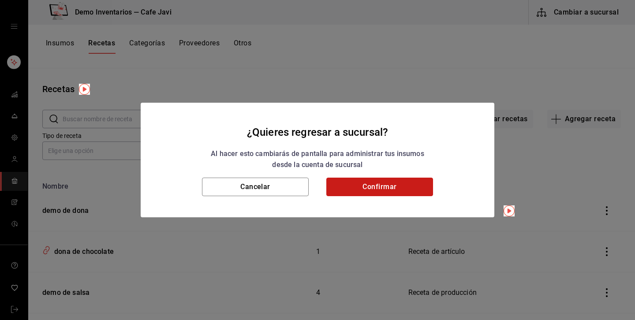
click at [406, 193] on button "Confirmar" at bounding box center [379, 187] width 107 height 19
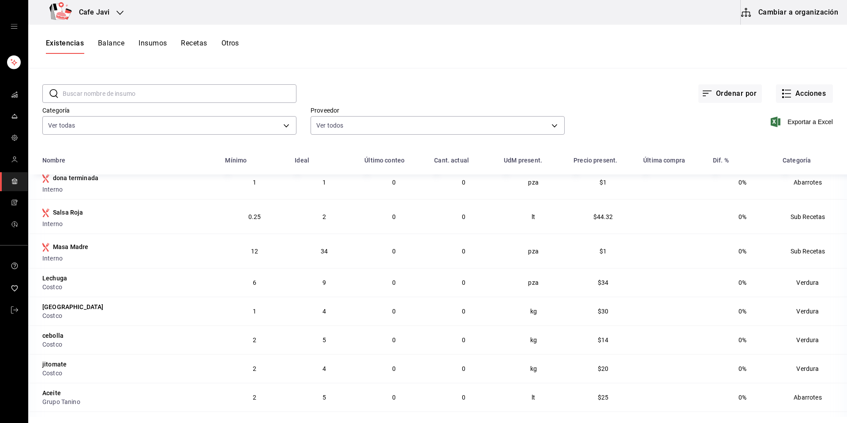
scroll to position [9, 0]
click at [20, 315] on link "mailbox folders" at bounding box center [14, 310] width 28 height 19
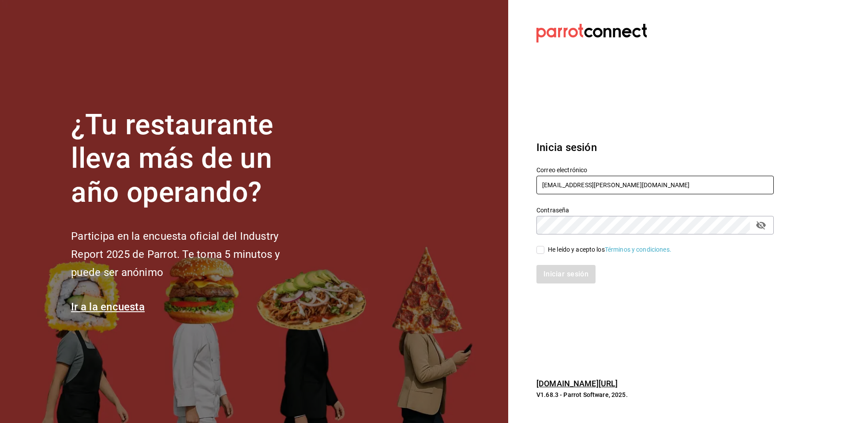
drag, startPoint x: 605, startPoint y: 190, endPoint x: 530, endPoint y: 182, distance: 75.4
click at [530, 182] on div "Correo electrónico multiuser@javi.com" at bounding box center [650, 175] width 248 height 40
type input "f"
type input "gorditas@donadina.com"
click at [551, 251] on div "He leído y acepto los Términos y condiciones." at bounding box center [609, 249] width 123 height 9
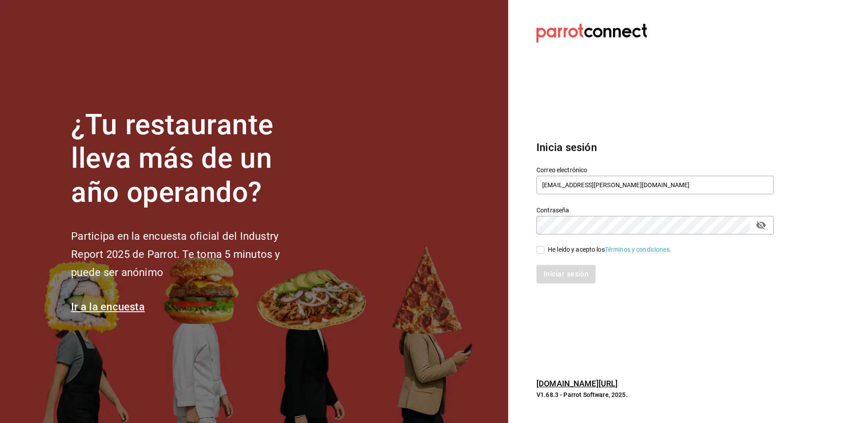
click at [544, 251] on input "He leído y acepto los Términos y condiciones." at bounding box center [540, 250] width 8 height 8
checkbox input "true"
click at [565, 276] on button "Iniciar sesión" at bounding box center [566, 274] width 60 height 19
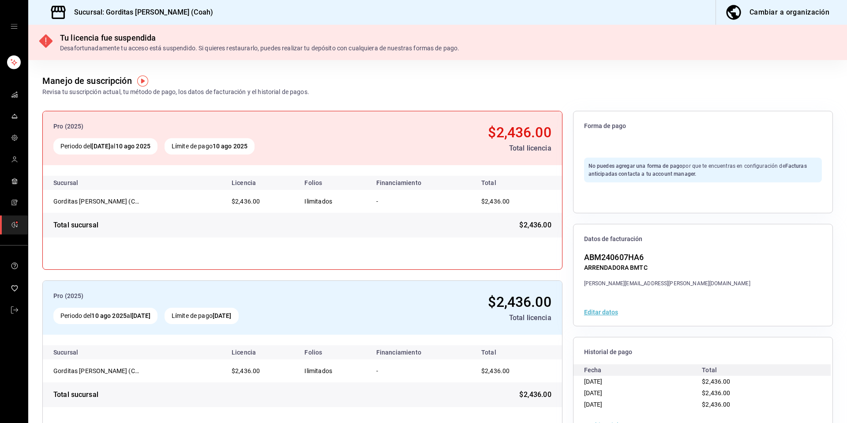
click at [20, 315] on link "mailbox folders" at bounding box center [14, 310] width 28 height 19
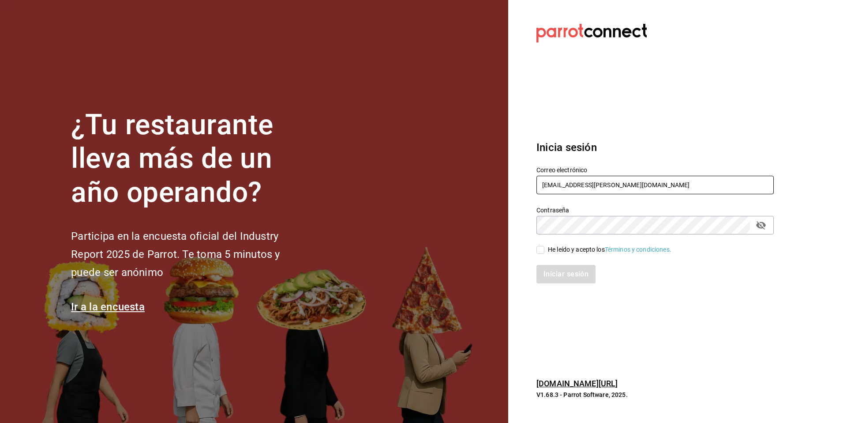
drag, startPoint x: 632, startPoint y: 192, endPoint x: 628, endPoint y: 181, distance: 11.9
click at [520, 173] on section "Datos incorrectos. Verifica que tu Correo o Contraseña estén bien escritos. Ini…" at bounding box center [651, 211] width 287 height 423
type input "magnolia@bistro.com"
click at [543, 252] on input "He leído y acepto los Términos y condiciones." at bounding box center [540, 250] width 8 height 8
checkbox input "true"
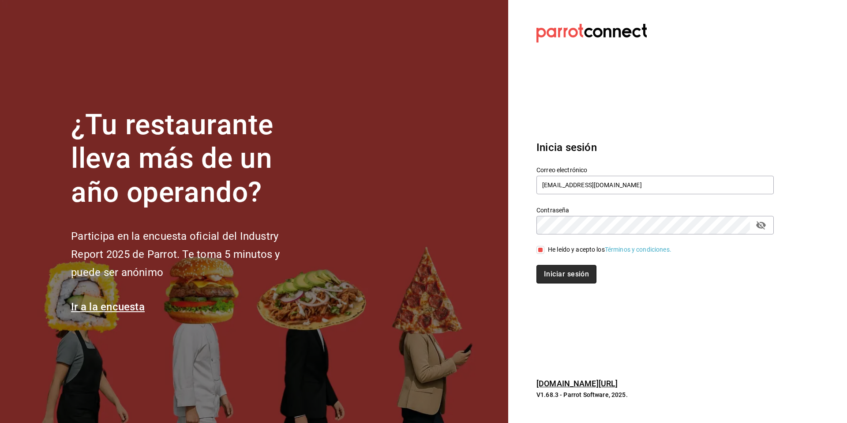
click at [553, 270] on button "Iniciar sesión" at bounding box center [566, 274] width 60 height 19
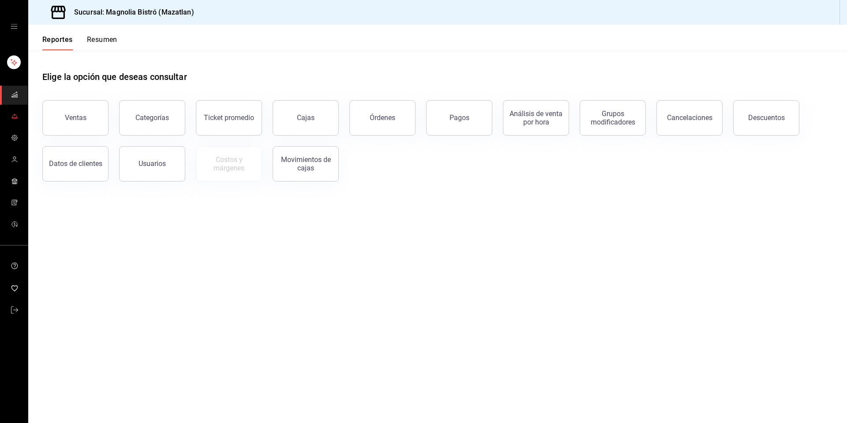
click at [16, 119] on icon "mailbox folders" at bounding box center [14, 115] width 7 height 7
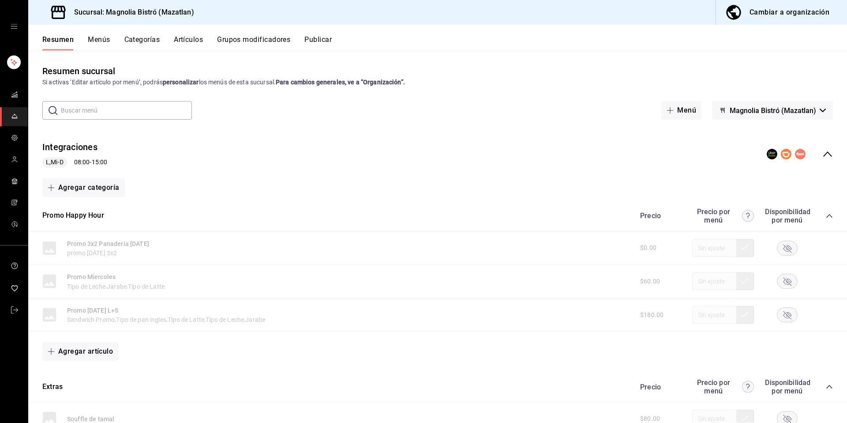
click at [311, 39] on button "Publicar" at bounding box center [317, 42] width 27 height 15
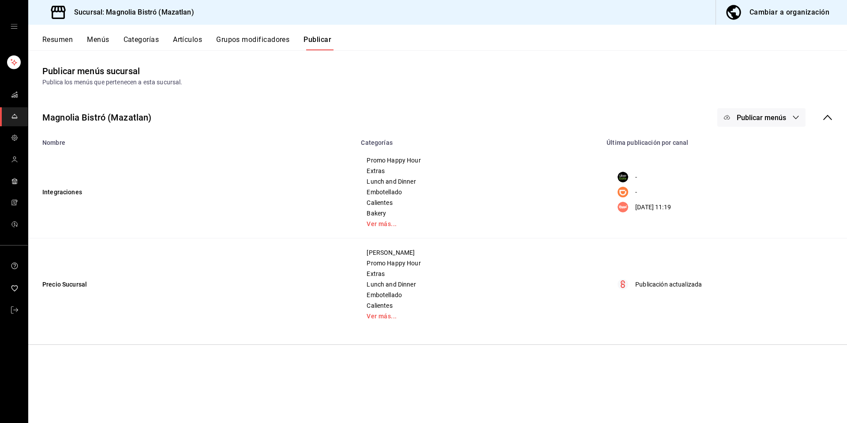
click at [756, 118] on span "Publicar menús" at bounding box center [761, 117] width 49 height 8
click at [761, 147] on span "Uber Eats" at bounding box center [774, 146] width 42 height 9
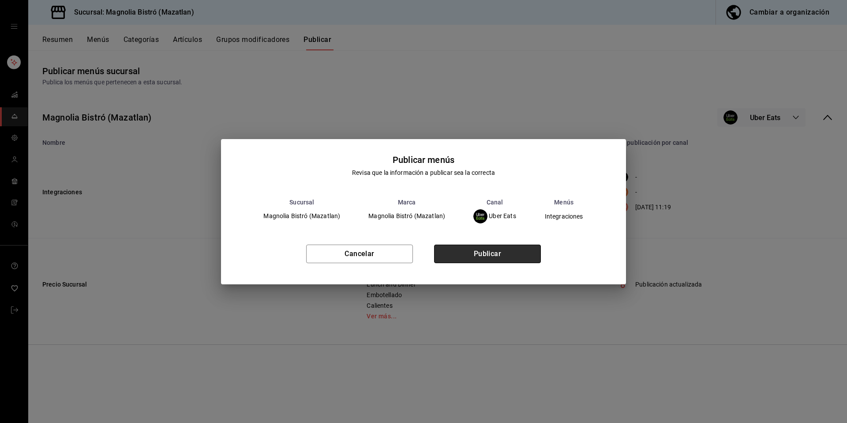
click at [511, 252] on button "Publicar" at bounding box center [487, 253] width 107 height 19
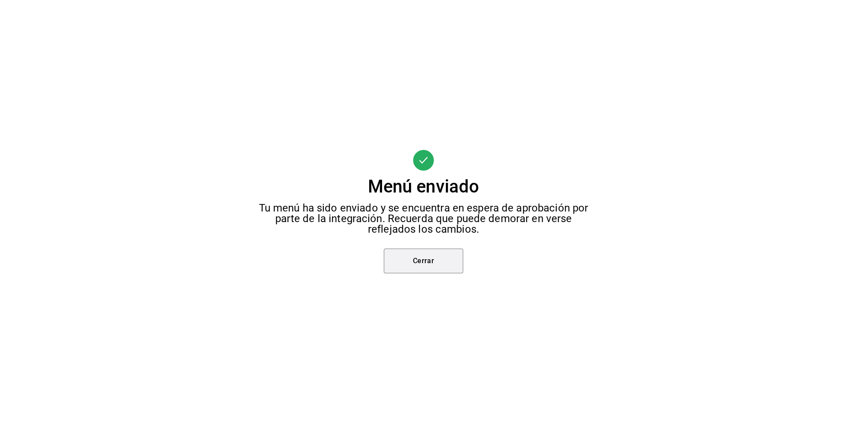
drag, startPoint x: 411, startPoint y: 269, endPoint x: 498, endPoint y: 261, distance: 86.8
click at [412, 269] on button "Cerrar" at bounding box center [423, 260] width 79 height 25
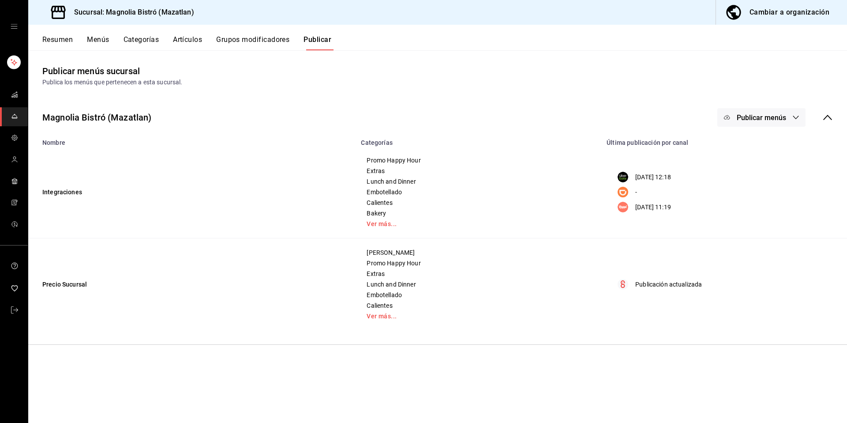
click at [745, 113] on span "Publicar menús" at bounding box center [761, 117] width 49 height 8
click at [757, 145] on span "Uber Eats" at bounding box center [774, 146] width 42 height 9
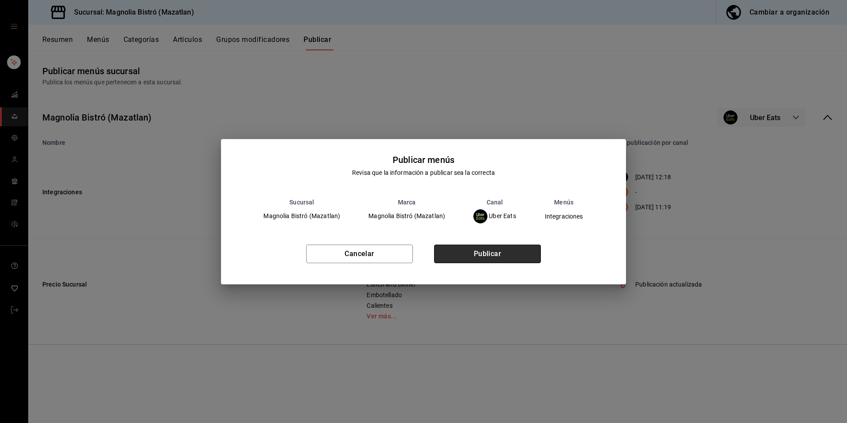
click at [498, 250] on button "Publicar" at bounding box center [487, 253] width 107 height 19
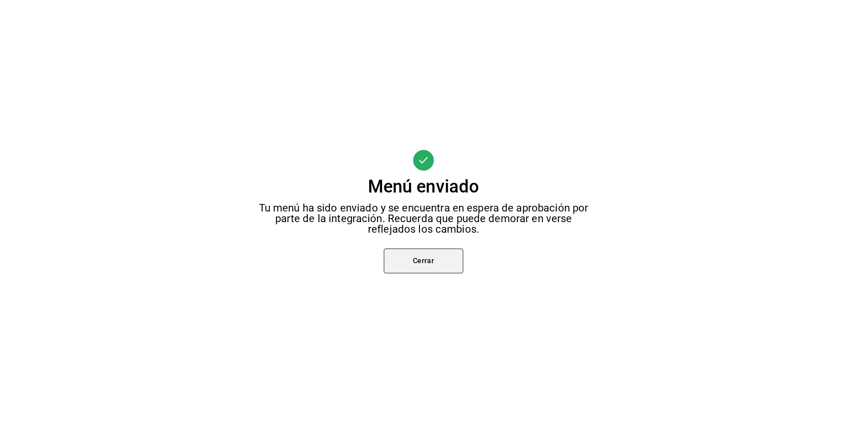
click at [442, 262] on button "Cerrar" at bounding box center [423, 260] width 79 height 25
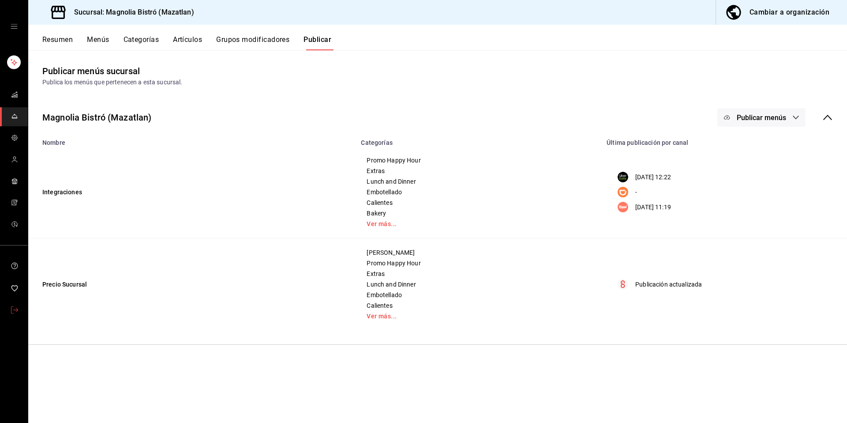
click at [17, 312] on icon "mailbox folders" at bounding box center [14, 309] width 7 height 7
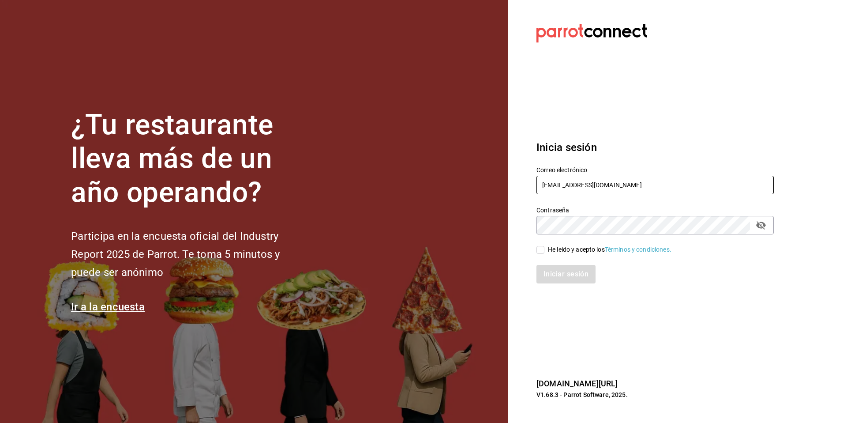
click at [620, 190] on input "magnolia@bistro.com" at bounding box center [654, 185] width 237 height 19
drag, startPoint x: 619, startPoint y: 189, endPoint x: 524, endPoint y: 176, distance: 95.6
click at [524, 176] on section "Datos incorrectos. Verifica que tu Correo o Contraseña estén bien escritos. Ini…" at bounding box center [651, 211] width 287 height 423
type input "agave@tarahumara.com"
click at [557, 253] on div "He leído y acepto los Términos y condiciones." at bounding box center [609, 249] width 123 height 9
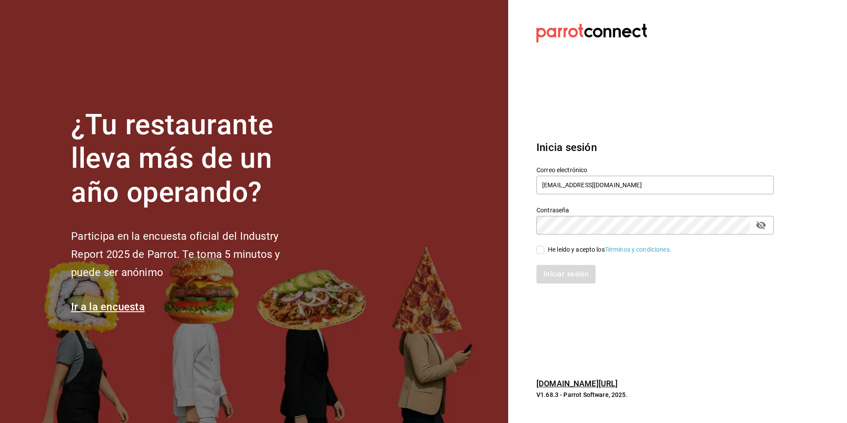
click at [544, 253] on input "He leído y acepto los Términos y condiciones." at bounding box center [540, 250] width 8 height 8
checkbox input "true"
click at [561, 271] on button "Iniciar sesión" at bounding box center [566, 274] width 60 height 19
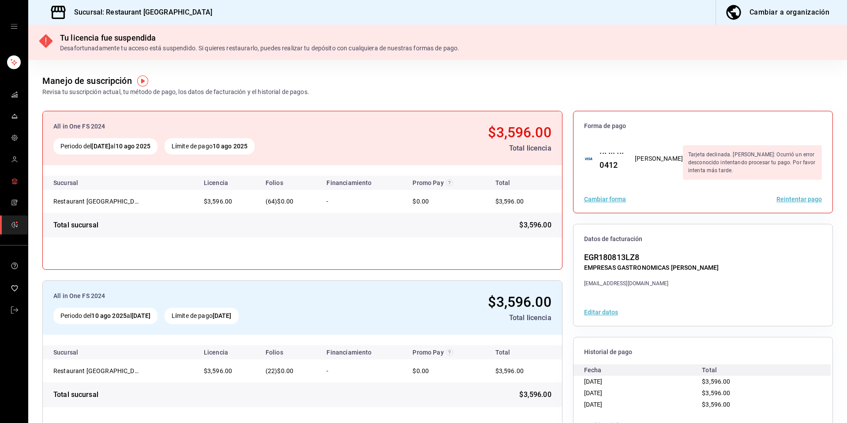
click at [13, 182] on icon "mailbox folders" at bounding box center [14, 180] width 7 height 7
click at [10, 309] on link "mailbox folders" at bounding box center [14, 310] width 28 height 19
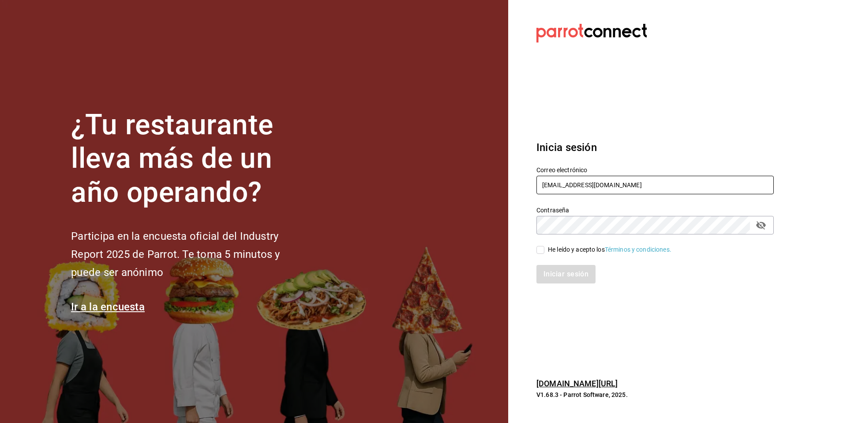
click at [632, 183] on div "Correo electrónico agave@tarahumara.com" at bounding box center [654, 181] width 237 height 30
drag, startPoint x: 627, startPoint y: 183, endPoint x: 507, endPoint y: 180, distance: 120.5
click at [507, 180] on div "¿Tu restaurante lleva más de un año operando? Participa en la encuesta oficial …" at bounding box center [423, 211] width 847 height 423
type input "[EMAIL_ADDRESS][DOMAIN_NAME]"
click at [556, 254] on div "Iniciar sesión" at bounding box center [650, 268] width 248 height 29
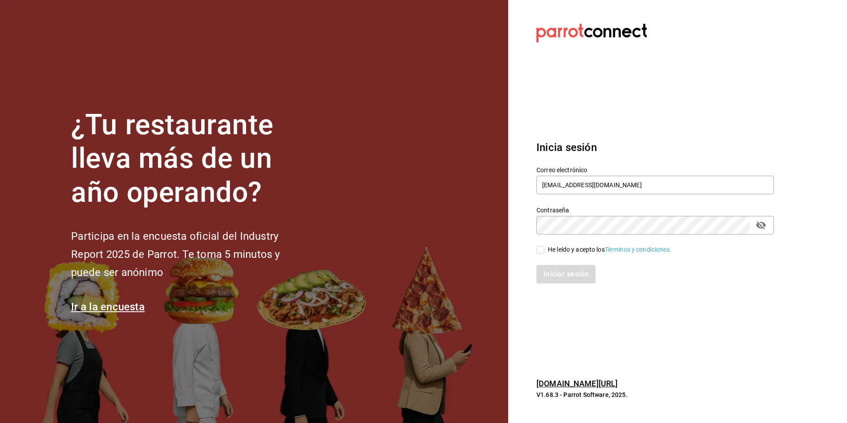
click at [553, 251] on div "He leído y acepto los Términos y condiciones." at bounding box center [609, 249] width 123 height 9
click at [544, 251] on input "He leído y acepto los Términos y condiciones." at bounding box center [540, 250] width 8 height 8
checkbox input "true"
click at [552, 278] on button "Iniciar sesión" at bounding box center [566, 274] width 60 height 19
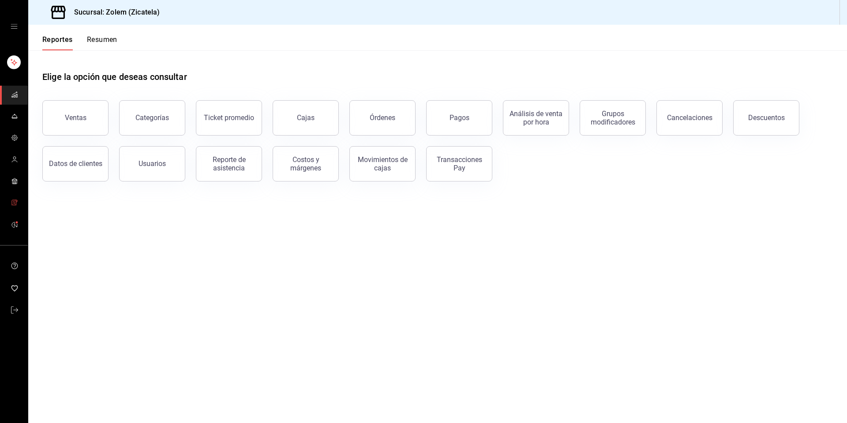
click at [11, 197] on span "mailbox folders" at bounding box center [14, 203] width 7 height 12
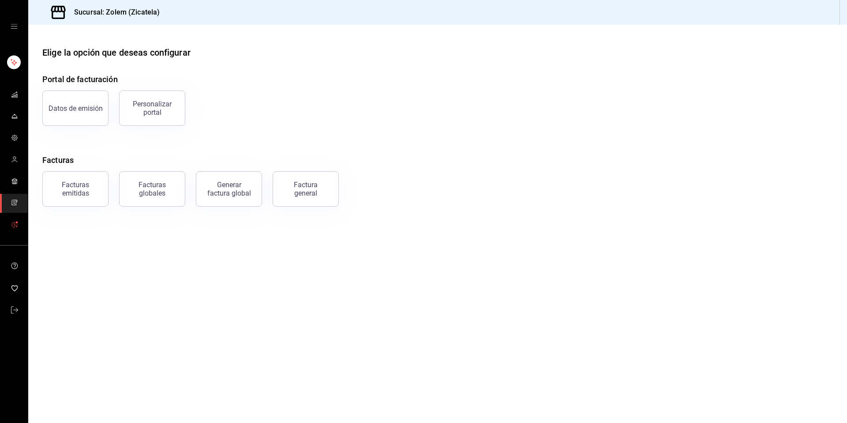
click at [15, 227] on icon "mailbox folders" at bounding box center [14, 224] width 7 height 7
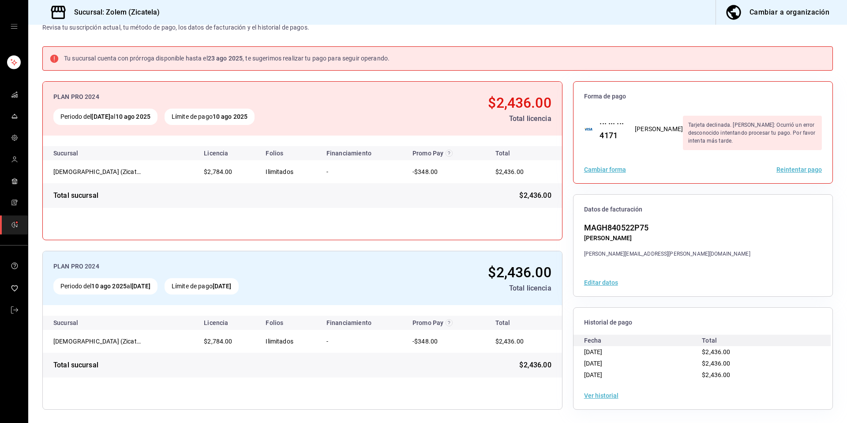
scroll to position [30, 0]
click at [594, 400] on div "Ver historial" at bounding box center [702, 394] width 259 height 27
click at [599, 396] on button "Ver historial" at bounding box center [601, 394] width 34 height 6
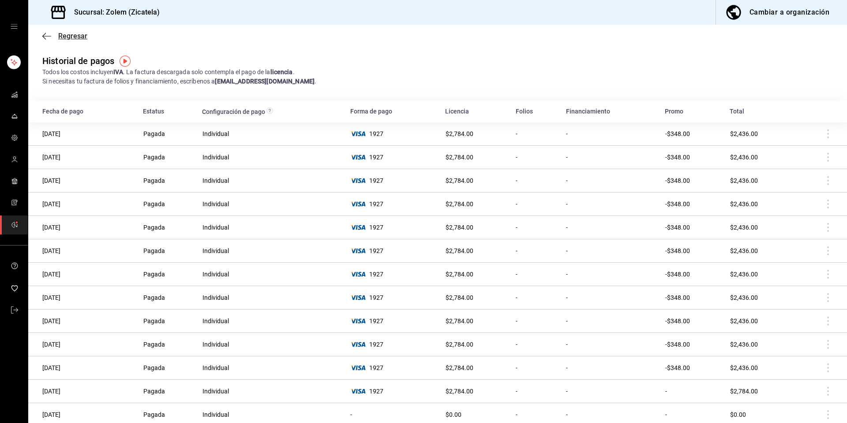
click at [71, 37] on span "Regresar" at bounding box center [72, 36] width 29 height 8
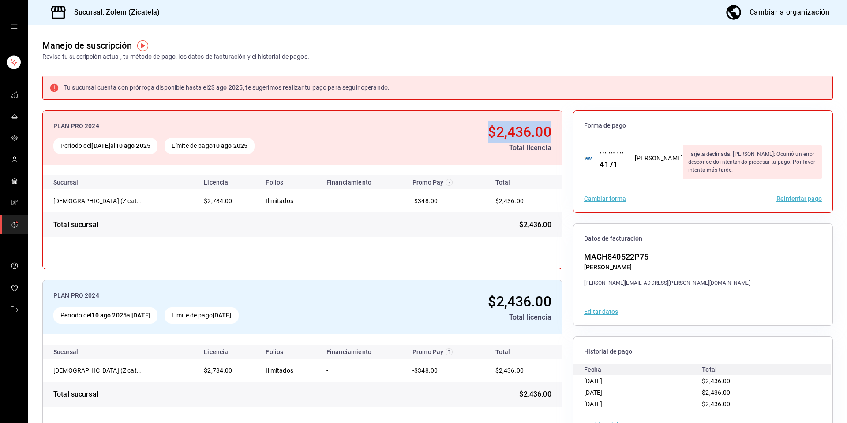
drag, startPoint x: 552, startPoint y: 134, endPoint x: 473, endPoint y: 124, distance: 79.5
click at [473, 124] on div "PLAN PRO 2024 Periodo del [DATE] al [DATE] Límite de pago [DATE] $2,436.00 Tota…" at bounding box center [302, 138] width 519 height 54
copy span "$2,436.00"
click at [18, 304] on span "mailbox folders" at bounding box center [14, 310] width 7 height 12
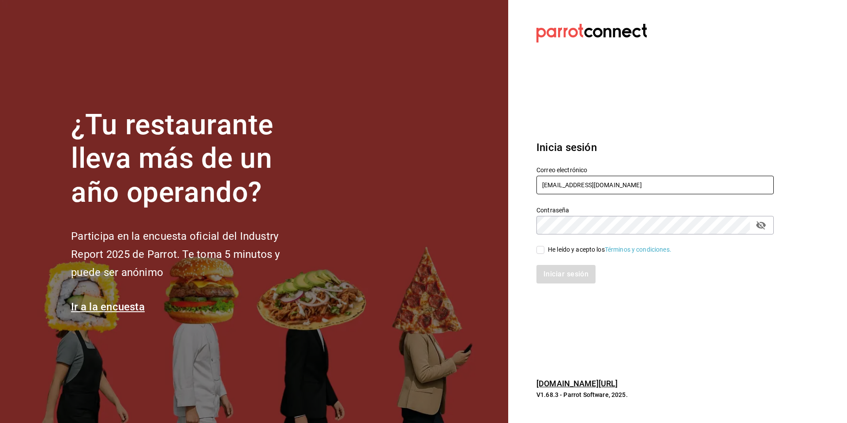
click at [593, 181] on input "zolem@mx.com" at bounding box center [654, 185] width 237 height 19
drag, startPoint x: 593, startPoint y: 182, endPoint x: 530, endPoint y: 187, distance: 63.7
click at [530, 187] on div "Correo electrónico zolem@mx.com" at bounding box center [650, 175] width 248 height 40
type input "e"
type input "duxdevenecia@cdmx.com"
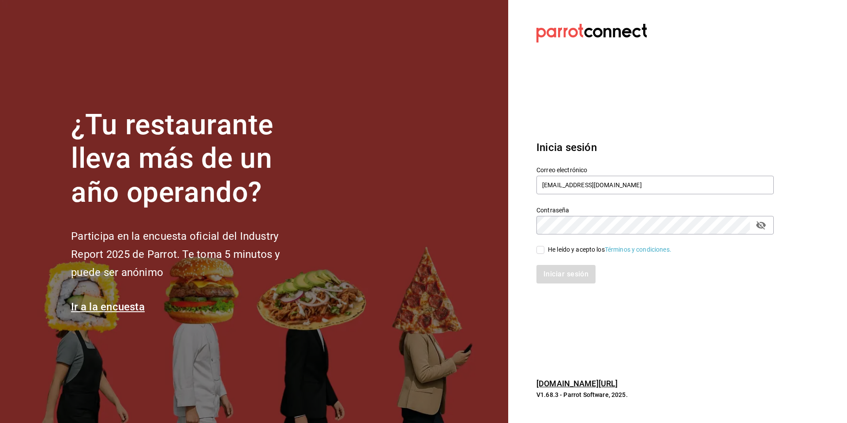
click at [563, 245] on div "He leído y acepto los Términos y condiciones." at bounding box center [609, 249] width 123 height 9
click at [544, 246] on input "He leído y acepto los Términos y condiciones." at bounding box center [540, 250] width 8 height 8
checkbox input "true"
click at [559, 278] on button "Iniciar sesión" at bounding box center [566, 274] width 60 height 19
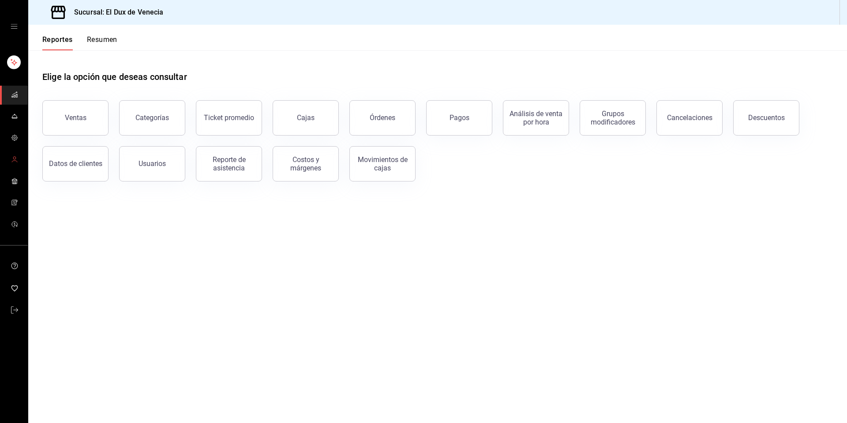
click at [20, 162] on link "mailbox folders" at bounding box center [14, 159] width 28 height 19
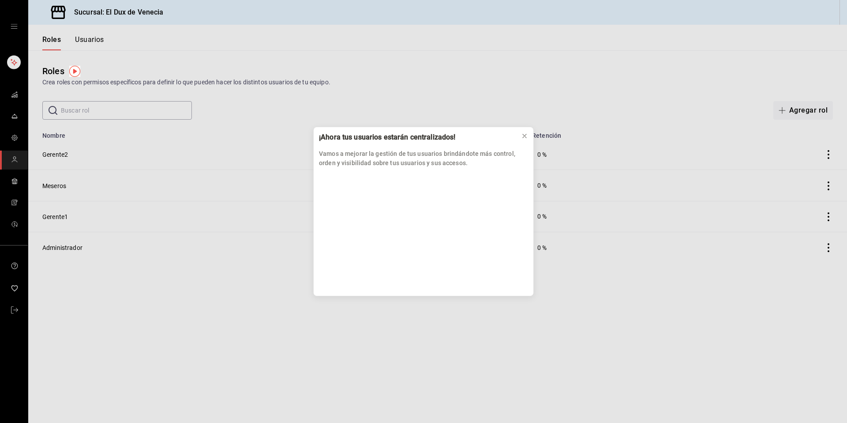
click at [88, 42] on div "¡Ahora tus usuarios estarán centralizados! Vamos a mejorar la gestión de tus us…" at bounding box center [423, 211] width 847 height 423
click at [528, 137] on button at bounding box center [524, 136] width 14 height 14
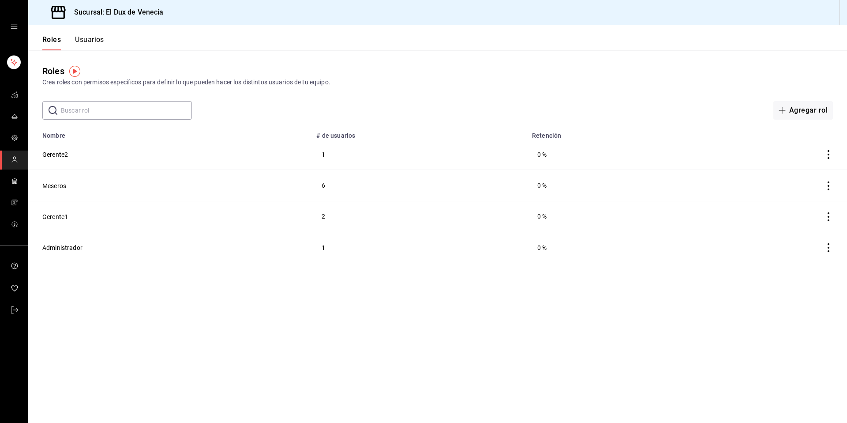
click at [102, 41] on button "Usuarios" at bounding box center [89, 42] width 29 height 15
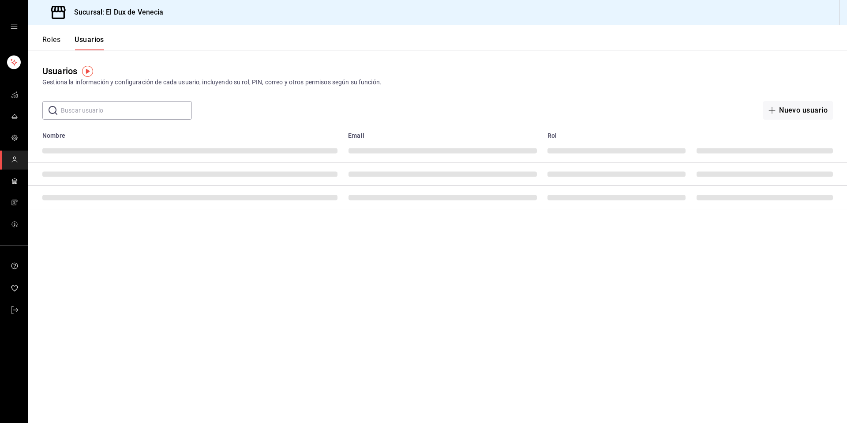
click at [139, 106] on input "text" at bounding box center [126, 110] width 131 height 18
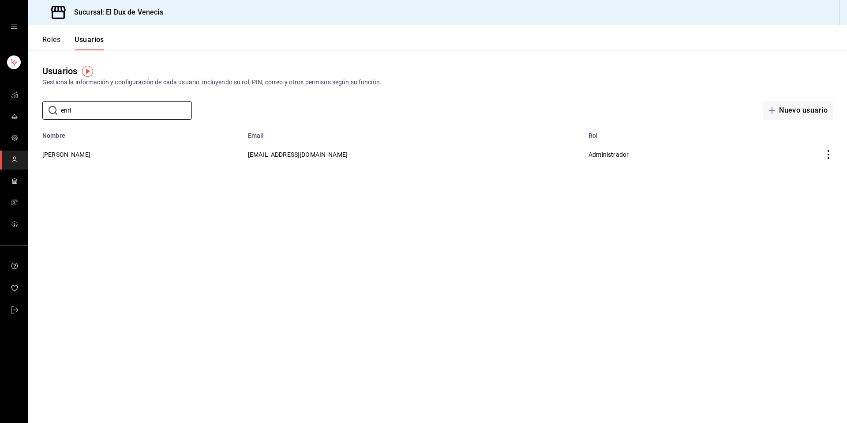
type input "enri"
drag, startPoint x: 366, startPoint y: 150, endPoint x: 349, endPoint y: 148, distance: 16.4
click at [349, 148] on td "eescandon@elduxdevenecia.com" at bounding box center [413, 154] width 340 height 30
copy span "eescandon@elduxdevenecia.com"
drag, startPoint x: 119, startPoint y: 155, endPoint x: 45, endPoint y: 150, distance: 74.2
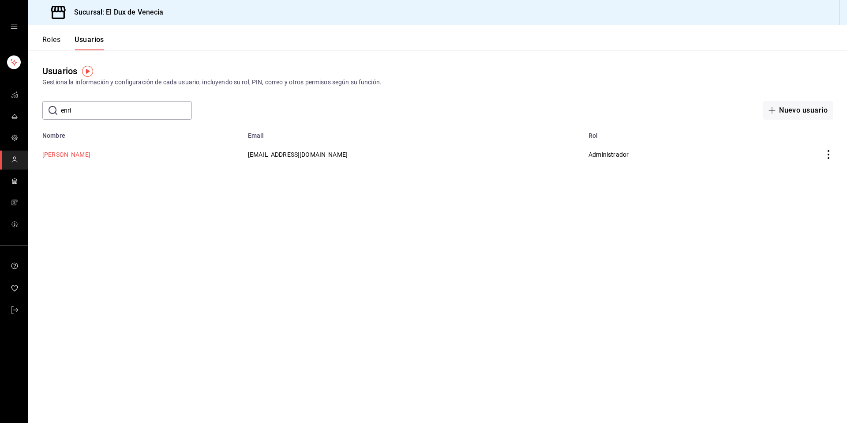
click at [45, 150] on td "Enrique Escandon" at bounding box center [135, 154] width 214 height 30
click at [209, 235] on main "Usuarios Gestiona la información y configuración de cada usuario, incluyendo su…" at bounding box center [437, 236] width 819 height 372
drag, startPoint x: 114, startPoint y: 156, endPoint x: 41, endPoint y: 153, distance: 72.8
click at [41, 153] on td "Enrique Escandon" at bounding box center [135, 154] width 214 height 30
click at [73, 153] on button "Enrique Escandon" at bounding box center [66, 154] width 48 height 9
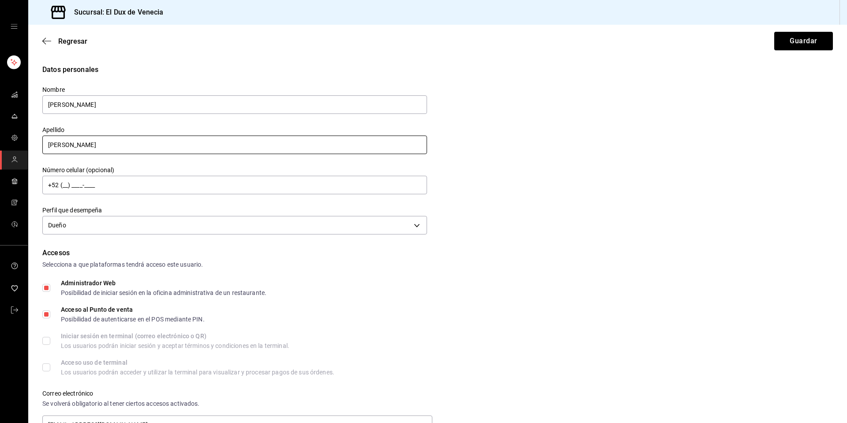
drag, startPoint x: 121, startPoint y: 141, endPoint x: 56, endPoint y: 143, distance: 65.3
click at [56, 143] on input "Escandon" at bounding box center [234, 144] width 385 height 19
click at [13, 312] on icon "mailbox folders" at bounding box center [14, 309] width 7 height 7
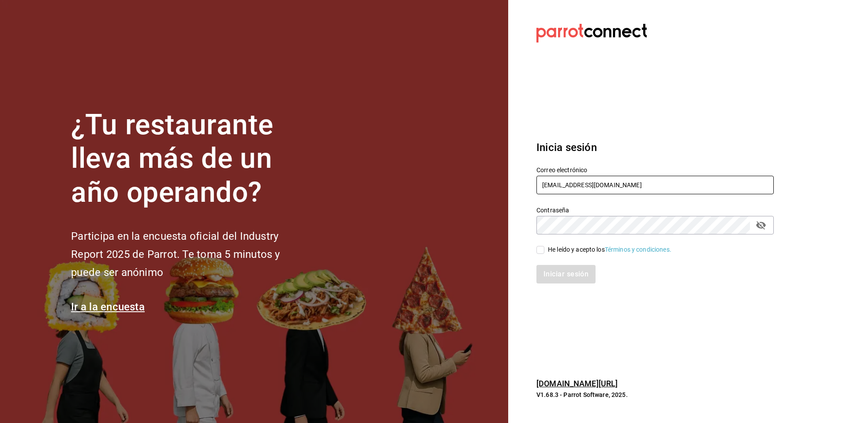
drag, startPoint x: 637, startPoint y: 190, endPoint x: 530, endPoint y: 180, distance: 107.7
click at [530, 180] on div "Correo electrónico duxdevenecia@cdmx.com" at bounding box center [650, 175] width 248 height 40
type input "fauna@yuc.com"
click at [586, 251] on div "He leído y acepto los Términos y condiciones." at bounding box center [609, 249] width 123 height 9
click at [544, 251] on input "He leído y acepto los Términos y condiciones." at bounding box center [540, 250] width 8 height 8
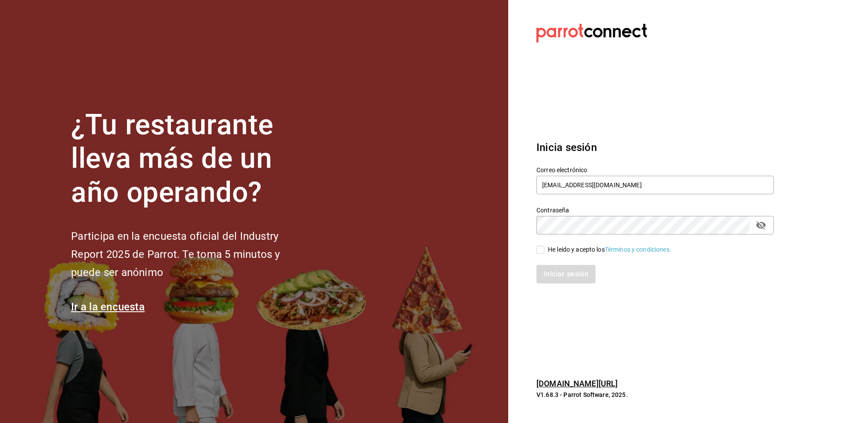
checkbox input "true"
click at [569, 277] on button "Iniciar sesión" at bounding box center [566, 274] width 60 height 19
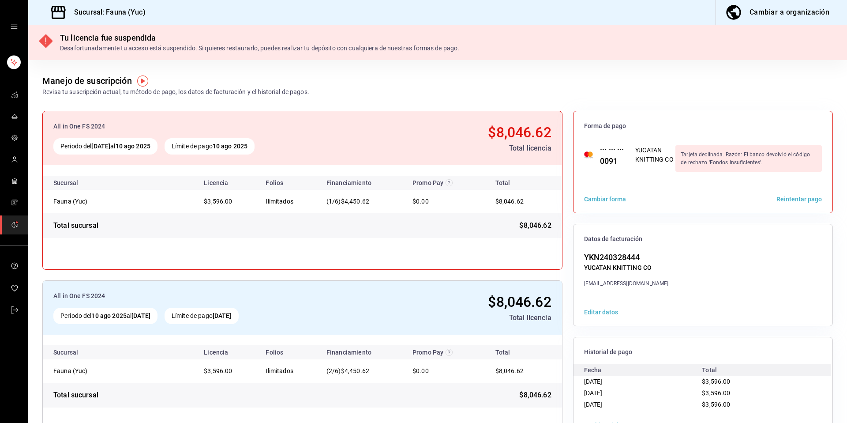
click at [801, 201] on button "Reintentar pago" at bounding box center [798, 199] width 45 height 6
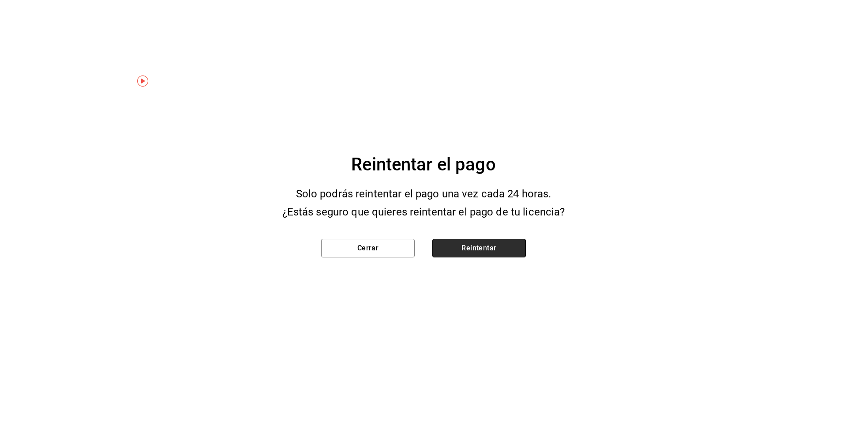
click at [504, 249] on button "Reintentar" at bounding box center [479, 248] width 94 height 19
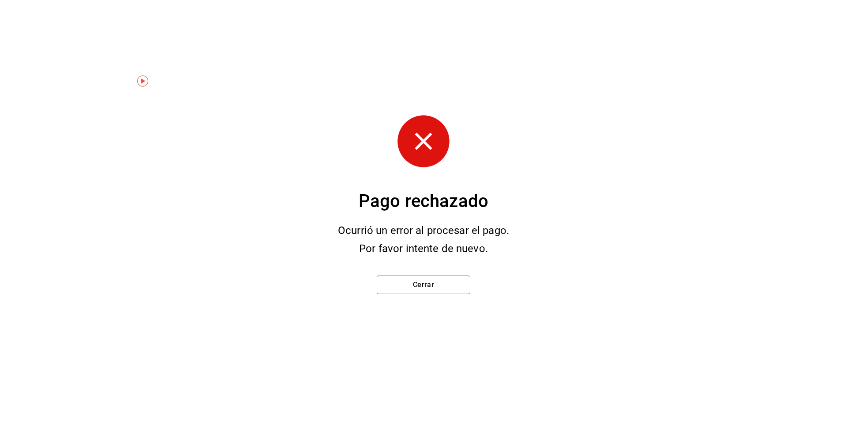
click at [418, 274] on div "Cerrar" at bounding box center [424, 283] width 122 height 50
click at [439, 292] on button "Cerrar" at bounding box center [424, 284] width 94 height 19
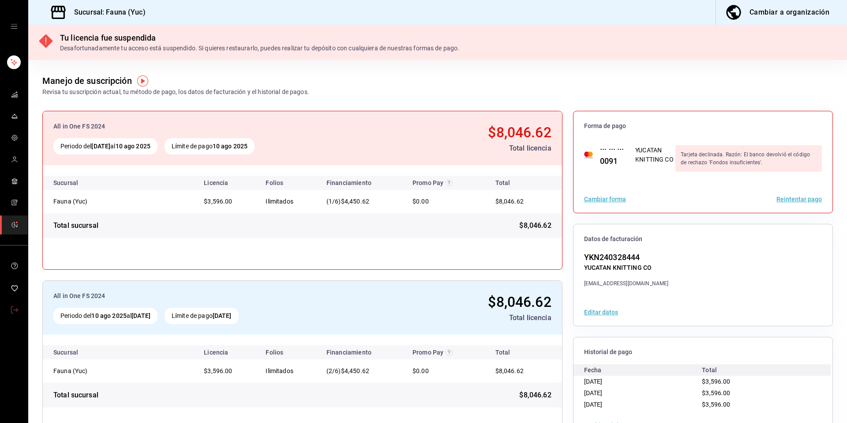
click at [20, 312] on link "mailbox folders" at bounding box center [14, 310] width 28 height 19
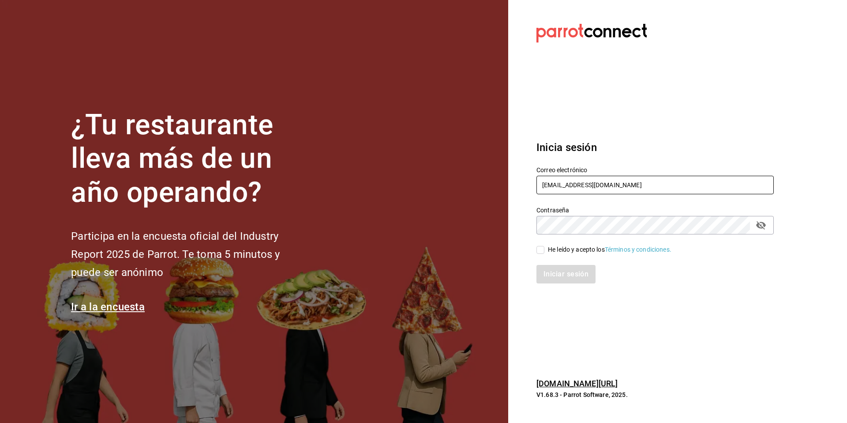
drag, startPoint x: 613, startPoint y: 187, endPoint x: 509, endPoint y: 201, distance: 104.0
click at [509, 201] on section "Datos incorrectos. Verifica que tu Correo o Contraseña estén bien escritos. Ini…" at bounding box center [651, 211] width 287 height 423
drag, startPoint x: 591, startPoint y: 182, endPoint x: 496, endPoint y: 176, distance: 94.6
click at [496, 176] on div "¿Tu restaurante lleva más de un año operando? Participa en la encuesta oficial …" at bounding box center [423, 211] width 847 height 423
type input "[EMAIL_ADDRESS][DOMAIN_NAME]"
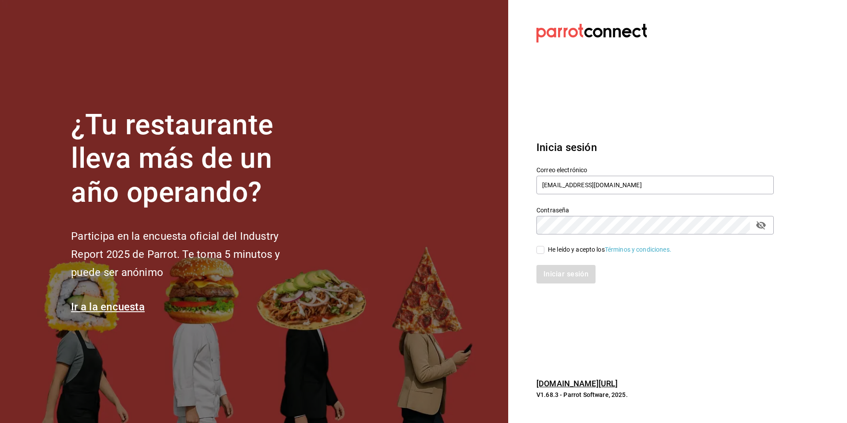
click at [569, 246] on div "He leído y acepto los Términos y condiciones." at bounding box center [609, 249] width 123 height 9
click at [544, 246] on input "He leído y acepto los Términos y condiciones." at bounding box center [540, 250] width 8 height 8
checkbox input "true"
click at [567, 279] on button "Iniciar sesión" at bounding box center [566, 274] width 60 height 19
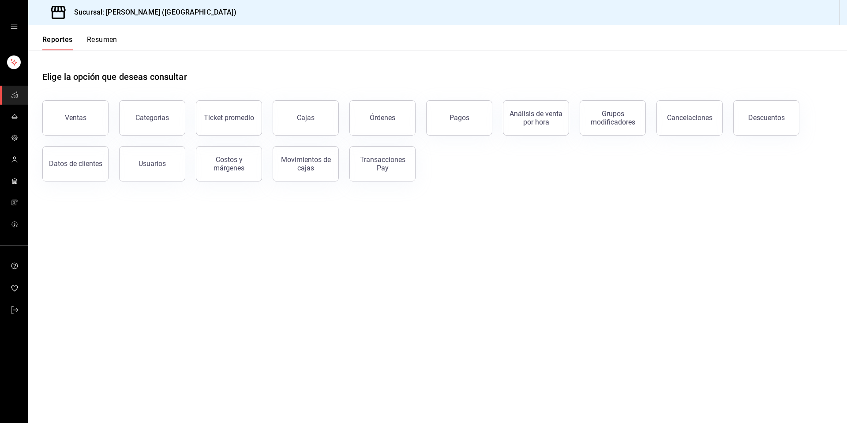
click at [18, 231] on link "mailbox folders" at bounding box center [14, 224] width 28 height 19
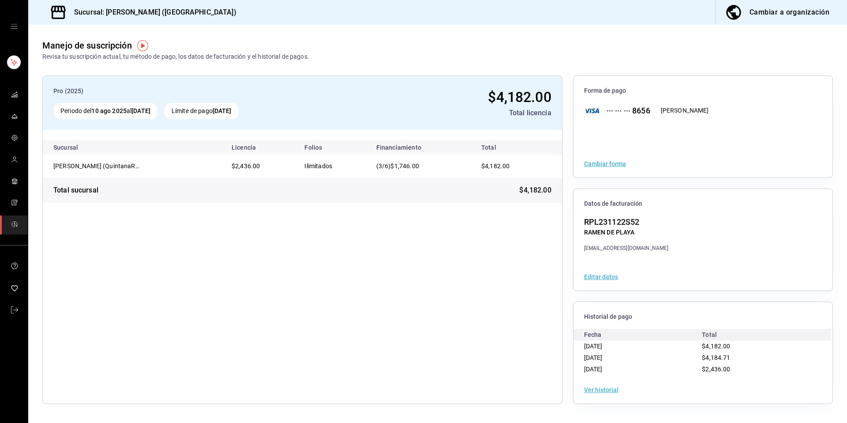
click at [590, 389] on button "Ver historial" at bounding box center [601, 389] width 34 height 6
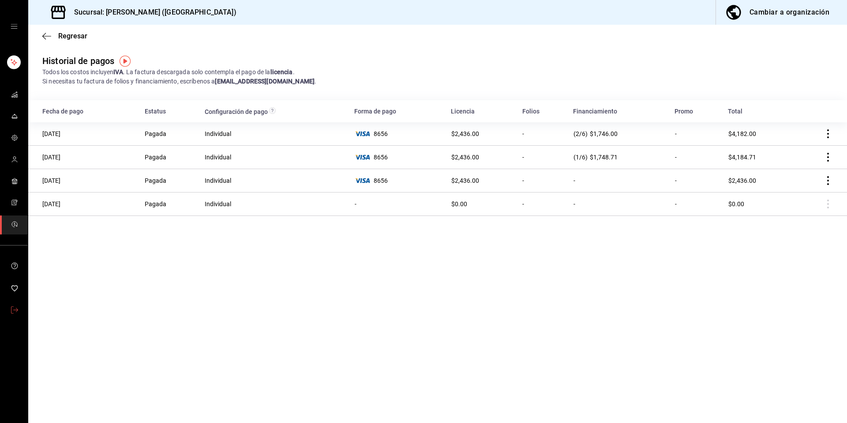
click at [16, 312] on icon "mailbox folders" at bounding box center [14, 309] width 7 height 7
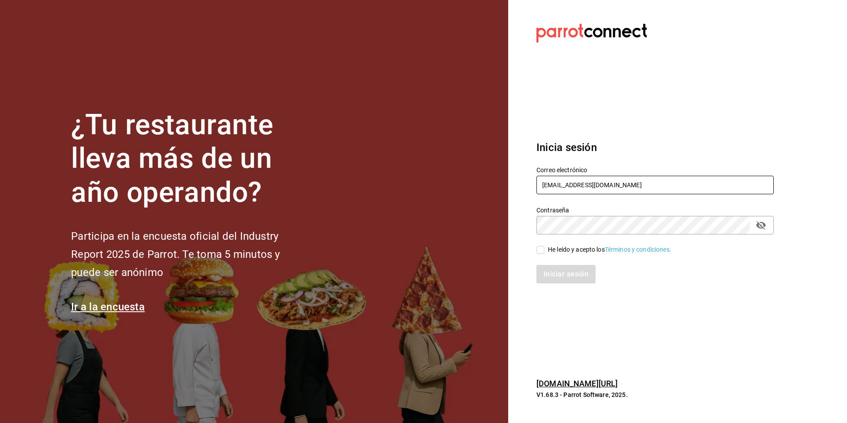
drag, startPoint x: 645, startPoint y: 189, endPoint x: 517, endPoint y: 176, distance: 129.0
click at [517, 176] on section "Datos incorrectos. Verifica que tu Correo o Contraseña estén bien escritos. Ini…" at bounding box center [651, 211] width 287 height 423
type input "angelopolitano@cdmx.com"
click at [554, 256] on div "Iniciar sesión" at bounding box center [650, 268] width 248 height 29
click at [554, 253] on div "He leído y acepto los Términos y condiciones." at bounding box center [609, 249] width 123 height 9
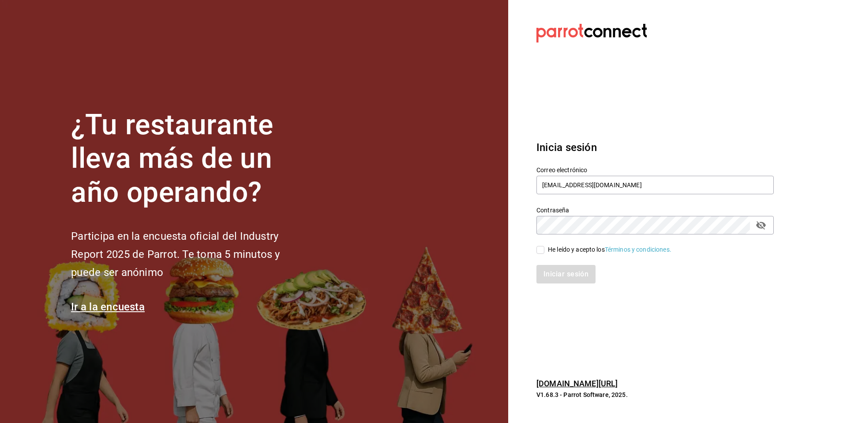
click at [544, 253] on input "He leído y acepto los Términos y condiciones." at bounding box center [540, 250] width 8 height 8
checkbox input "true"
click at [555, 273] on button "Iniciar sesión" at bounding box center [566, 274] width 60 height 19
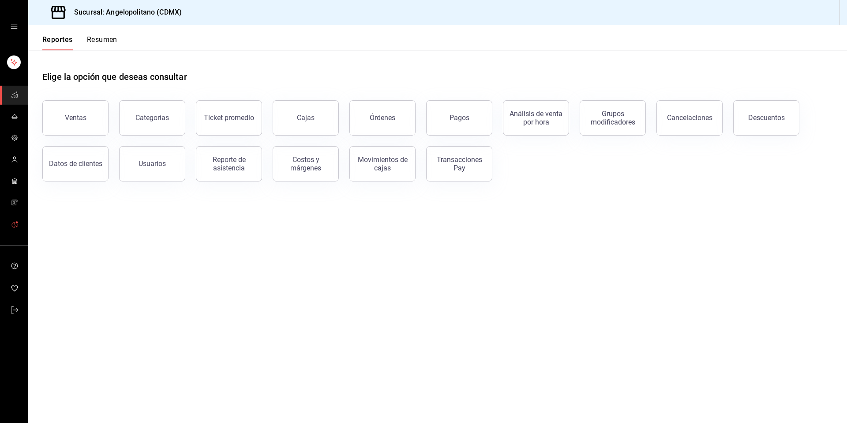
click at [15, 229] on span "mailbox folders" at bounding box center [14, 225] width 7 height 12
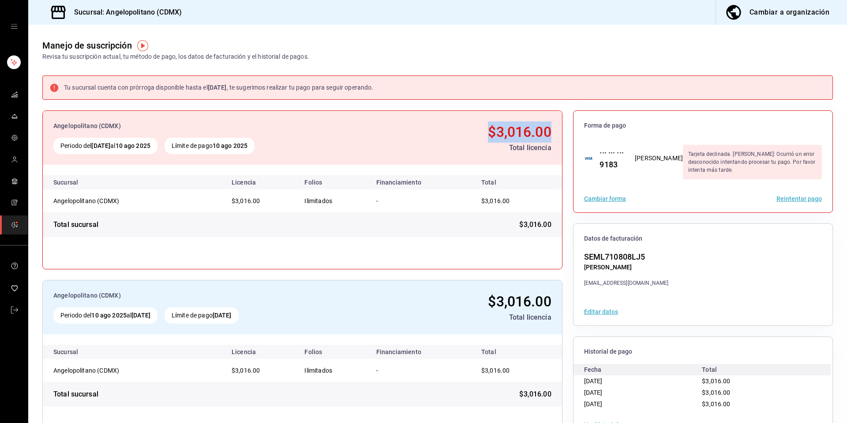
drag, startPoint x: 547, startPoint y: 128, endPoint x: 473, endPoint y: 127, distance: 74.5
click at [473, 127] on div "Angelopolitano (CDMX) Periodo del [DATE] al [DATE] Límite de pago [DATE] $3,016…" at bounding box center [302, 138] width 519 height 54
copy span "$3,016.00"
click at [190, 15] on div "Sucursal: Angelopolitano (CDMX) Cambiar a organización" at bounding box center [437, 12] width 819 height 25
drag, startPoint x: 190, startPoint y: 15, endPoint x: 120, endPoint y: 9, distance: 70.3
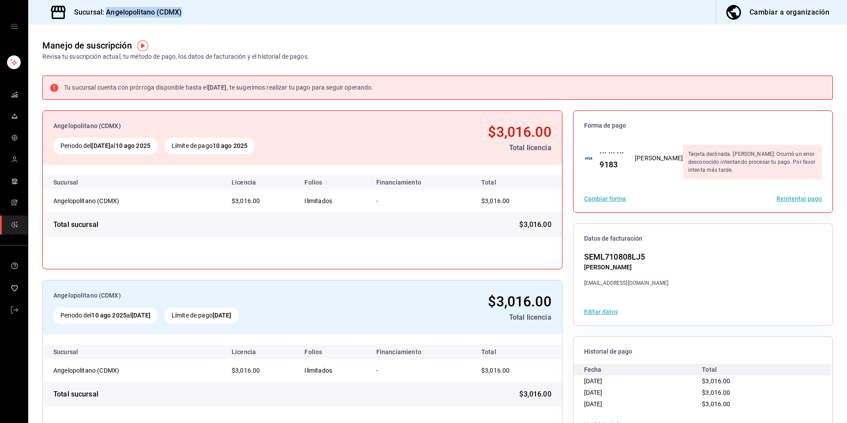
click at [120, 9] on div "Sucursal: Angelopolitano (CDMX) Cambiar a organización" at bounding box center [437, 12] width 819 height 25
copy div "Angelopolitano (CDMX) Cambiar a organización"
click at [24, 310] on link "mailbox folders" at bounding box center [14, 310] width 28 height 19
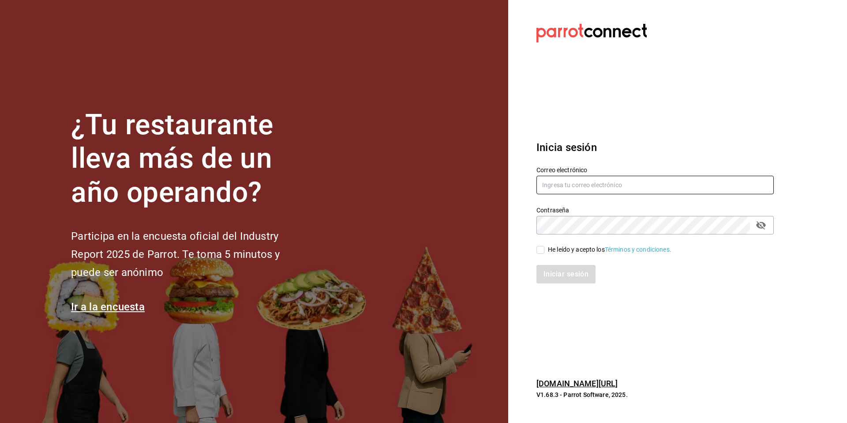
type input "[EMAIL_ADDRESS][DOMAIN_NAME]"
